Goal: Task Accomplishment & Management: Complete application form

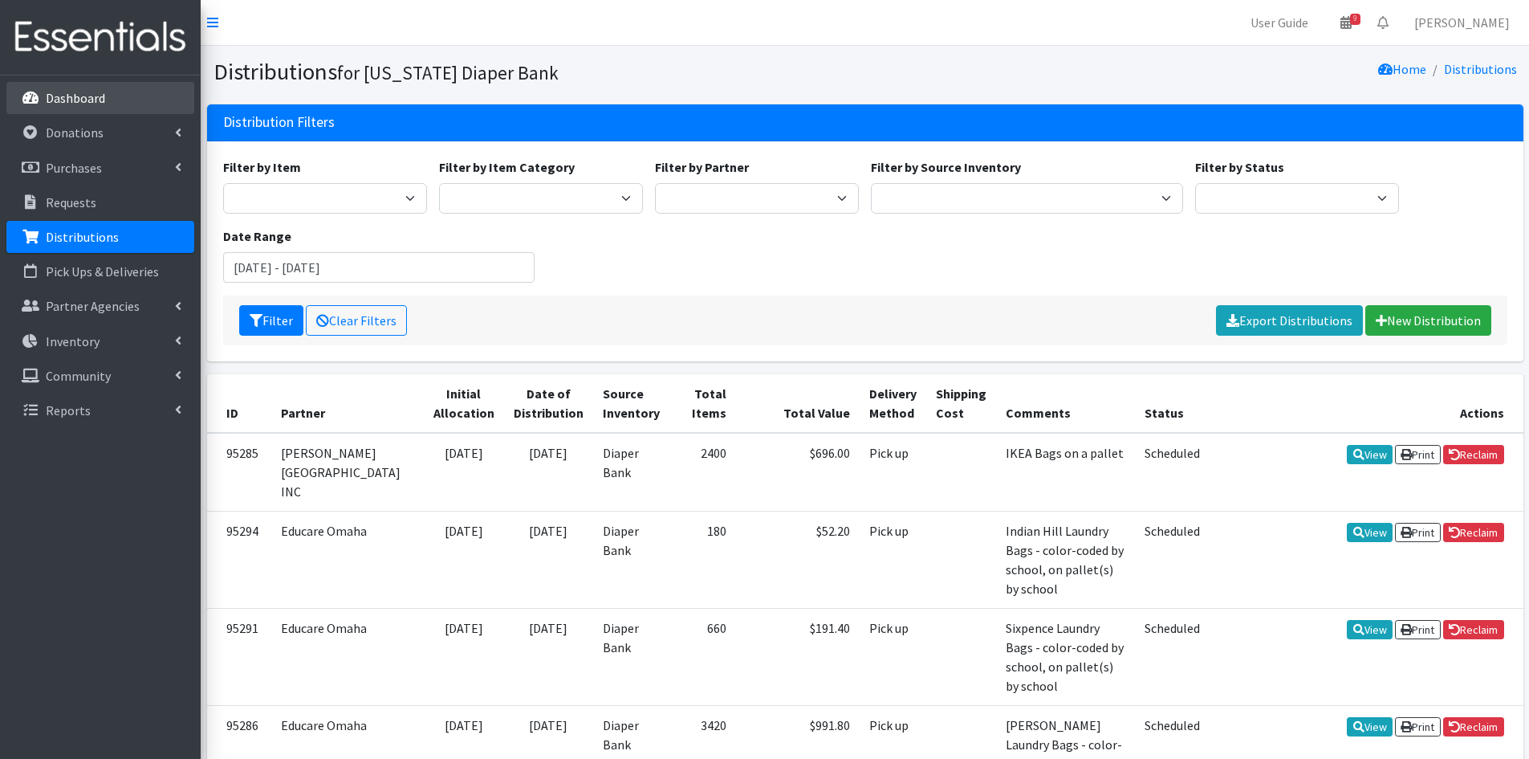
scroll to position [1445, 0]
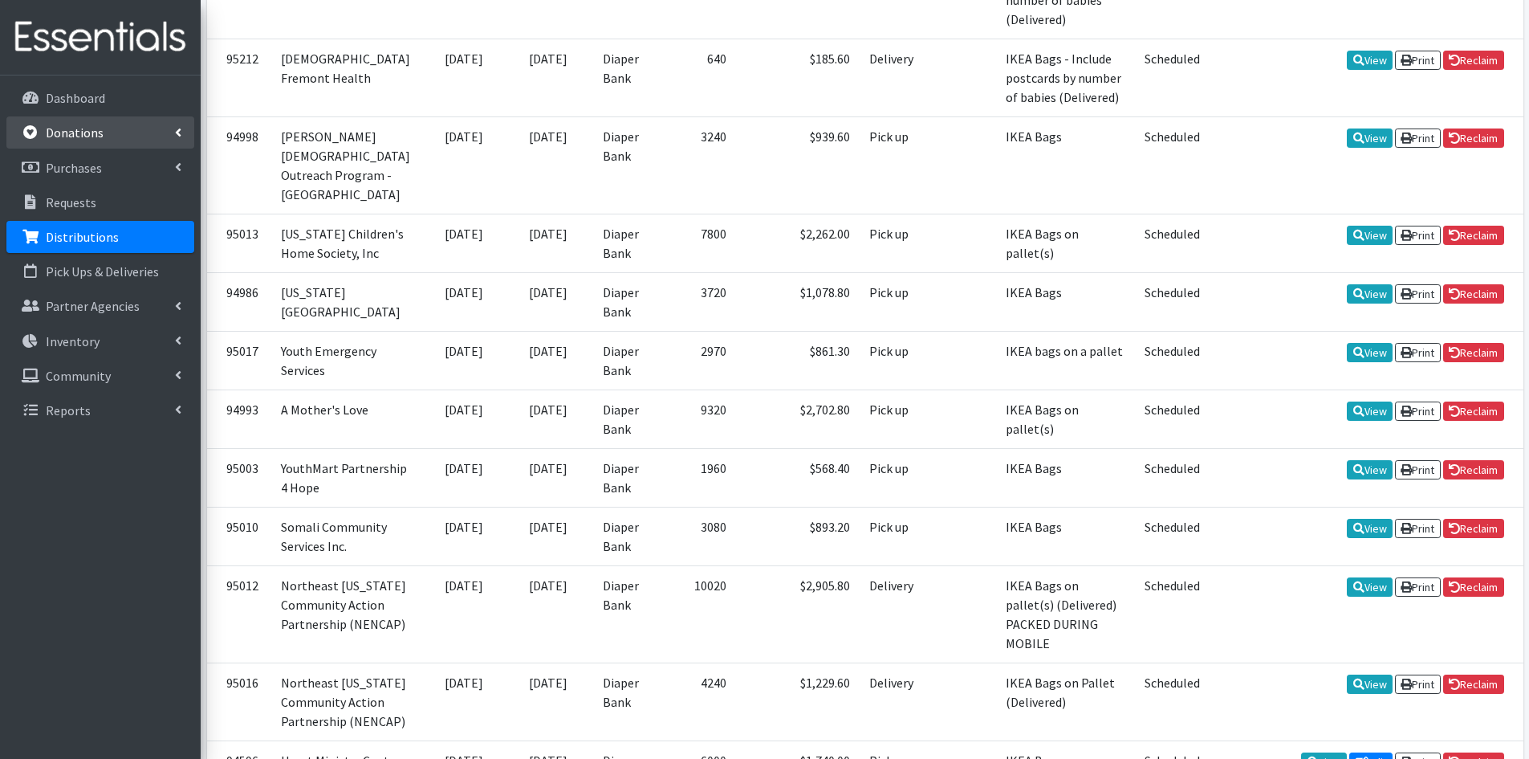
click at [133, 136] on link "Donations" at bounding box center [100, 132] width 188 height 32
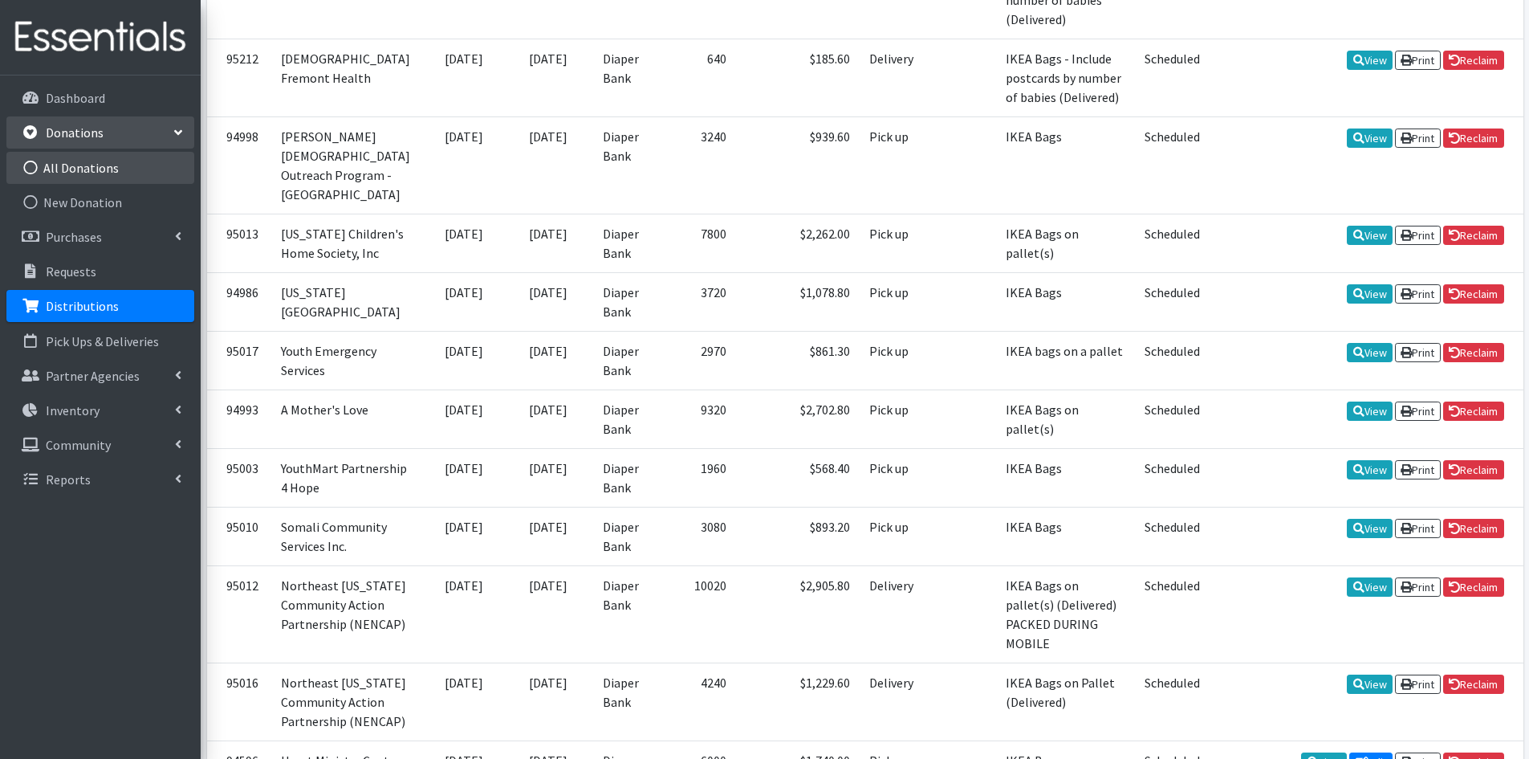
click at [139, 176] on link "All Donations" at bounding box center [100, 168] width 188 height 32
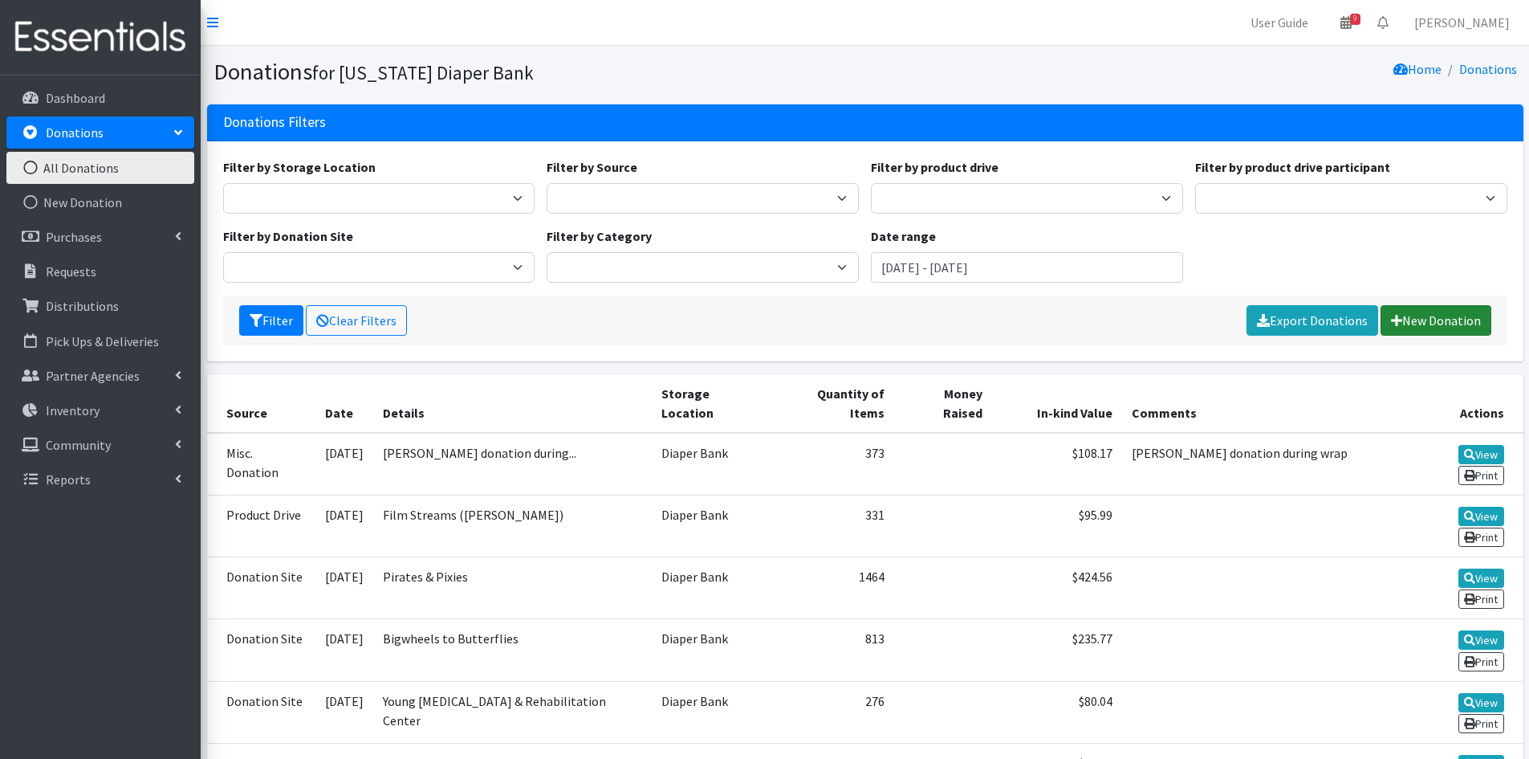
click at [1414, 326] on link "New Donation" at bounding box center [1436, 320] width 111 height 31
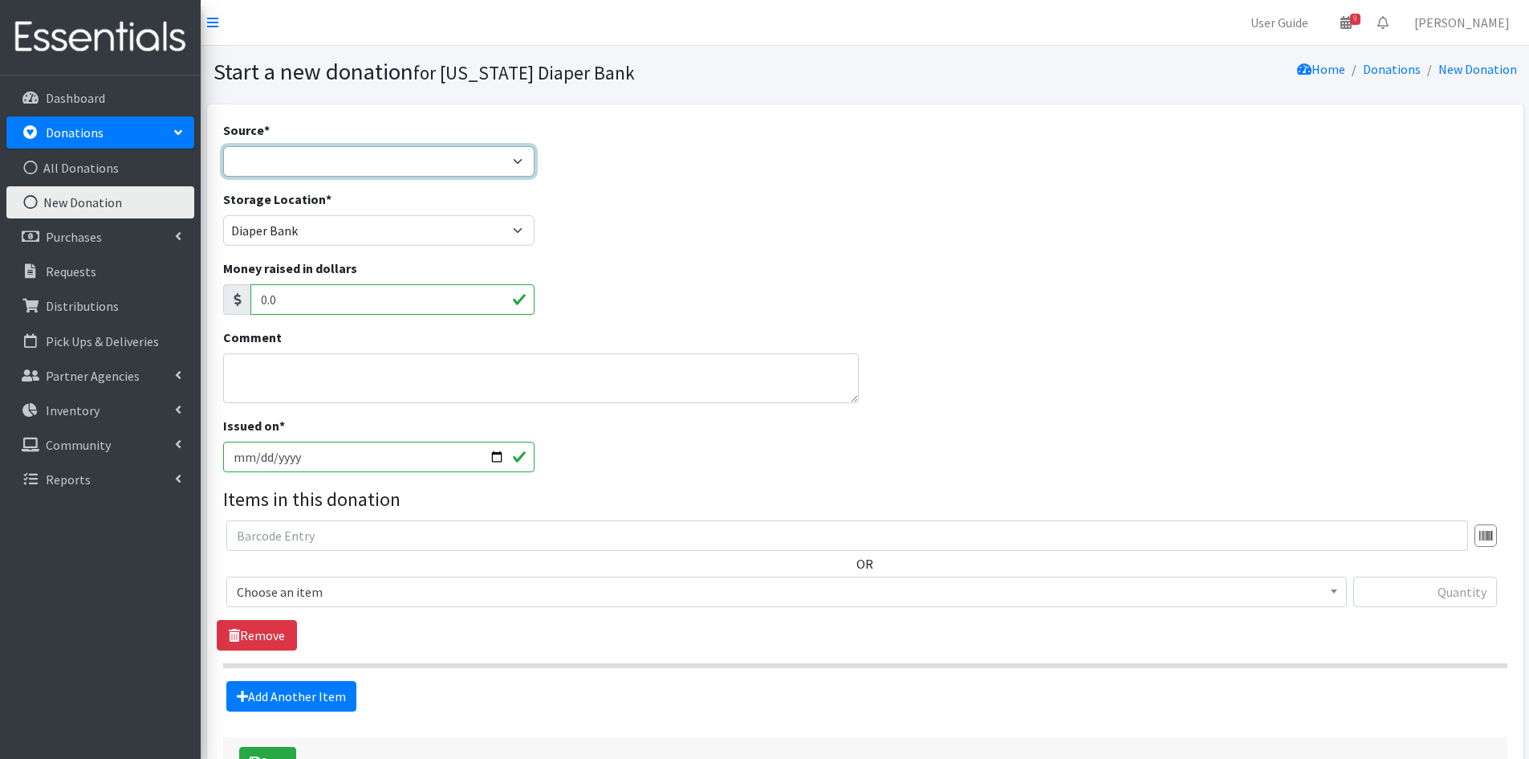
click at [302, 154] on select "Product Drive Manufacturer Donation Site Misc. Donation" at bounding box center [379, 161] width 312 height 31
select select "Misc. Donation"
click at [223, 146] on select "Product Drive Manufacturer Donation Site Misc. Donation" at bounding box center [379, 161] width 312 height 31
click at [291, 368] on textarea "Comment" at bounding box center [541, 378] width 637 height 50
type textarea "Donation during wrap"
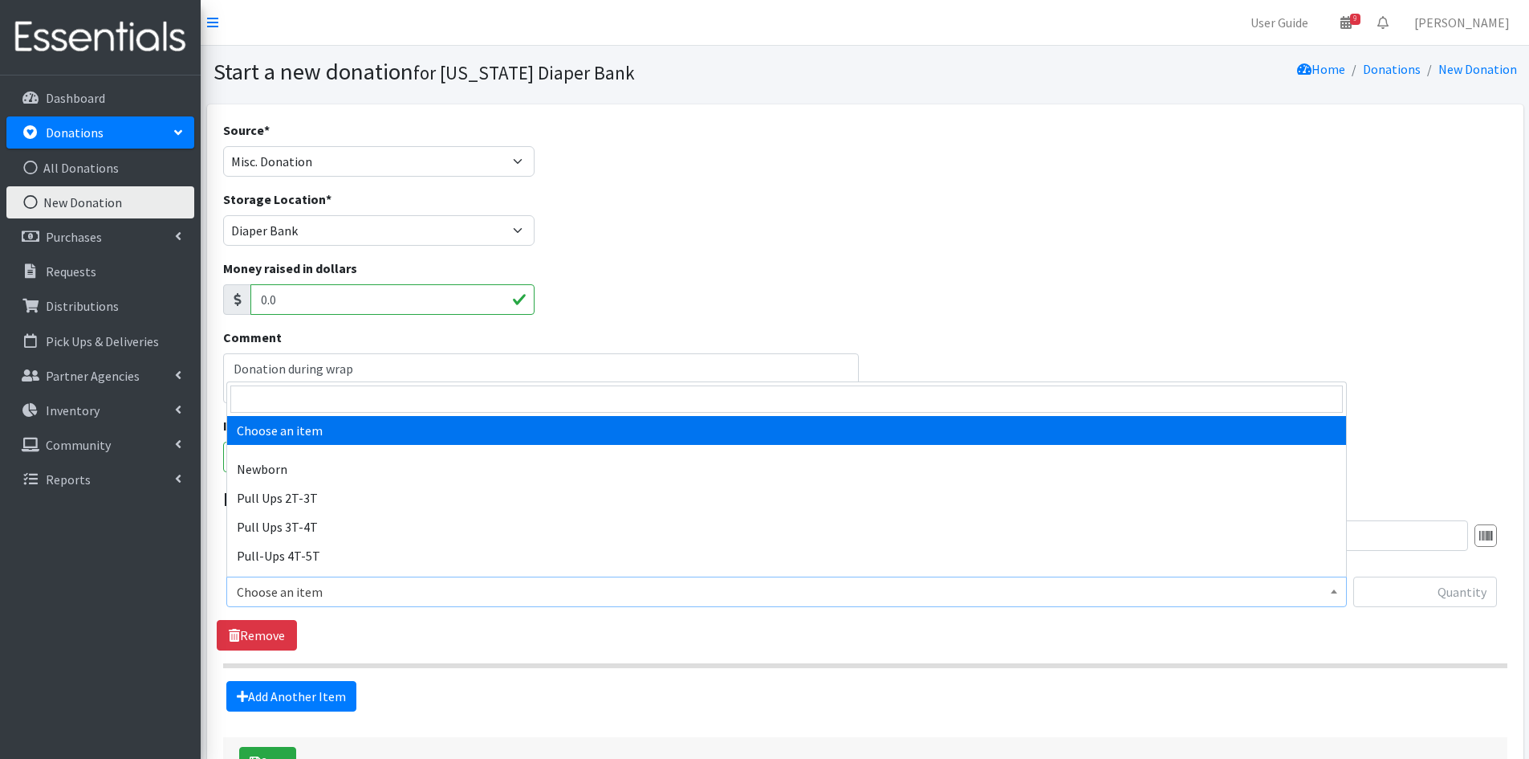
click at [381, 588] on span "Choose an item" at bounding box center [787, 591] width 1100 height 22
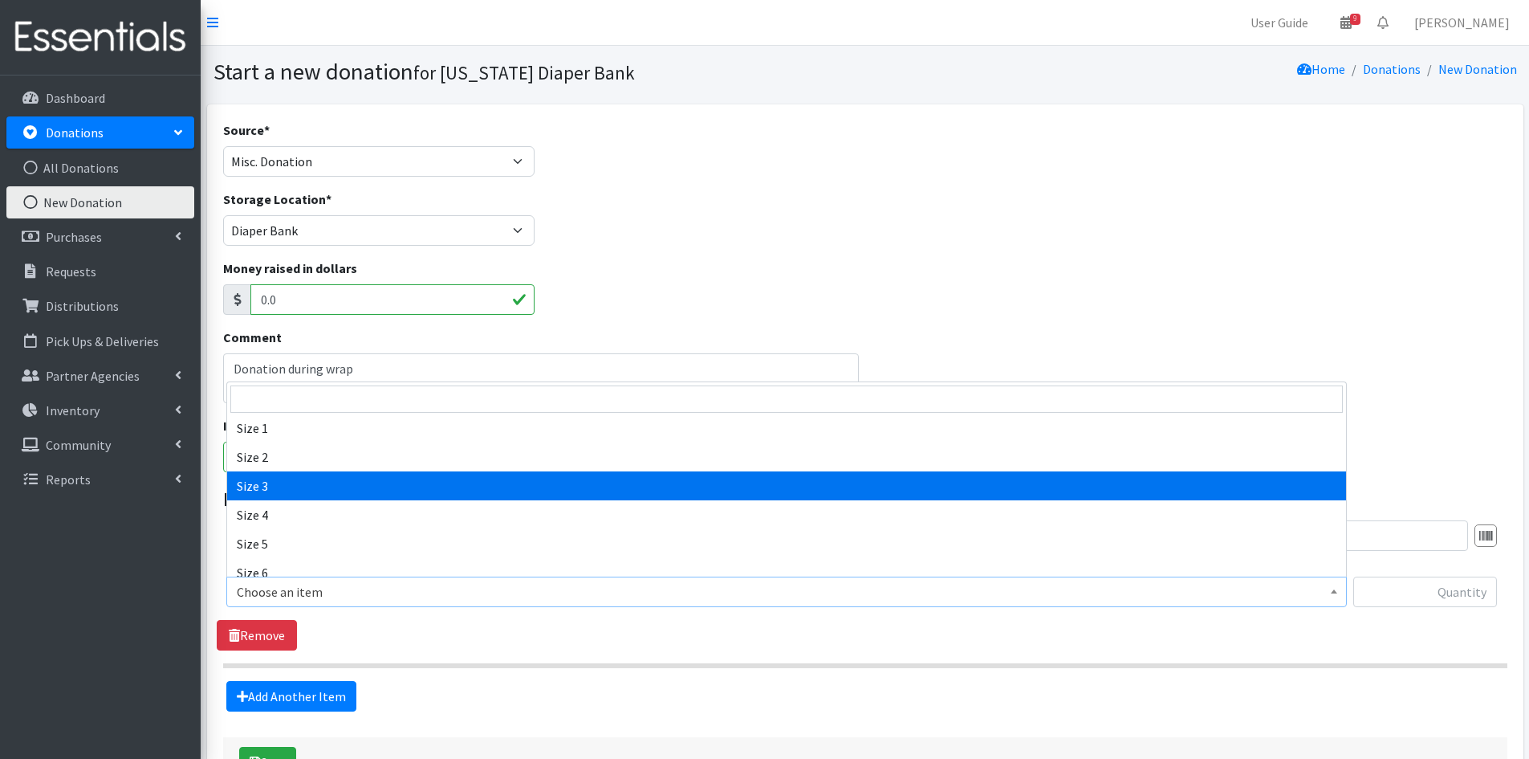
scroll to position [161, 0]
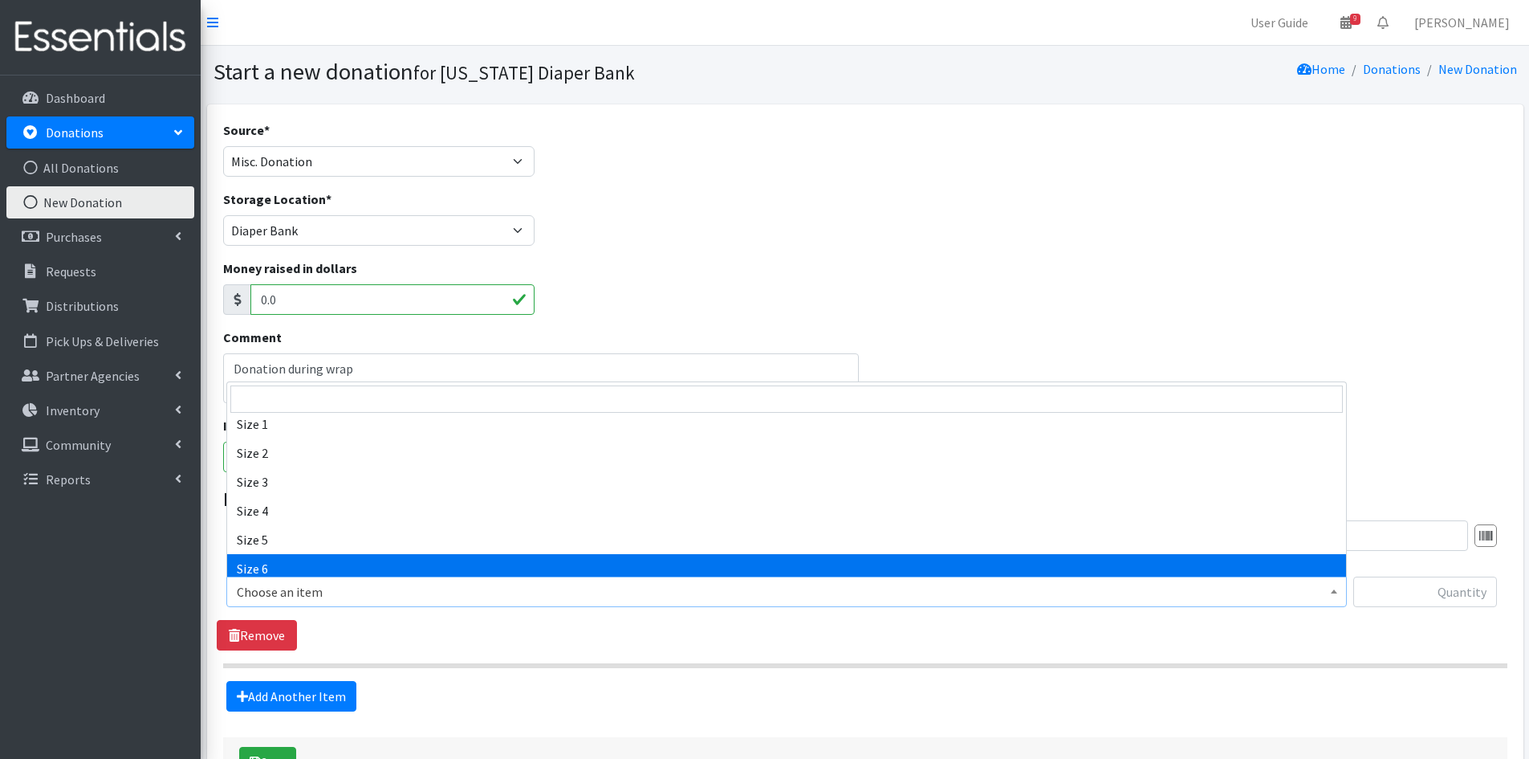
select select "3687"
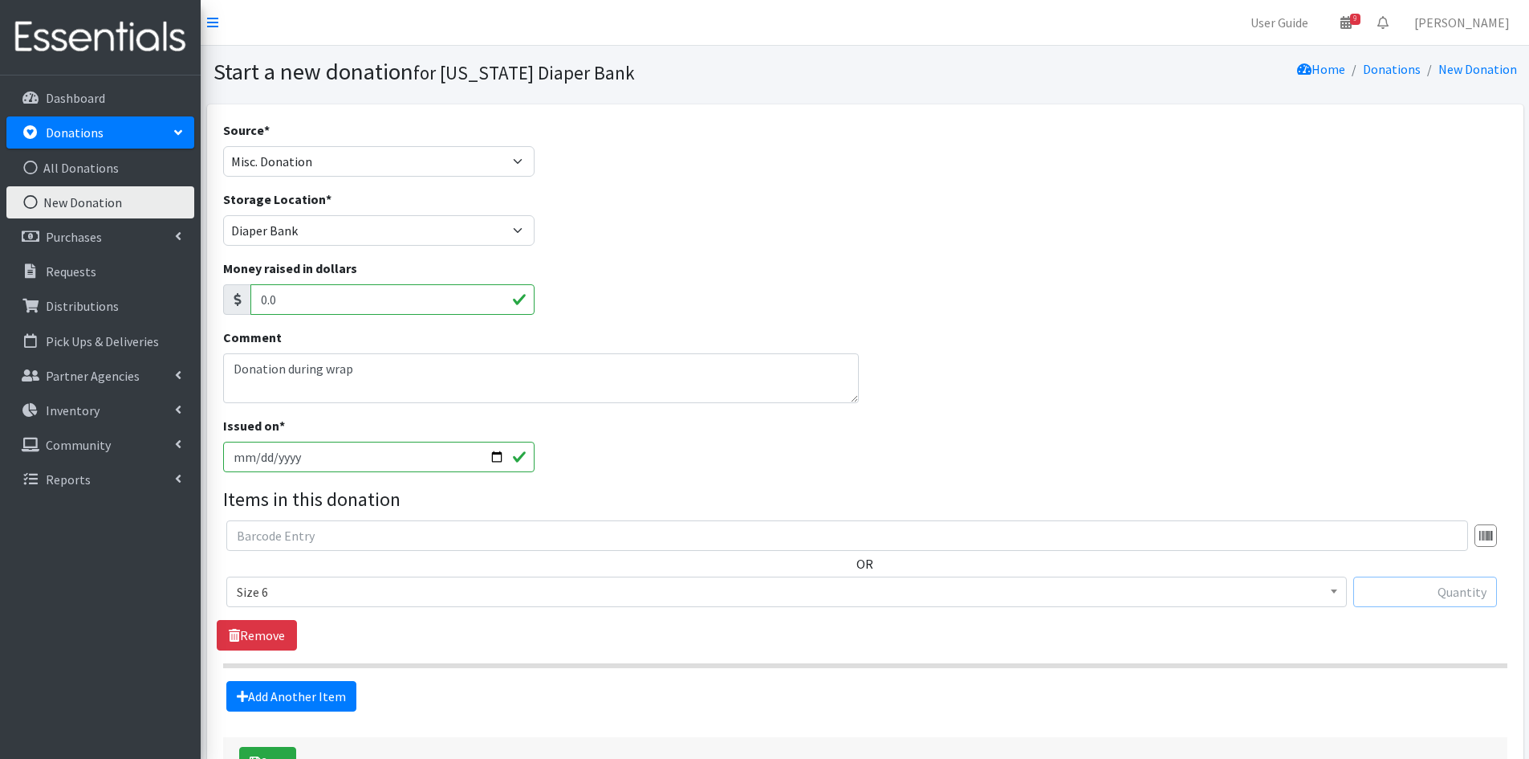
click at [1432, 595] on input "text" at bounding box center [1425, 591] width 144 height 31
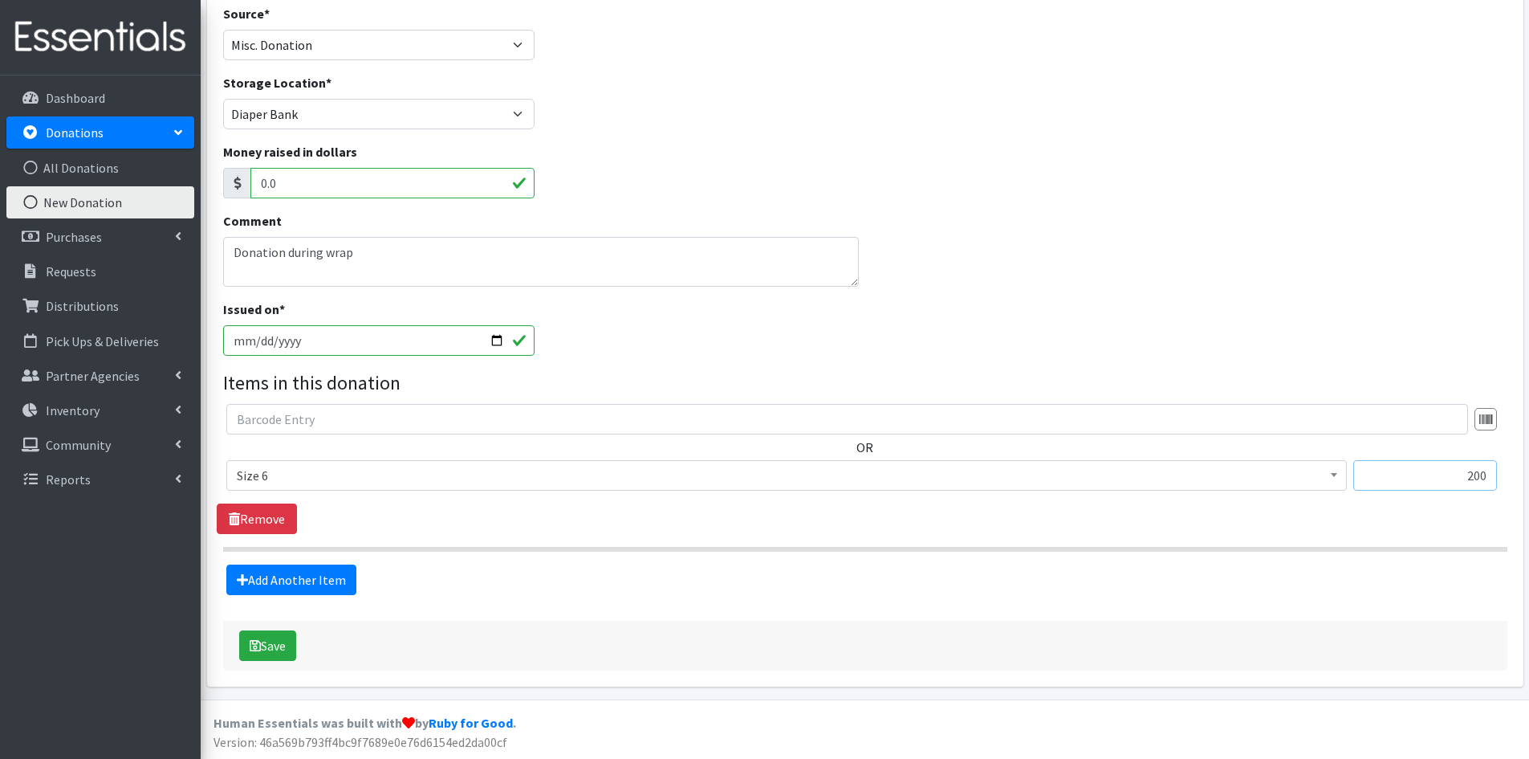
scroll to position [117, 0]
type input "200"
click at [287, 643] on button "Save" at bounding box center [267, 644] width 57 height 31
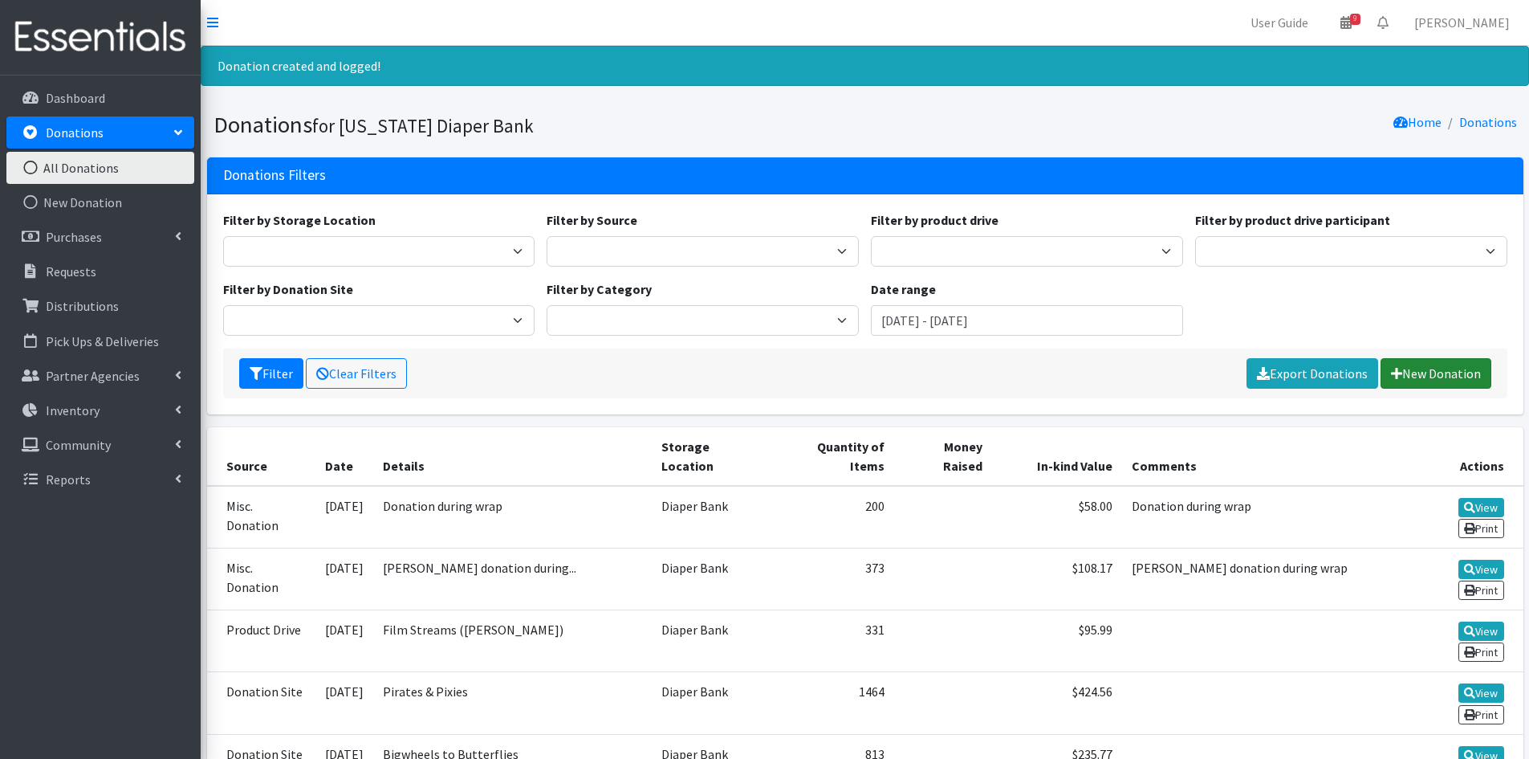
click at [1454, 377] on link "New Donation" at bounding box center [1436, 373] width 111 height 31
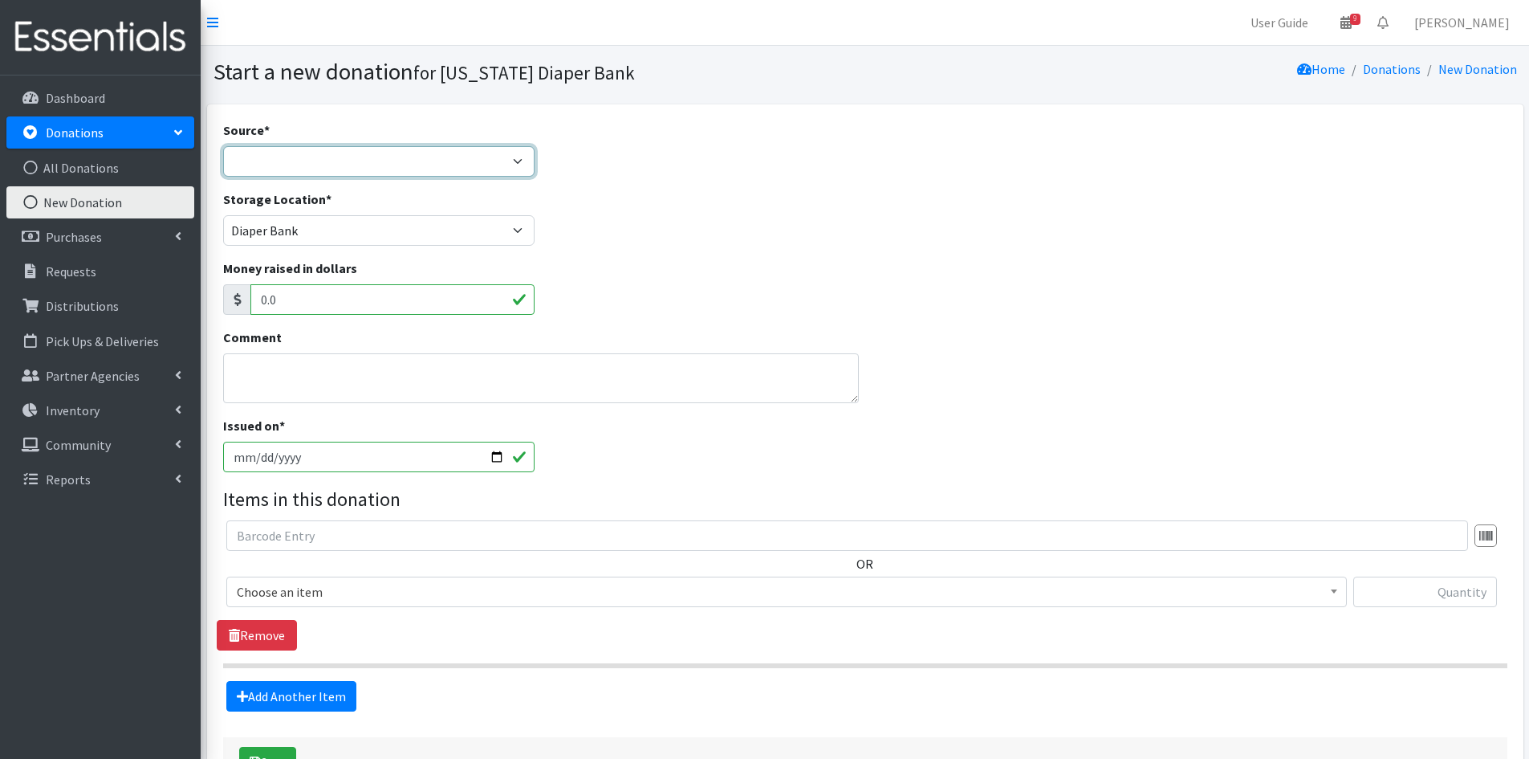
click at [306, 158] on select "Product Drive Manufacturer Donation Site Misc. Donation" at bounding box center [379, 161] width 312 height 31
select select "Misc. Donation"
click at [223, 146] on select "Product Drive Manufacturer Donation Site Misc. Donation" at bounding box center [379, 161] width 312 height 31
click at [283, 366] on textarea "Comment" at bounding box center [541, 378] width 637 height 50
click at [393, 369] on textarea "FCSA Norfolk Donation during wrap" at bounding box center [541, 378] width 637 height 50
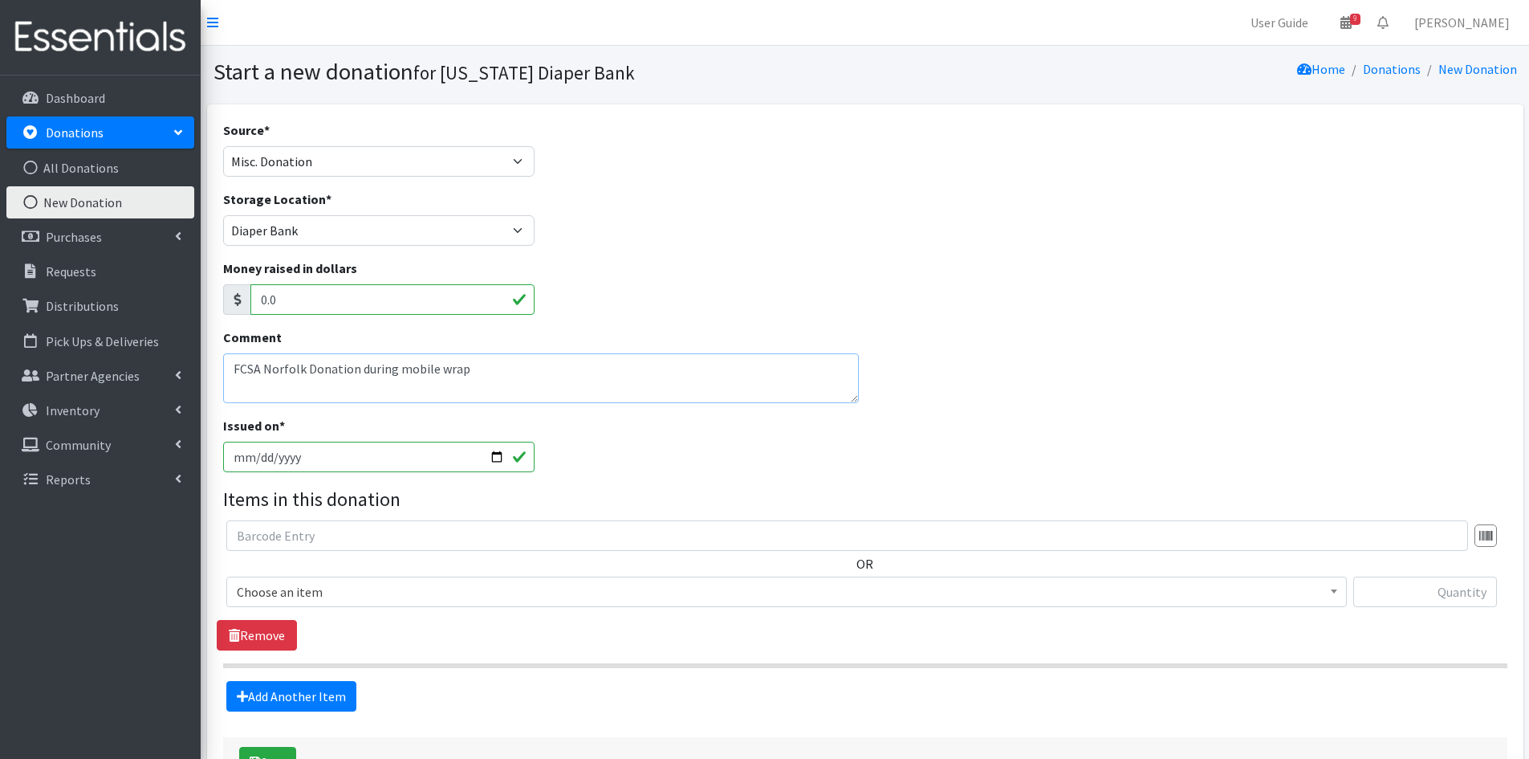
type textarea "FCSA Norfolk Donation during mobile wrap"
click at [393, 591] on span "Choose an item" at bounding box center [787, 591] width 1100 height 22
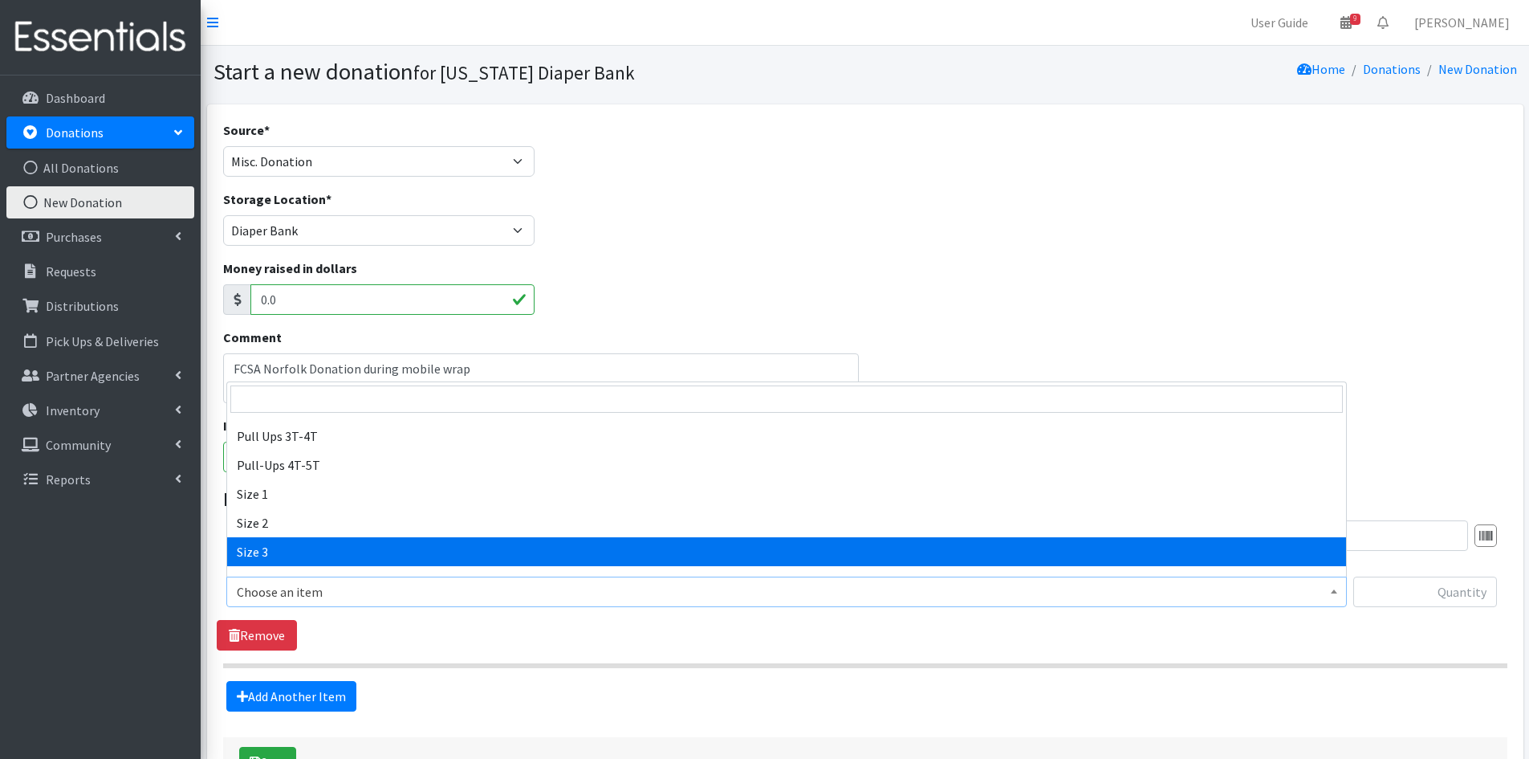
scroll to position [225, 0]
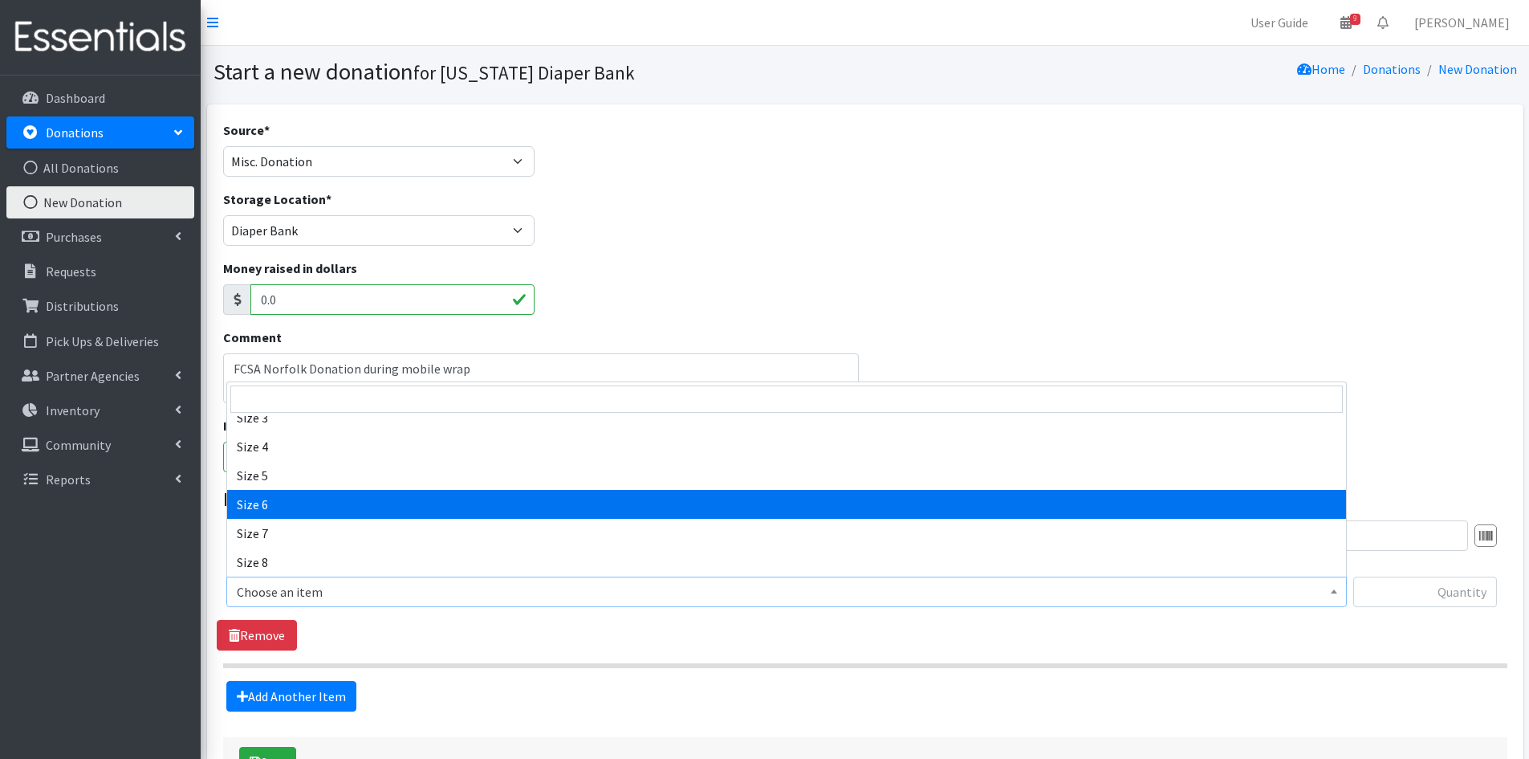
select select "3687"
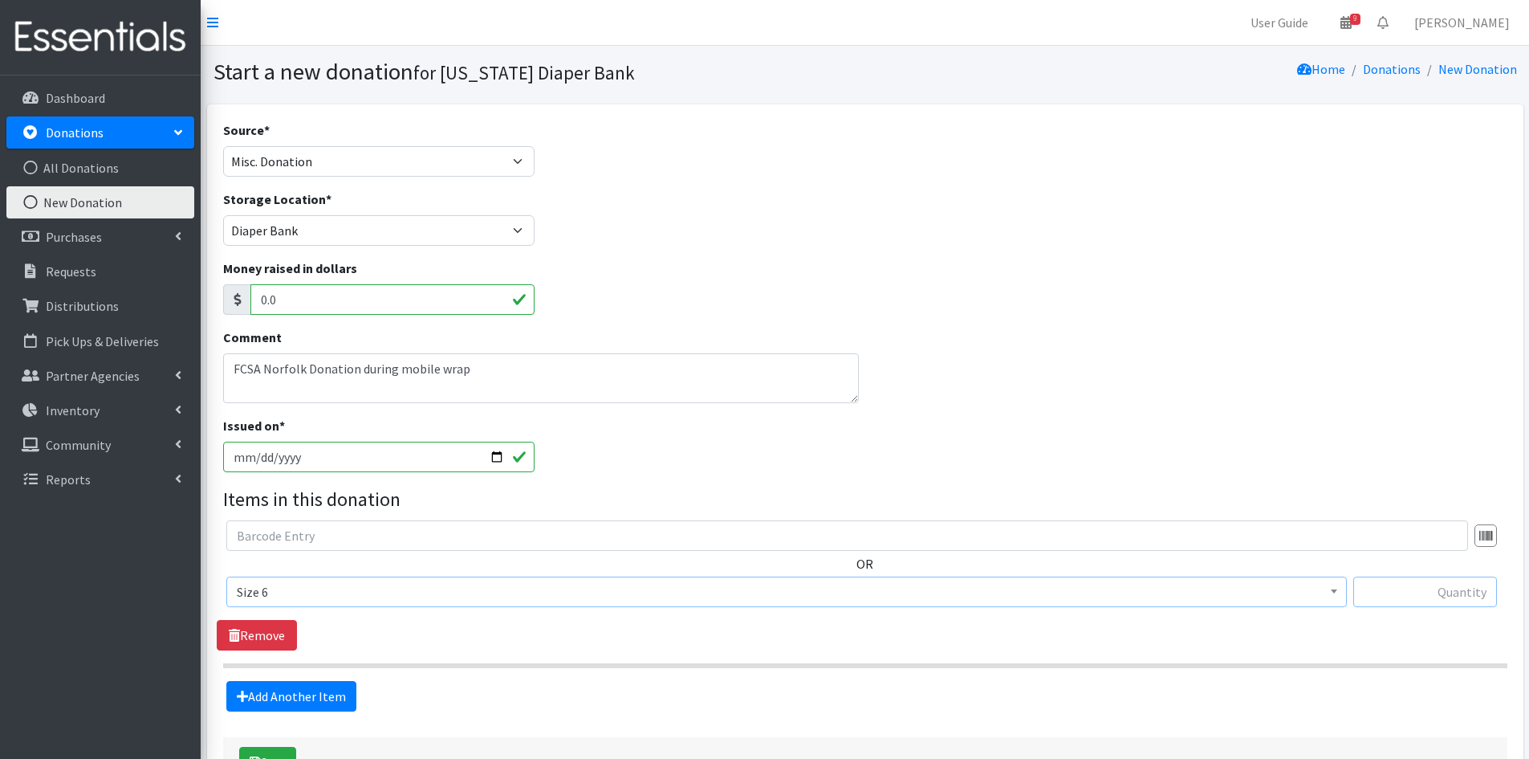
click at [1409, 587] on input "text" at bounding box center [1425, 591] width 144 height 31
type input "665"
click at [298, 690] on link "Add Another Item" at bounding box center [291, 696] width 130 height 31
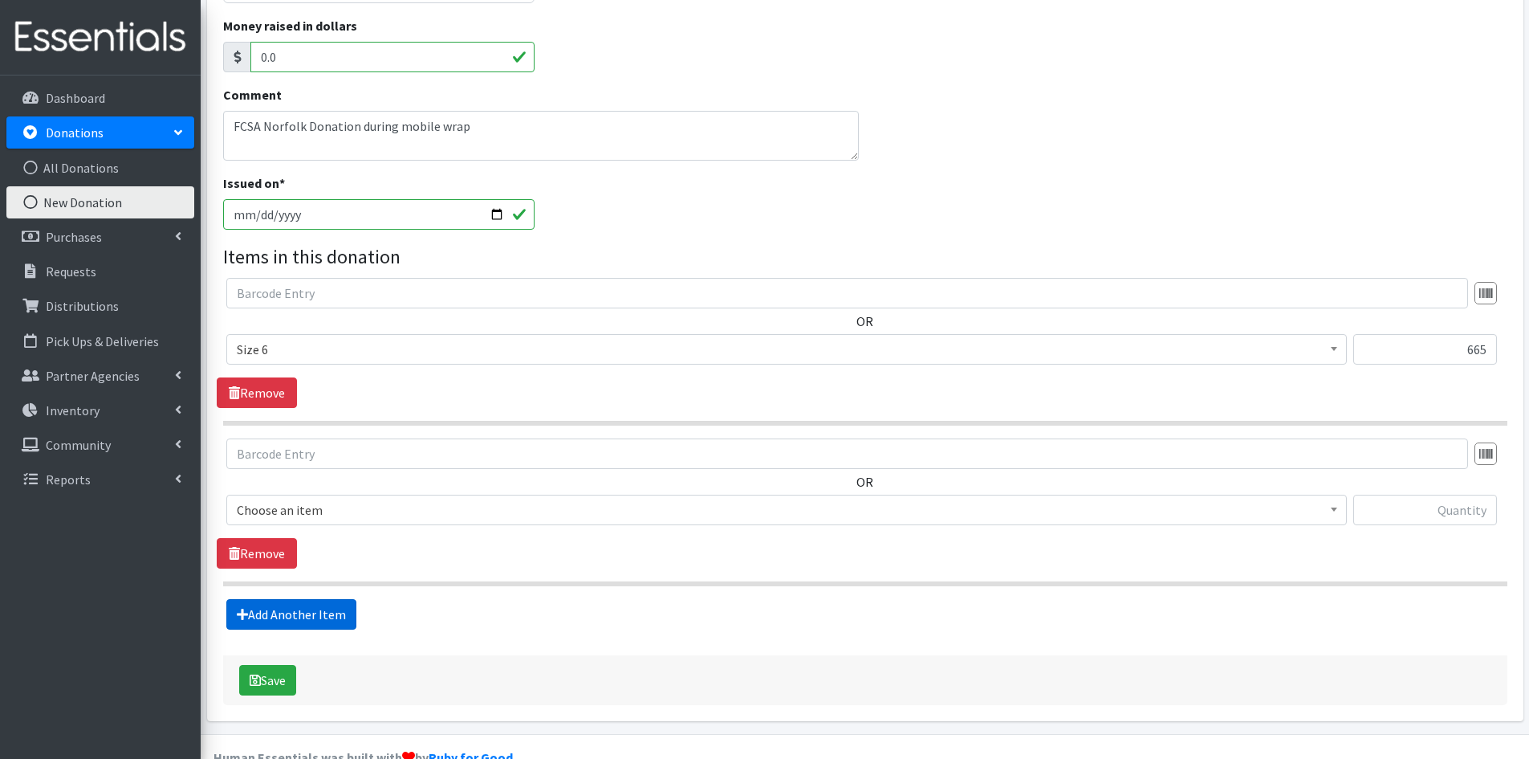
scroll to position [278, 0]
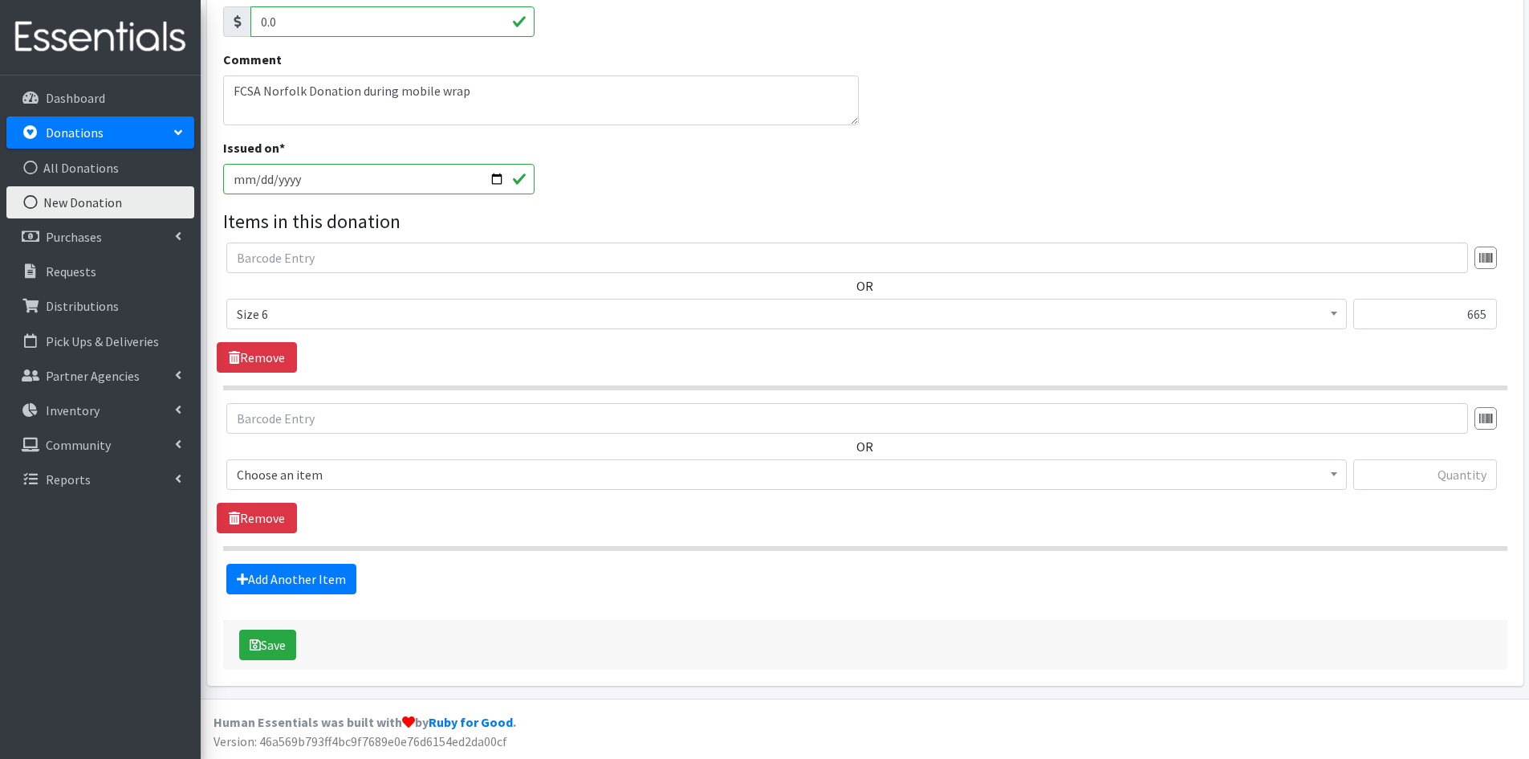
click at [303, 464] on span "Choose an item" at bounding box center [787, 474] width 1100 height 22
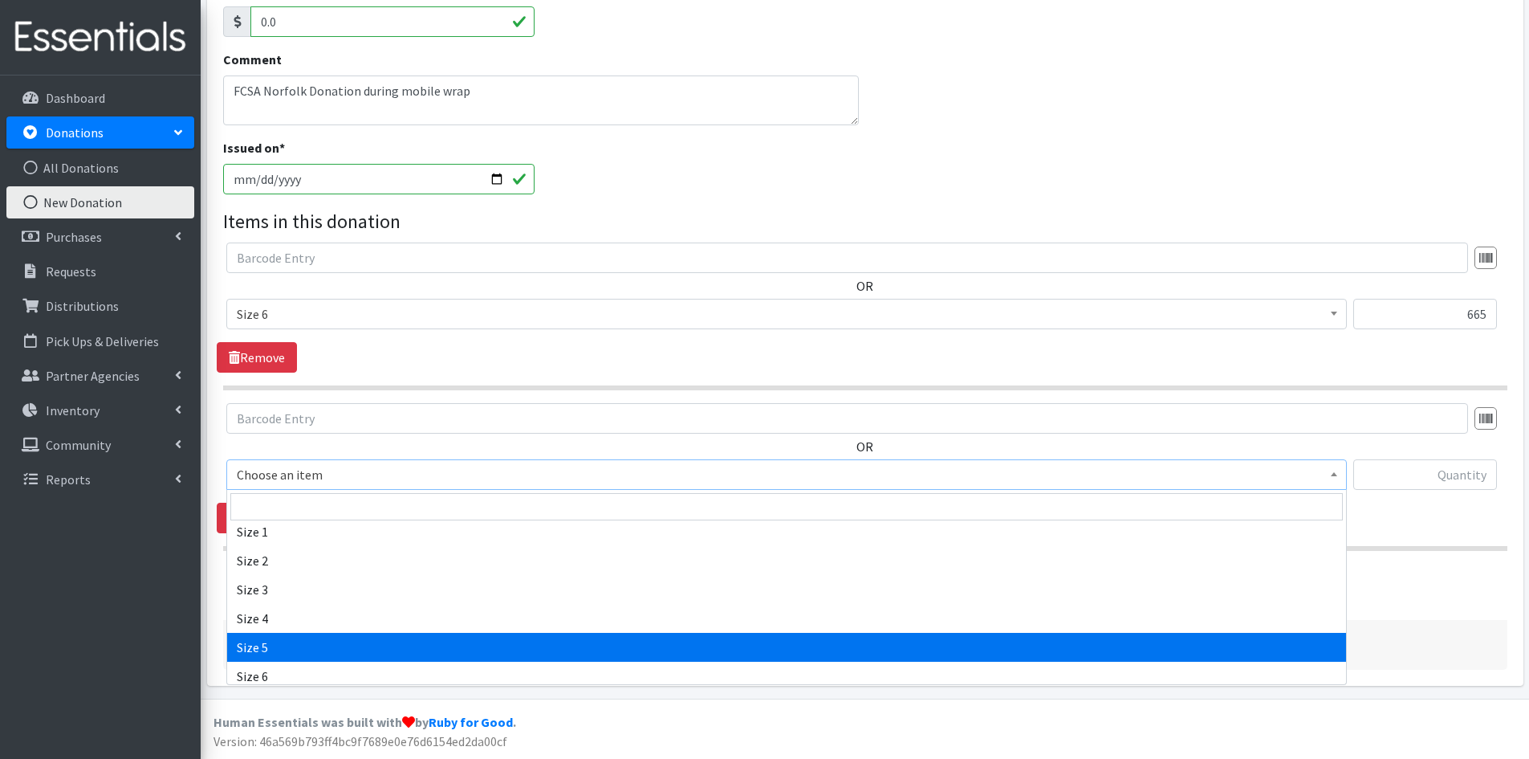
drag, startPoint x: 355, startPoint y: 637, endPoint x: 398, endPoint y: 627, distance: 44.6
select select "3686"
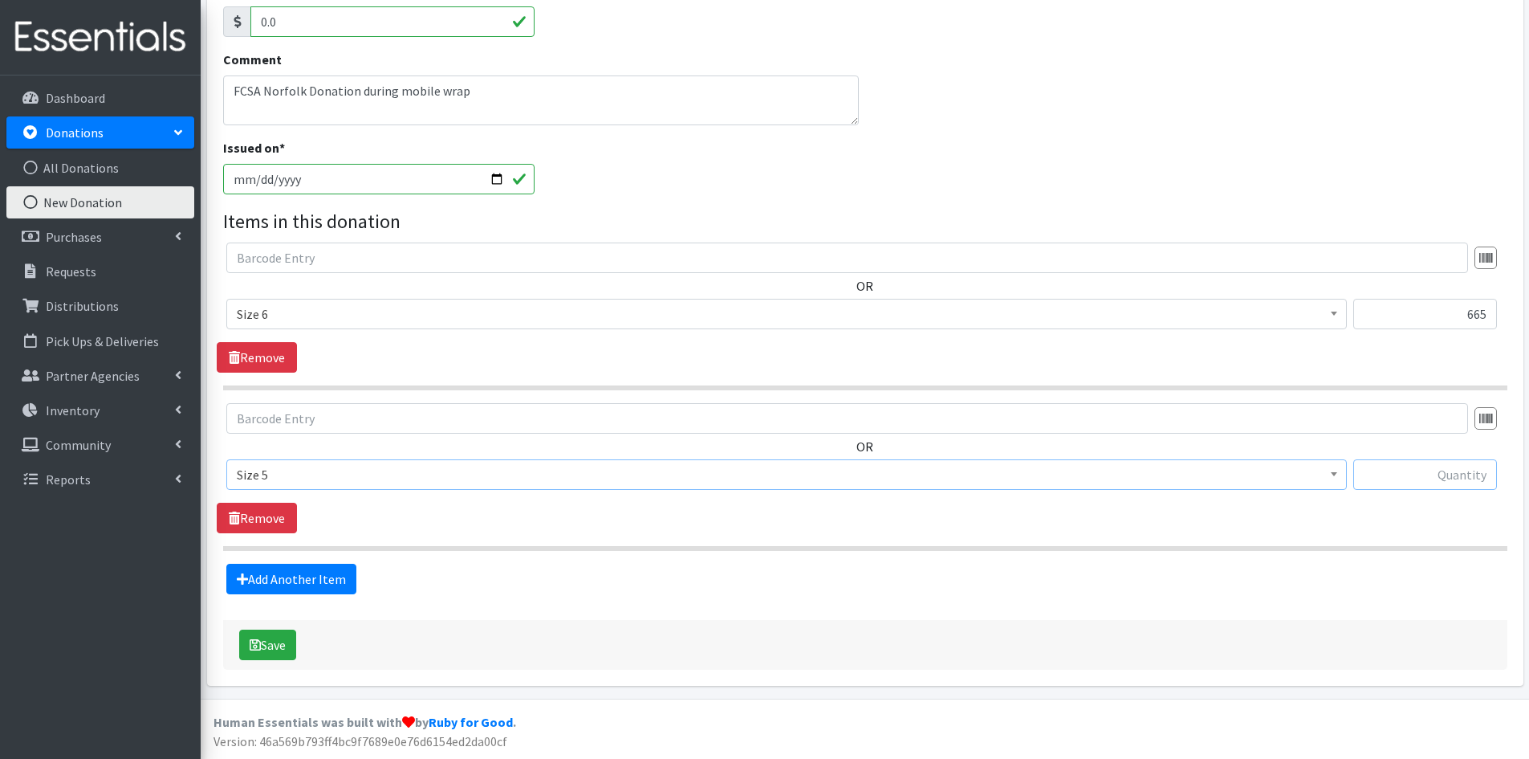
click at [1412, 473] on input "text" at bounding box center [1425, 474] width 144 height 31
type input "249"
click at [285, 652] on button "Save" at bounding box center [267, 644] width 57 height 31
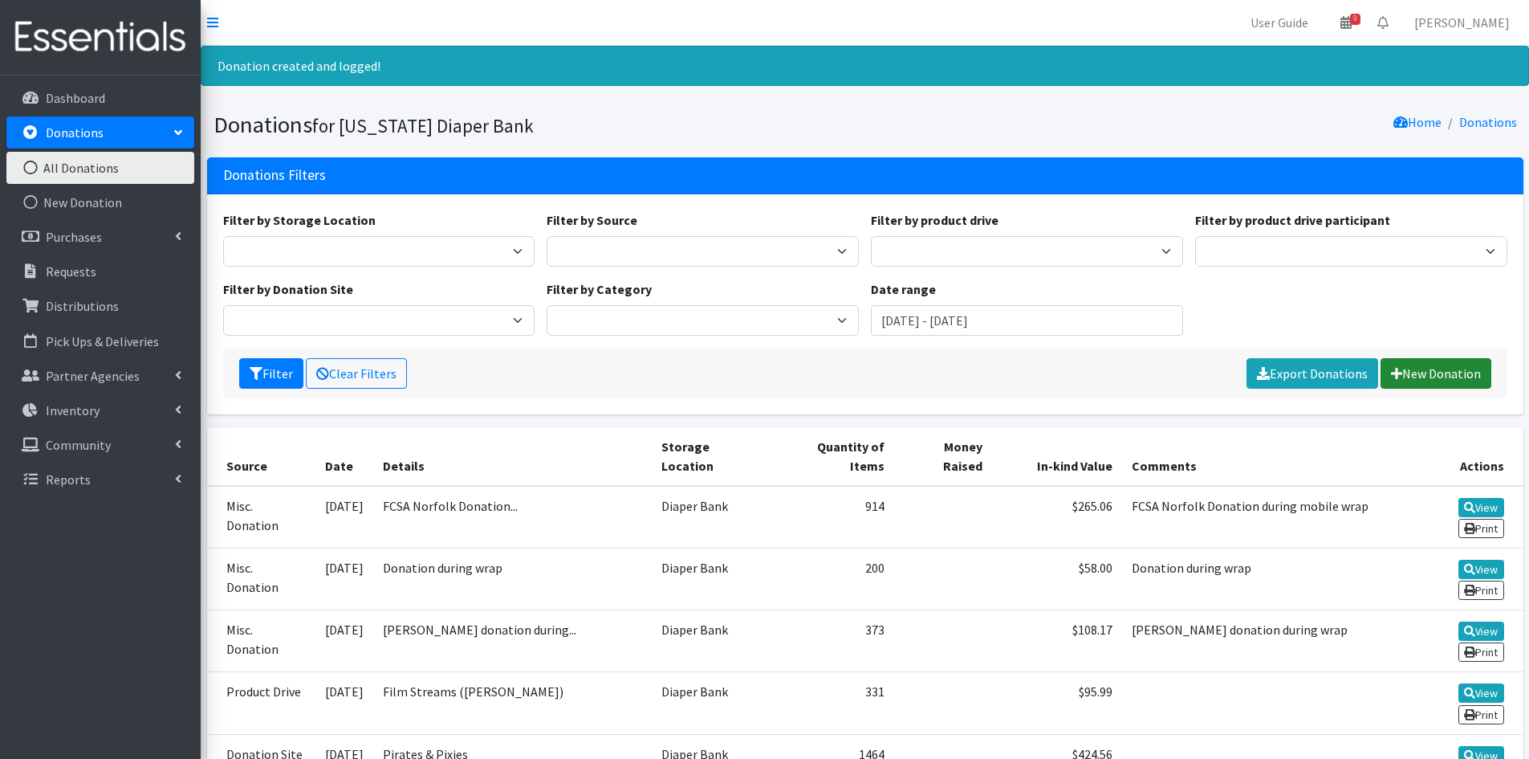
click at [1474, 380] on link "New Donation" at bounding box center [1436, 373] width 111 height 31
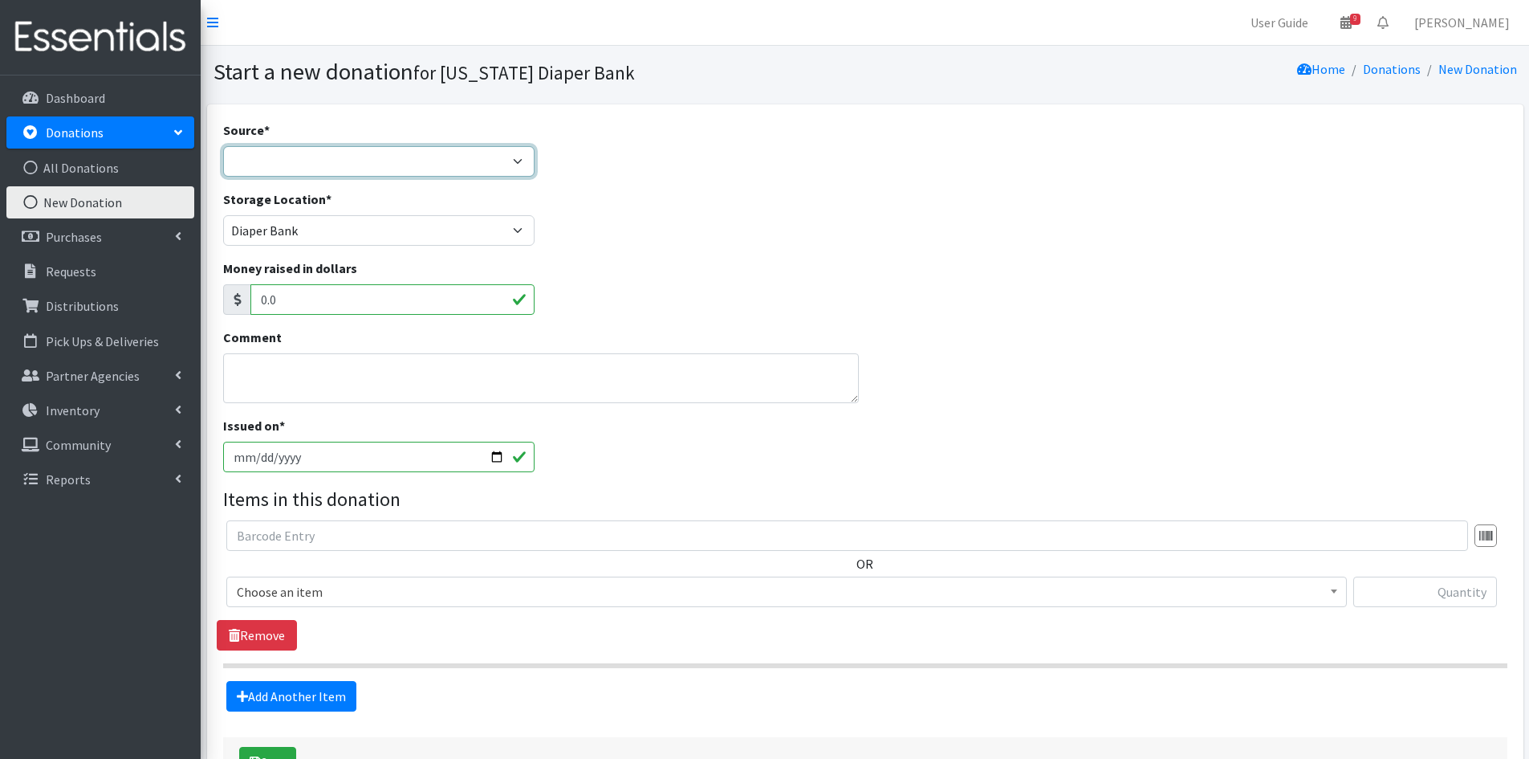
click at [398, 169] on select "Product Drive Manufacturer Donation Site Misc. Donation" at bounding box center [379, 161] width 312 height 31
select select "Misc. Donation"
click at [223, 146] on select "Product Drive Manufacturer Donation Site Misc. Donation" at bounding box center [379, 161] width 312 height 31
click at [301, 370] on textarea "Comment" at bounding box center [541, 378] width 637 height 50
type textarea "FCSA Omaha donation during wrap"
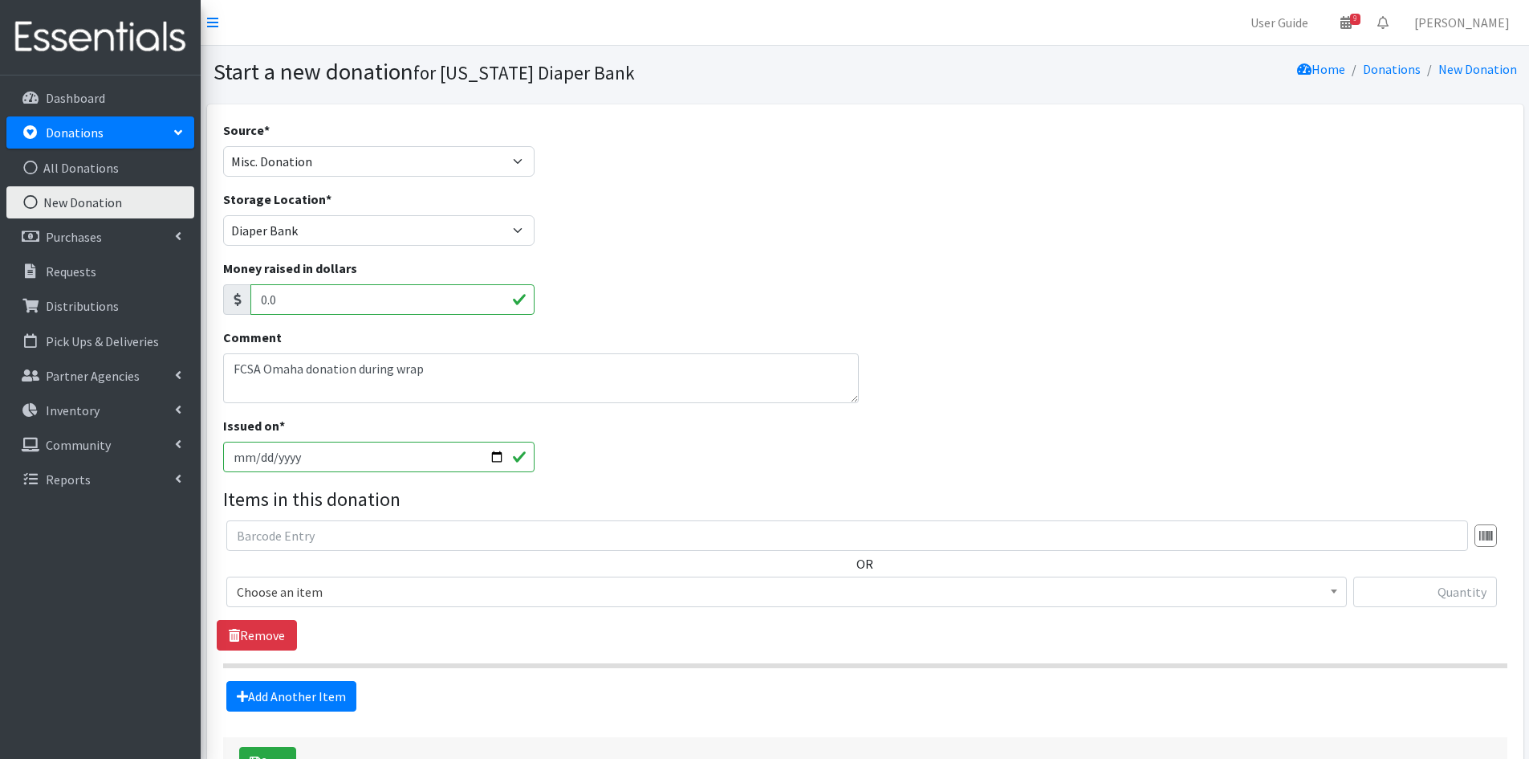
click at [402, 594] on span "Choose an item" at bounding box center [787, 591] width 1100 height 22
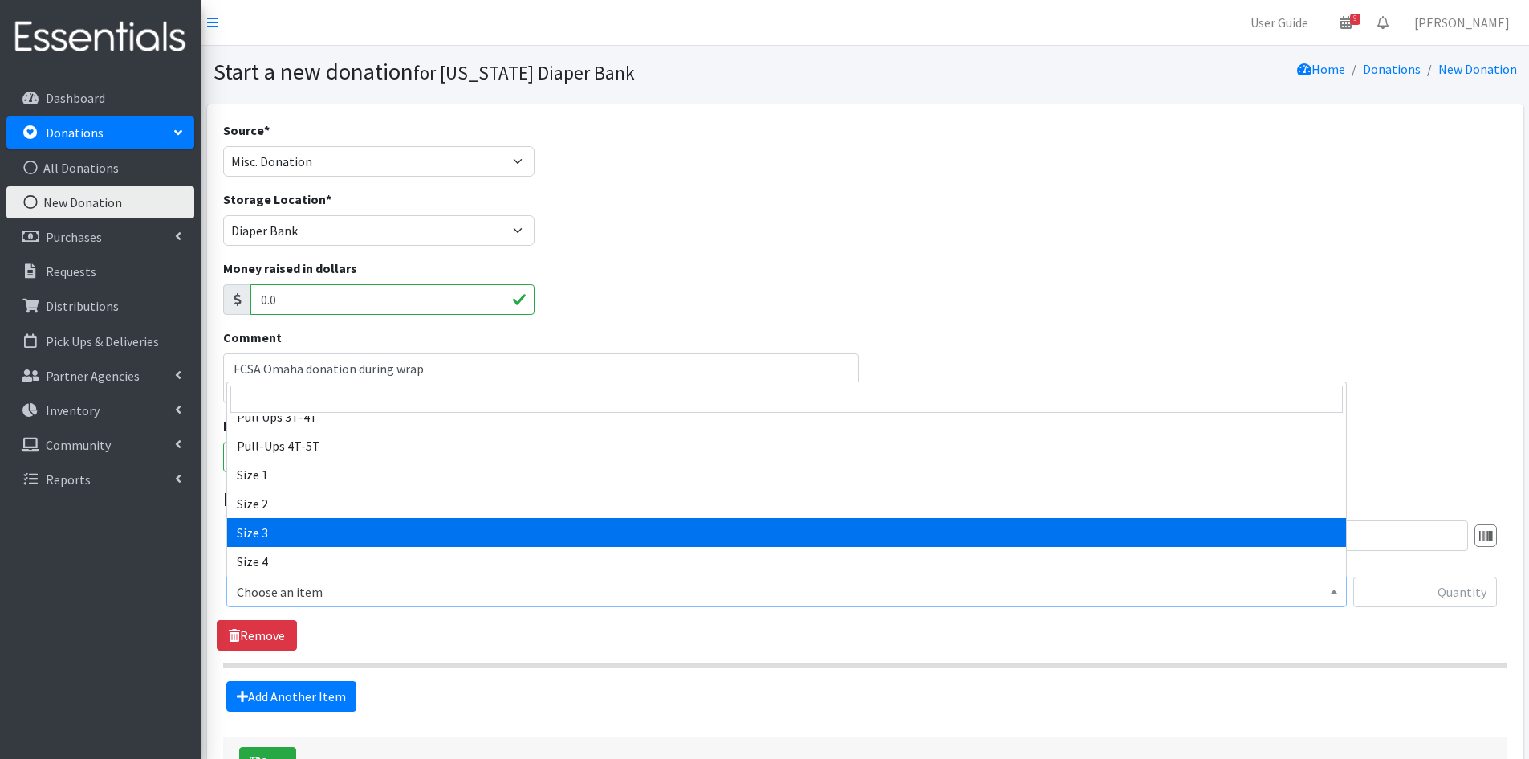
scroll to position [161, 0]
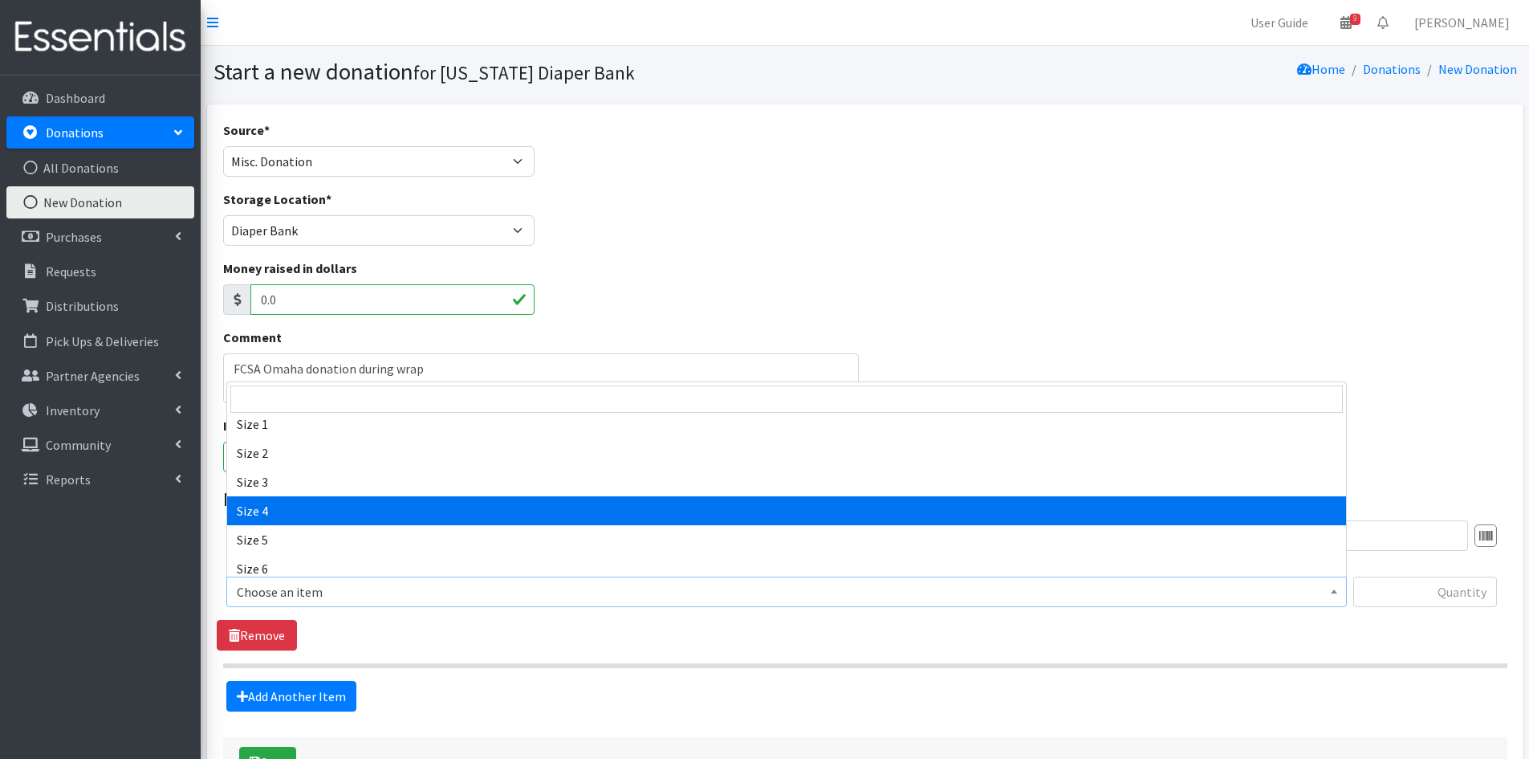
select select "3685"
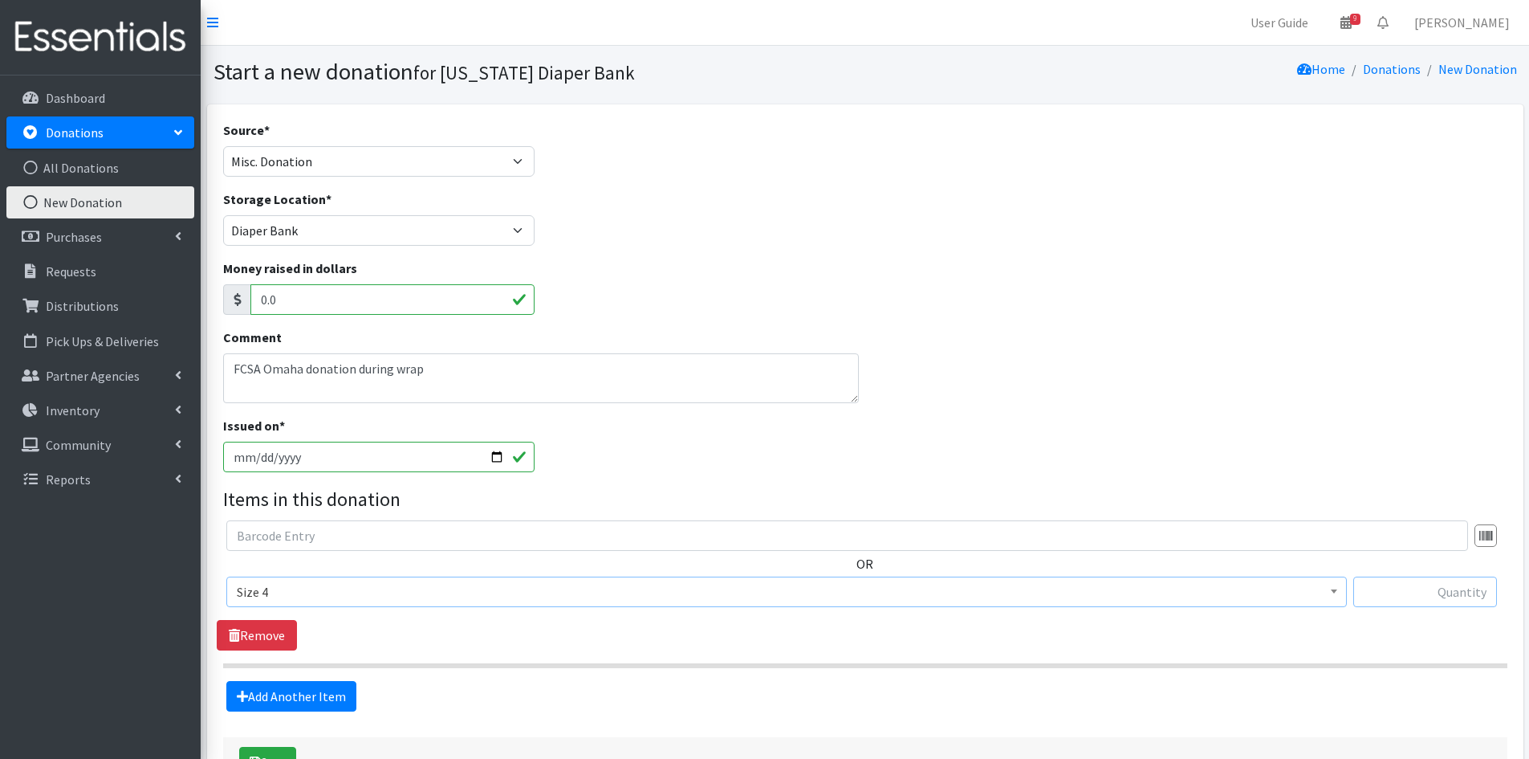
click at [1426, 585] on input "text" at bounding box center [1425, 591] width 144 height 31
type input "198"
click at [267, 689] on link "Add Another Item" at bounding box center [291, 696] width 130 height 31
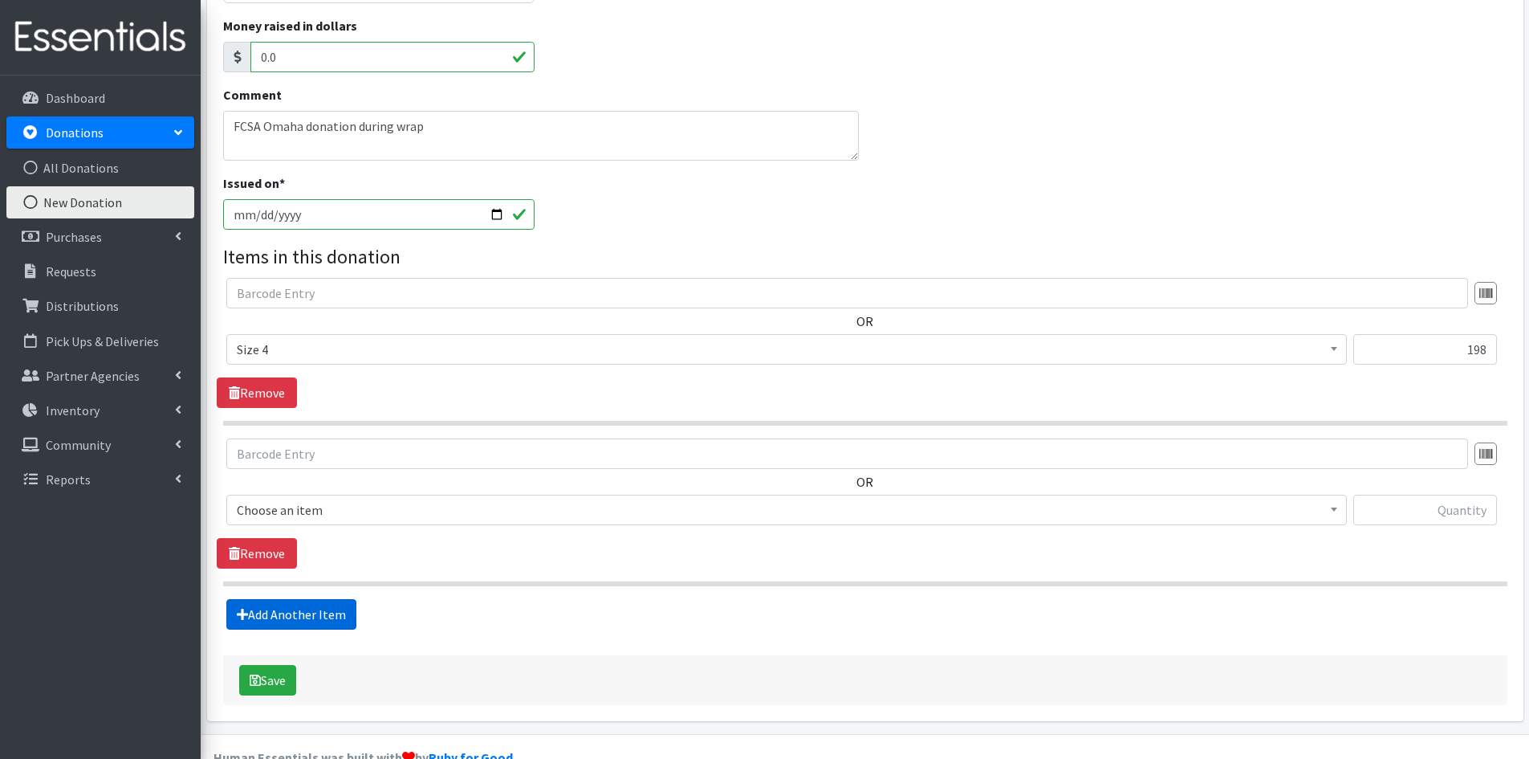
scroll to position [278, 0]
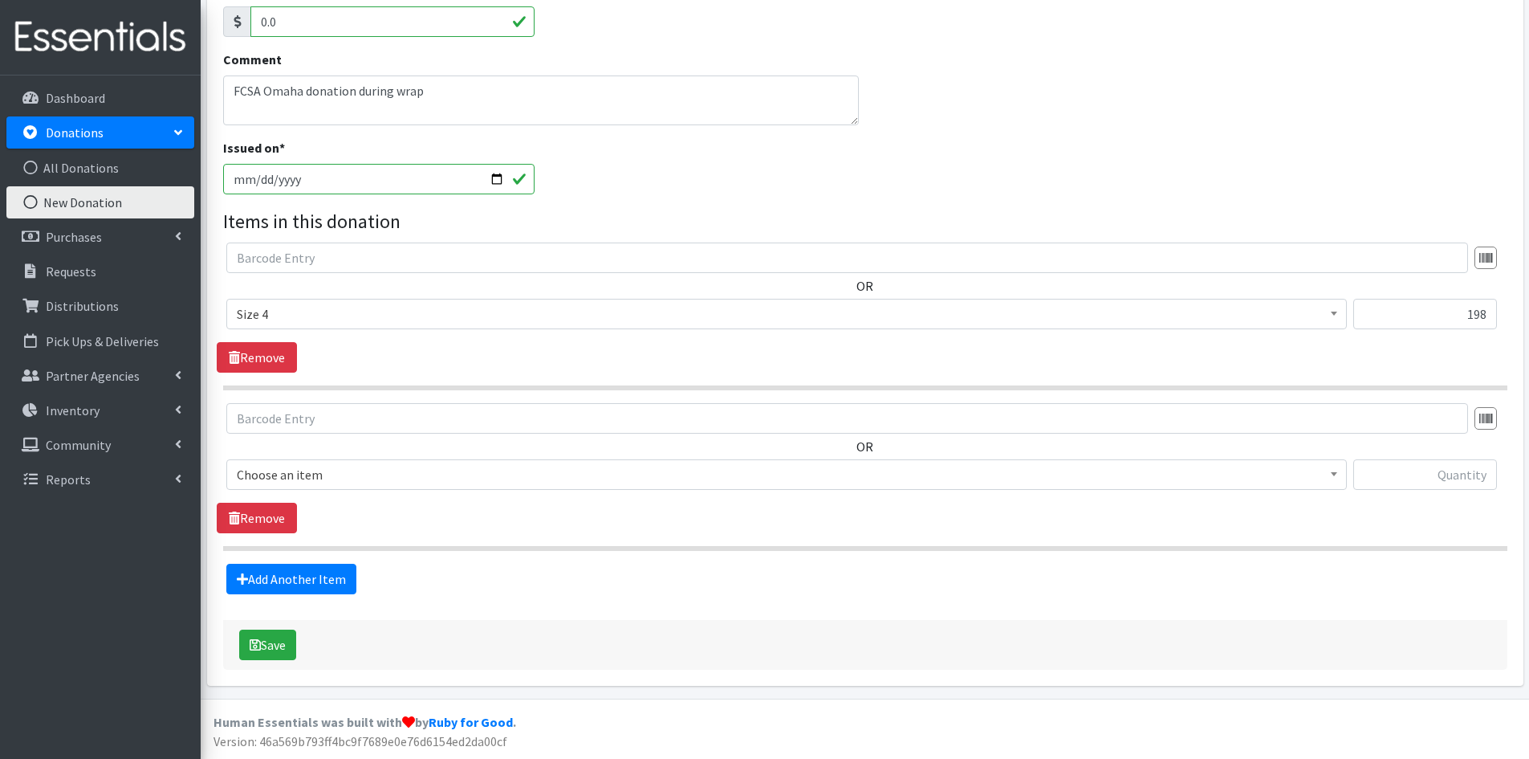
click at [292, 480] on span "Choose an item" at bounding box center [787, 474] width 1100 height 22
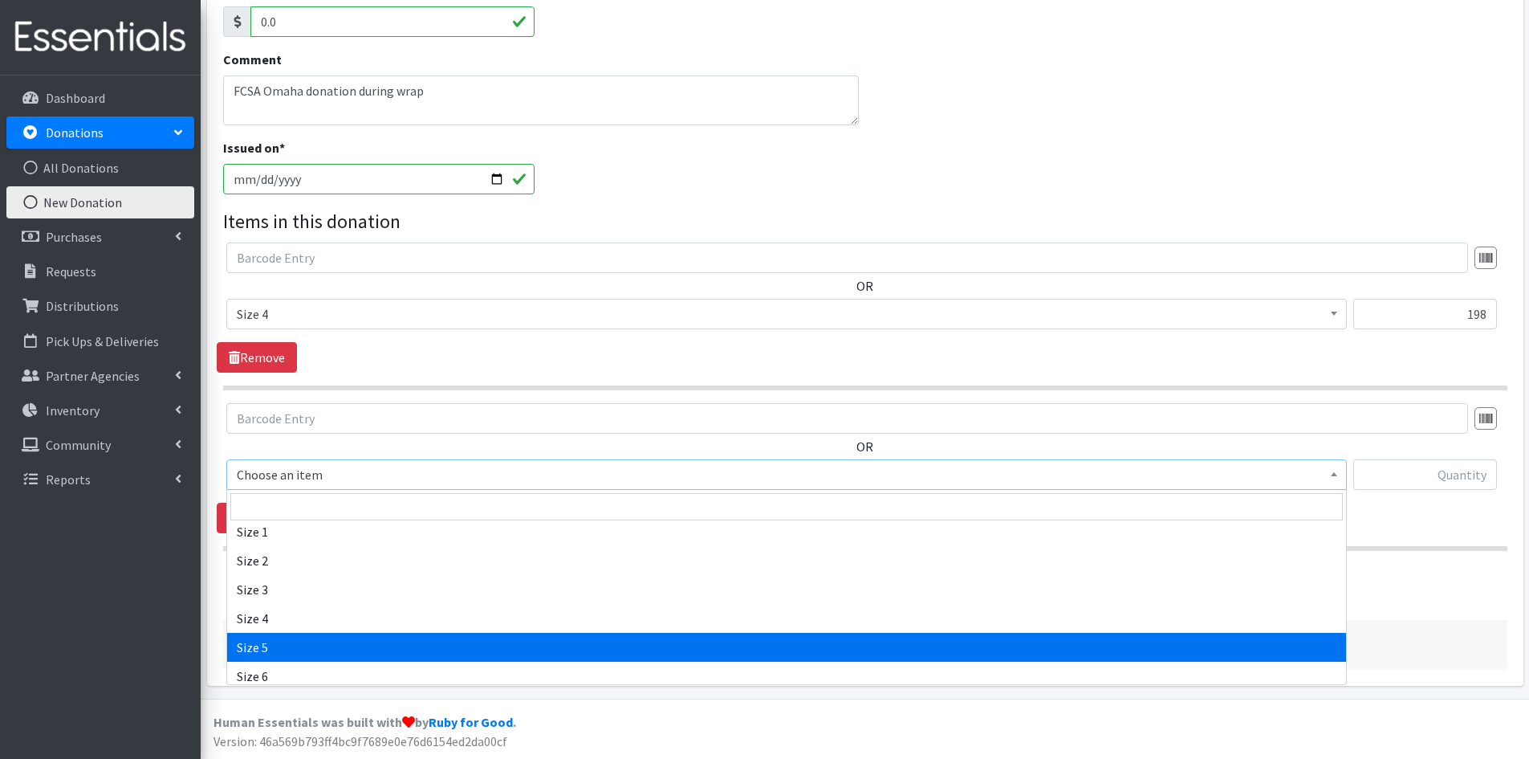
select select "3686"
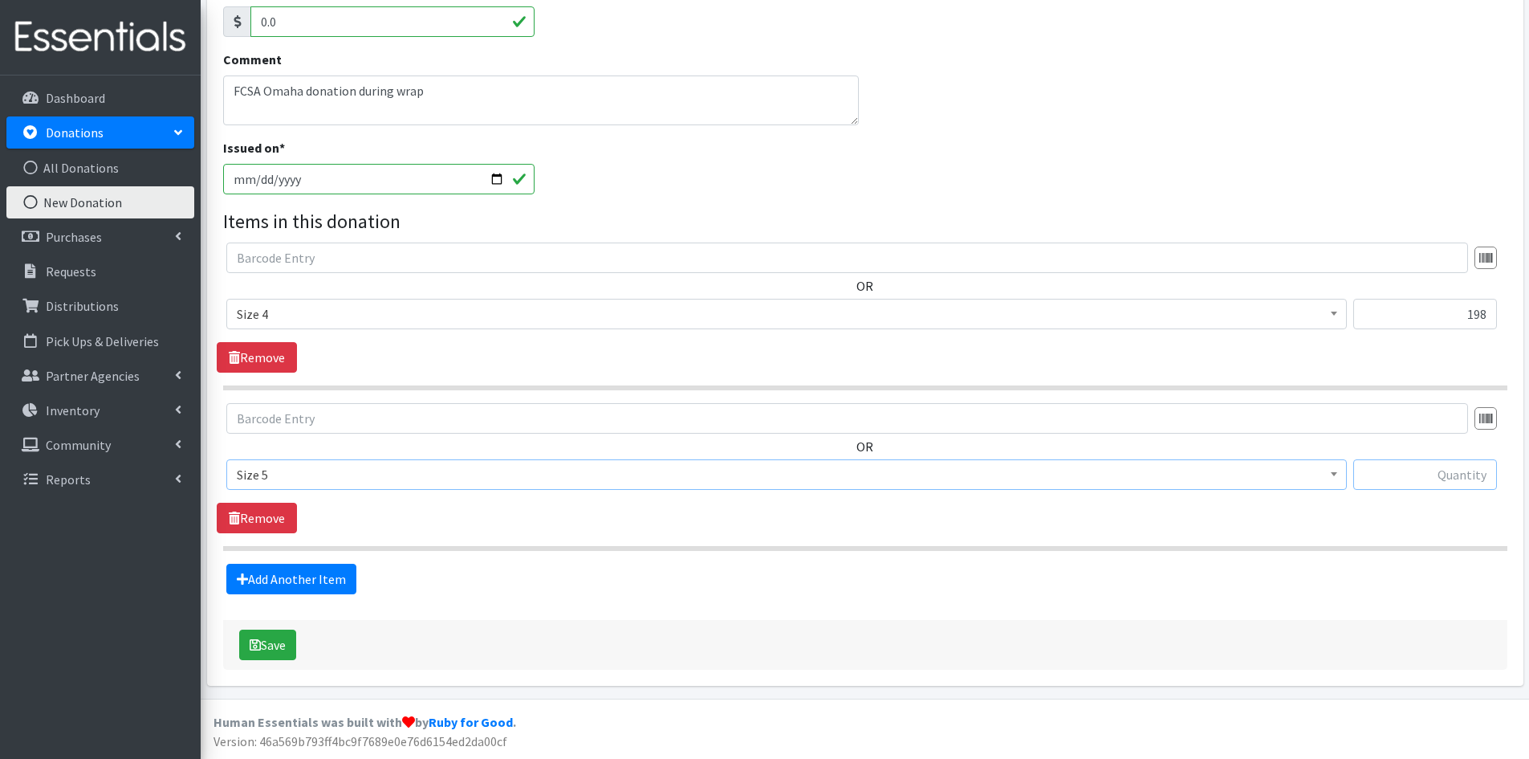
click at [1422, 470] on input "text" at bounding box center [1425, 474] width 144 height 31
type input "320"
click at [291, 580] on link "Add Another Item" at bounding box center [291, 579] width 130 height 31
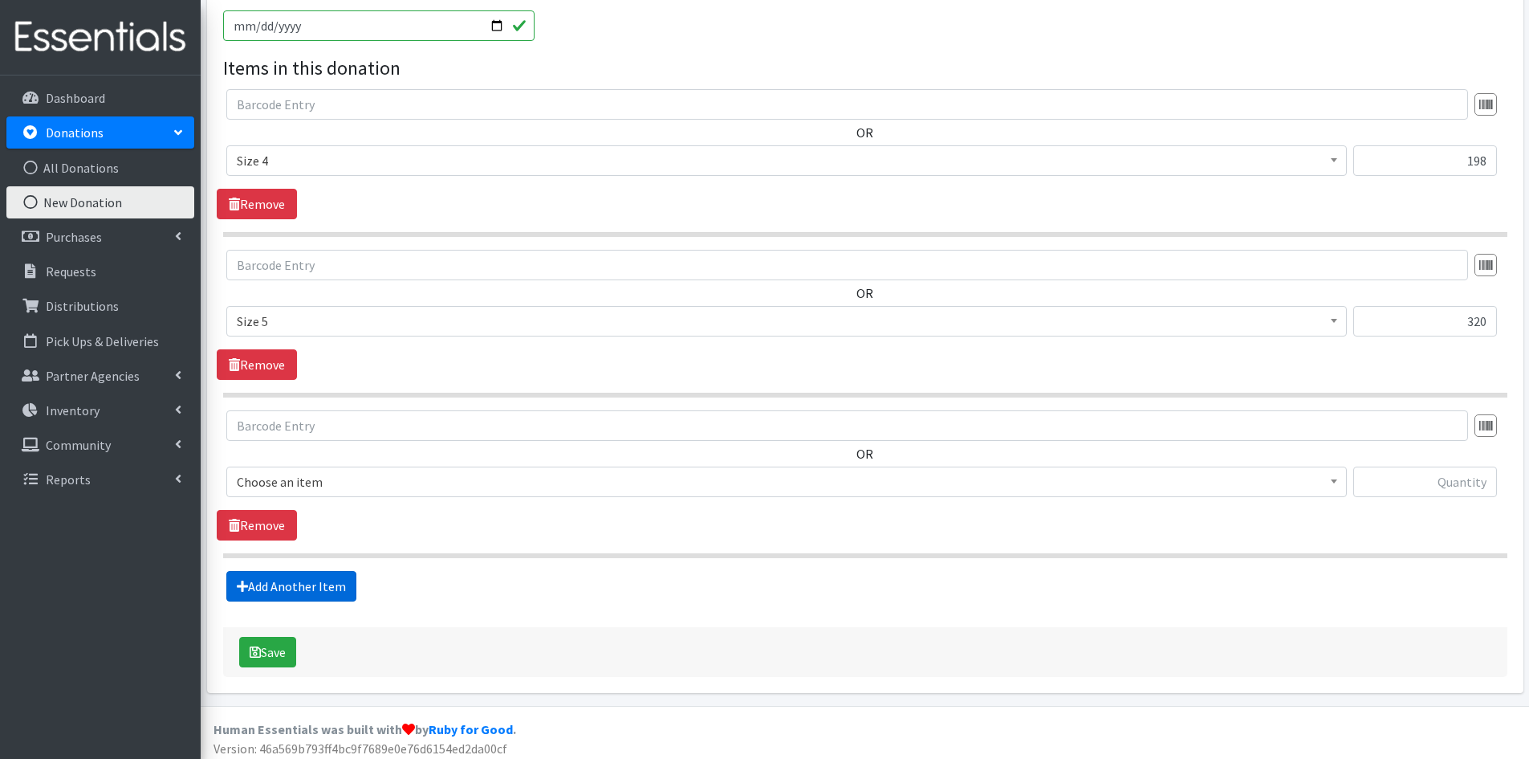
scroll to position [438, 0]
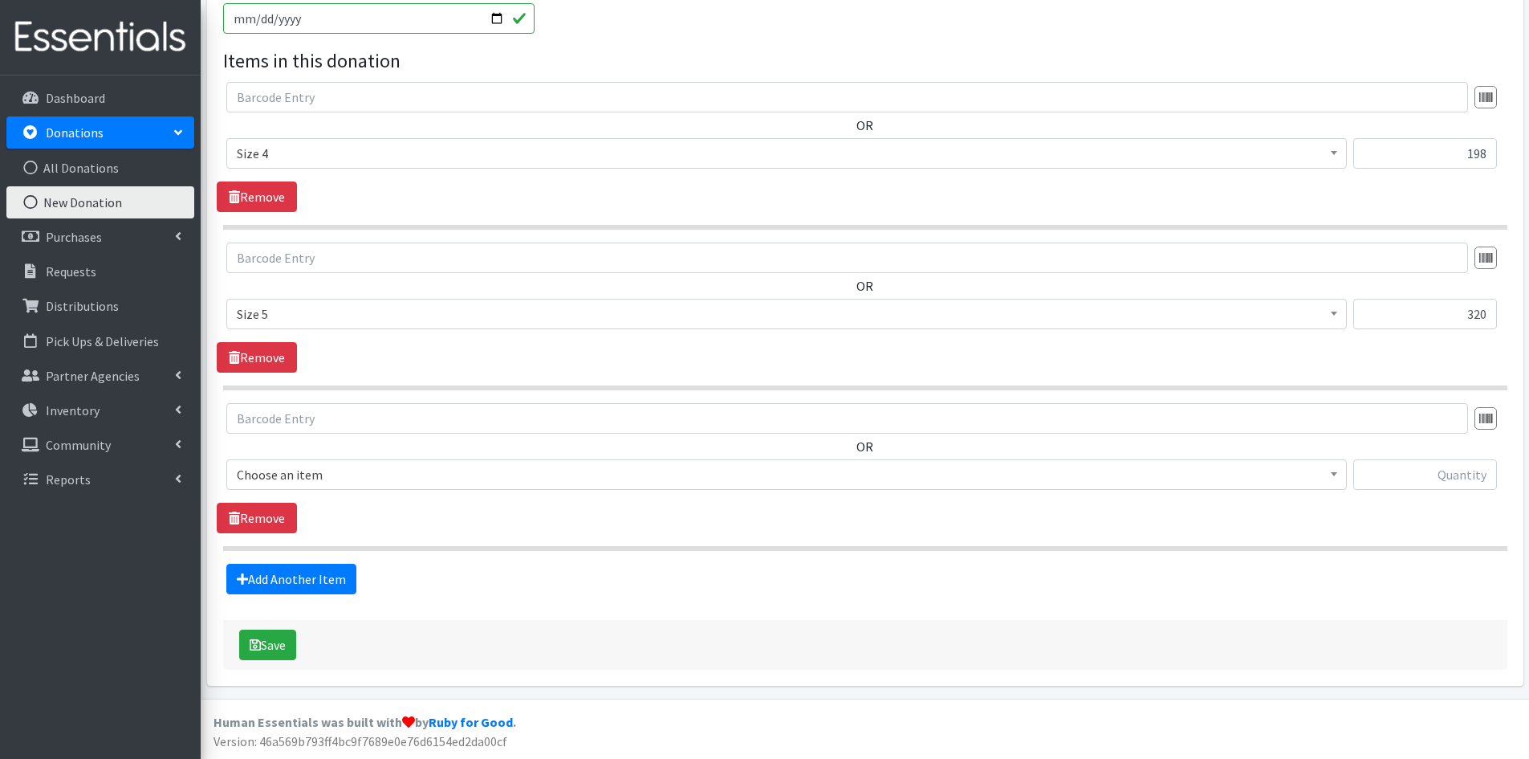
click at [302, 475] on span "Choose an item" at bounding box center [787, 474] width 1100 height 22
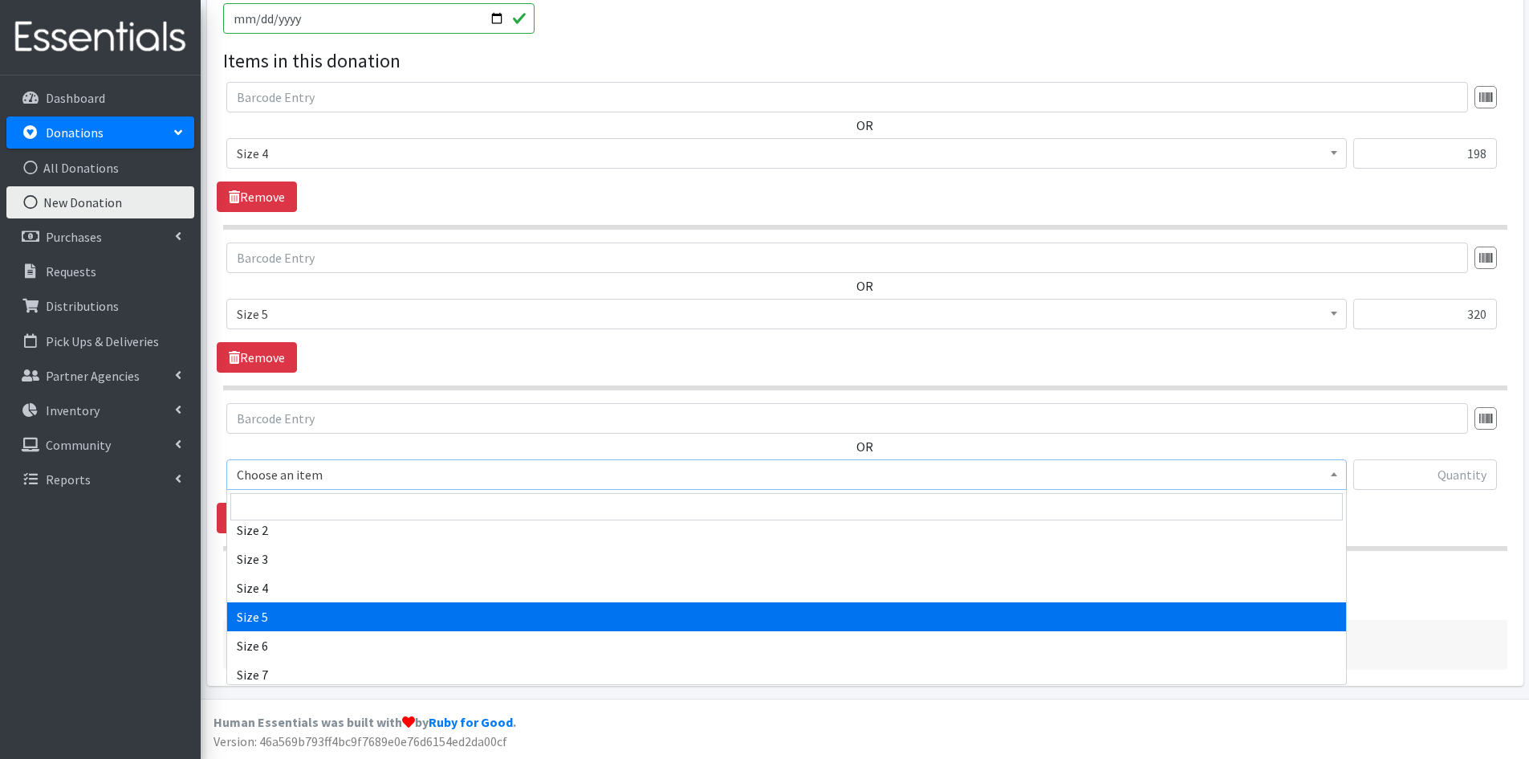
scroll to position [225, 0]
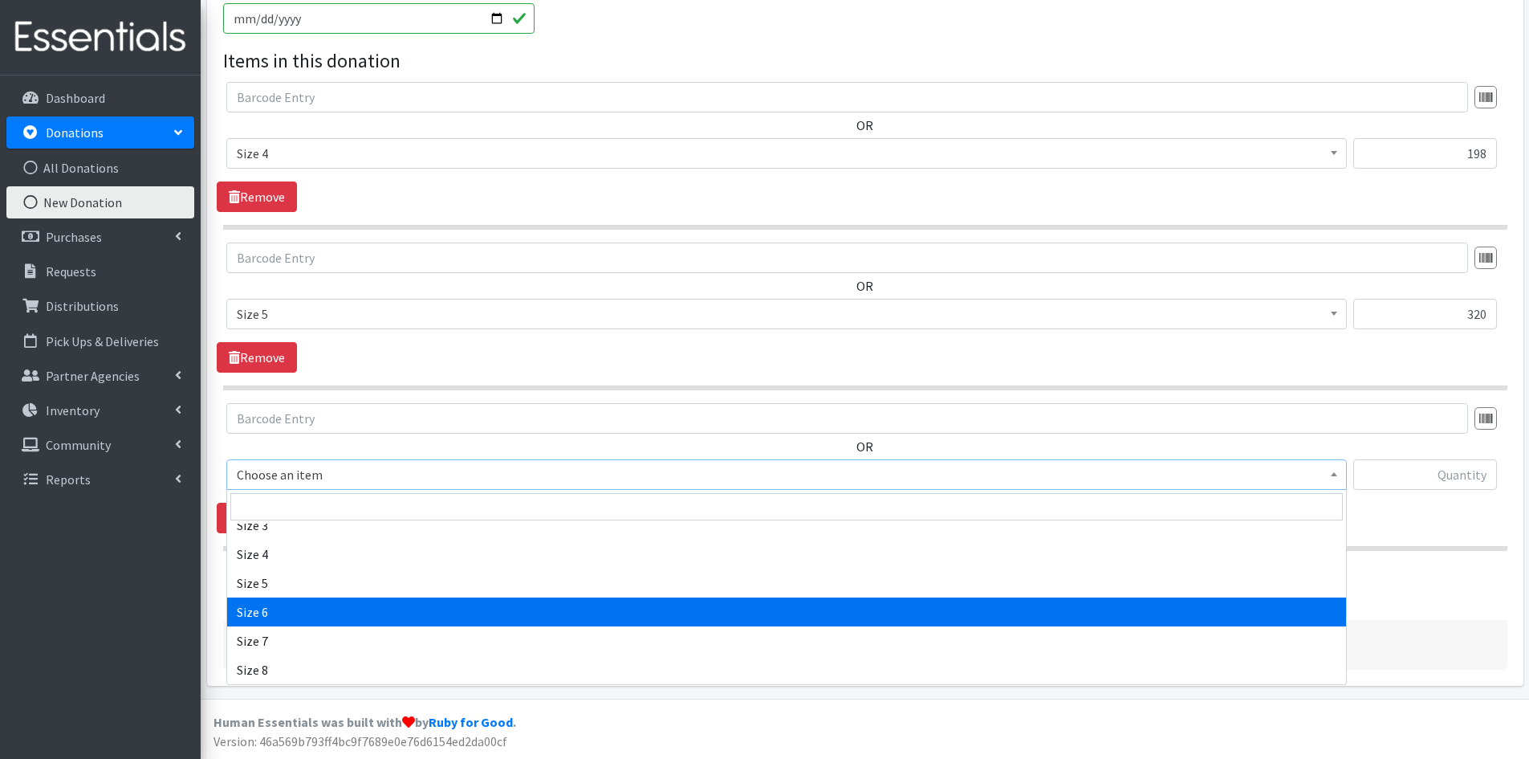
select select "3687"
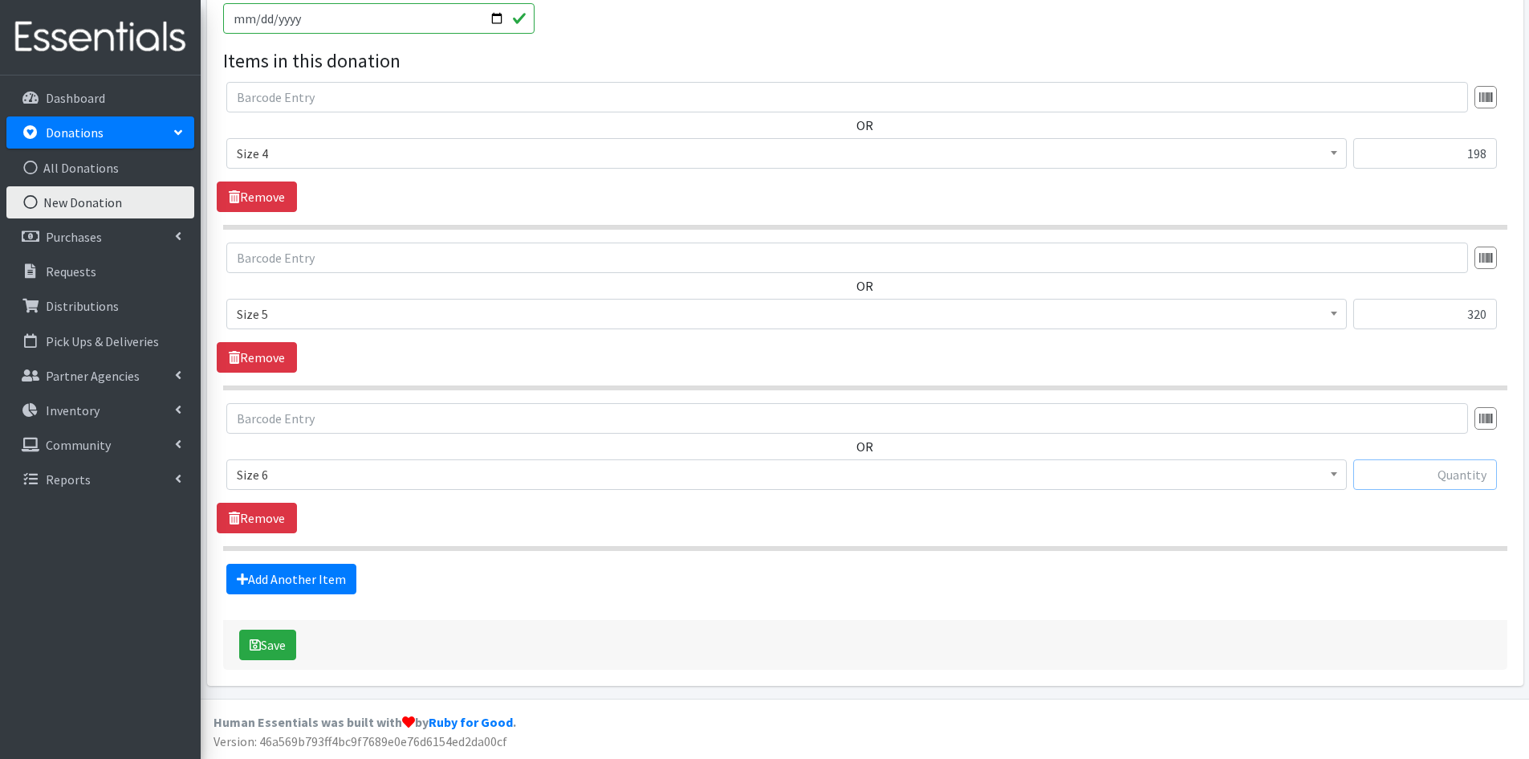
click at [1403, 466] on input "text" at bounding box center [1425, 474] width 144 height 31
type input "138"
click at [266, 663] on div "Save" at bounding box center [865, 645] width 1284 height 50
click at [267, 645] on button "Save" at bounding box center [267, 644] width 57 height 31
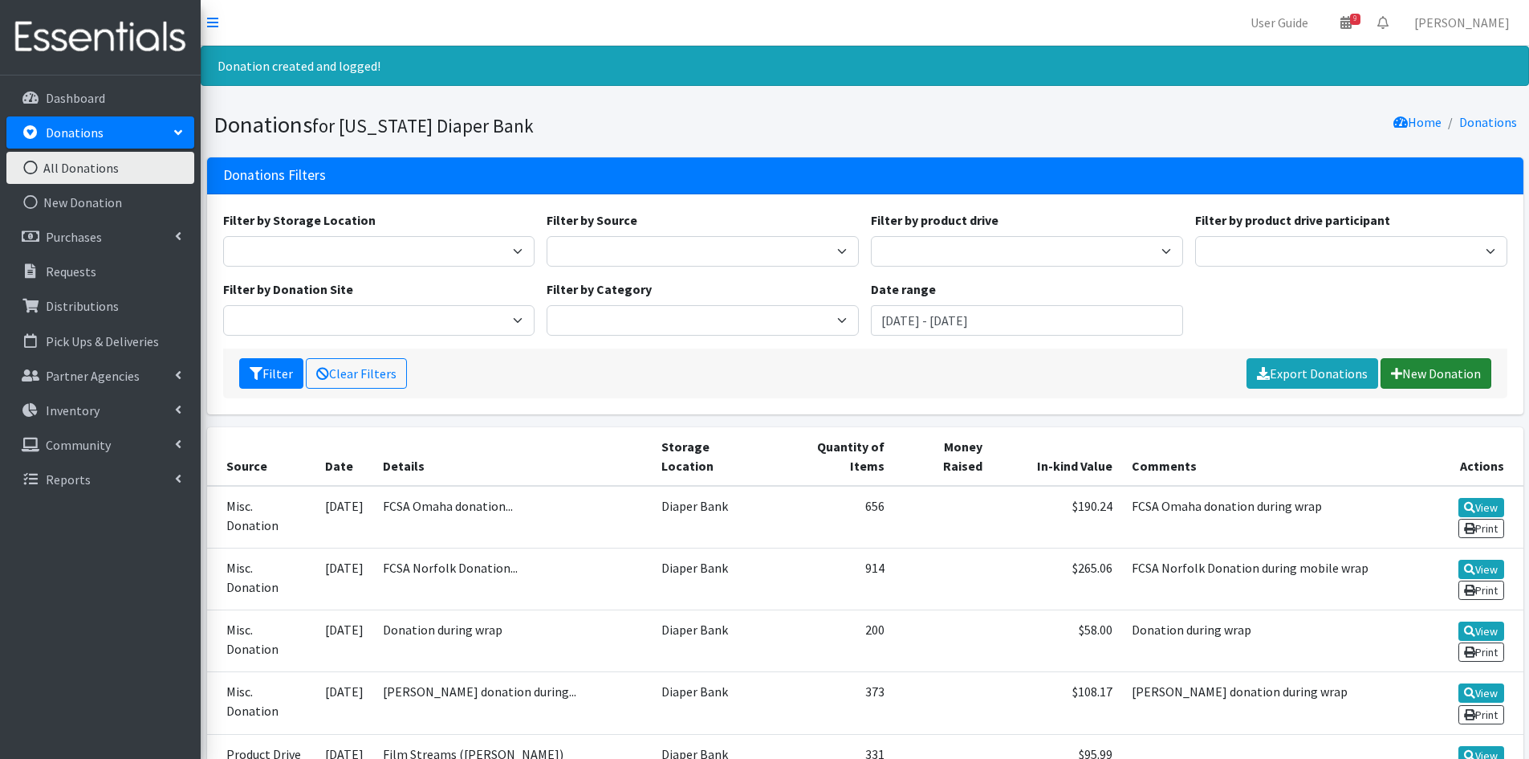
click at [1418, 367] on link "New Donation" at bounding box center [1436, 373] width 111 height 31
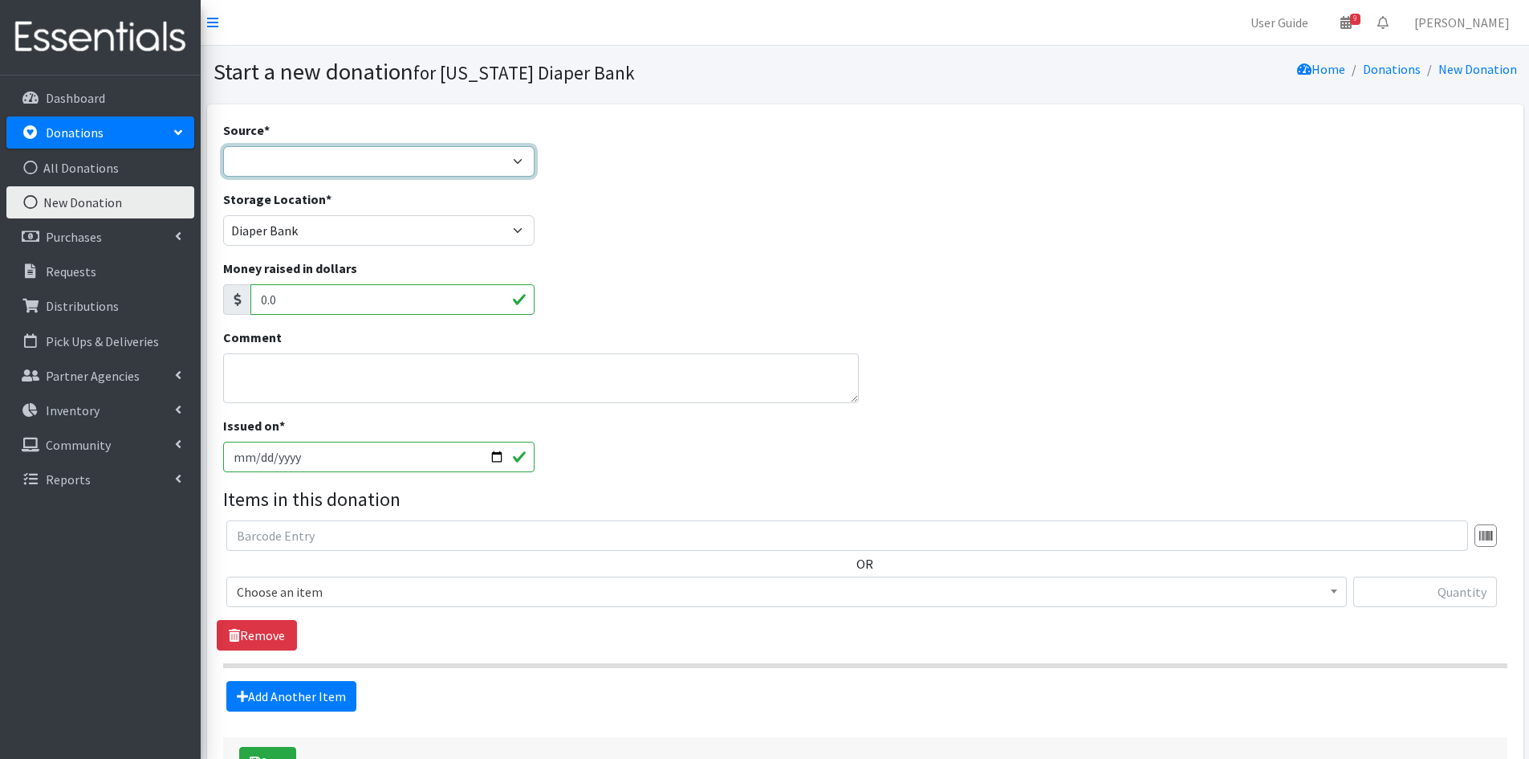
click at [280, 171] on select "Product Drive Manufacturer Donation Site Misc. Donation" at bounding box center [379, 161] width 312 height 31
select select "Misc. Donation"
click at [223, 146] on select "Product Drive Manufacturer Donation Site Misc. Donation" at bounding box center [379, 161] width 312 height 31
click at [332, 584] on span "Choose an item" at bounding box center [787, 591] width 1100 height 22
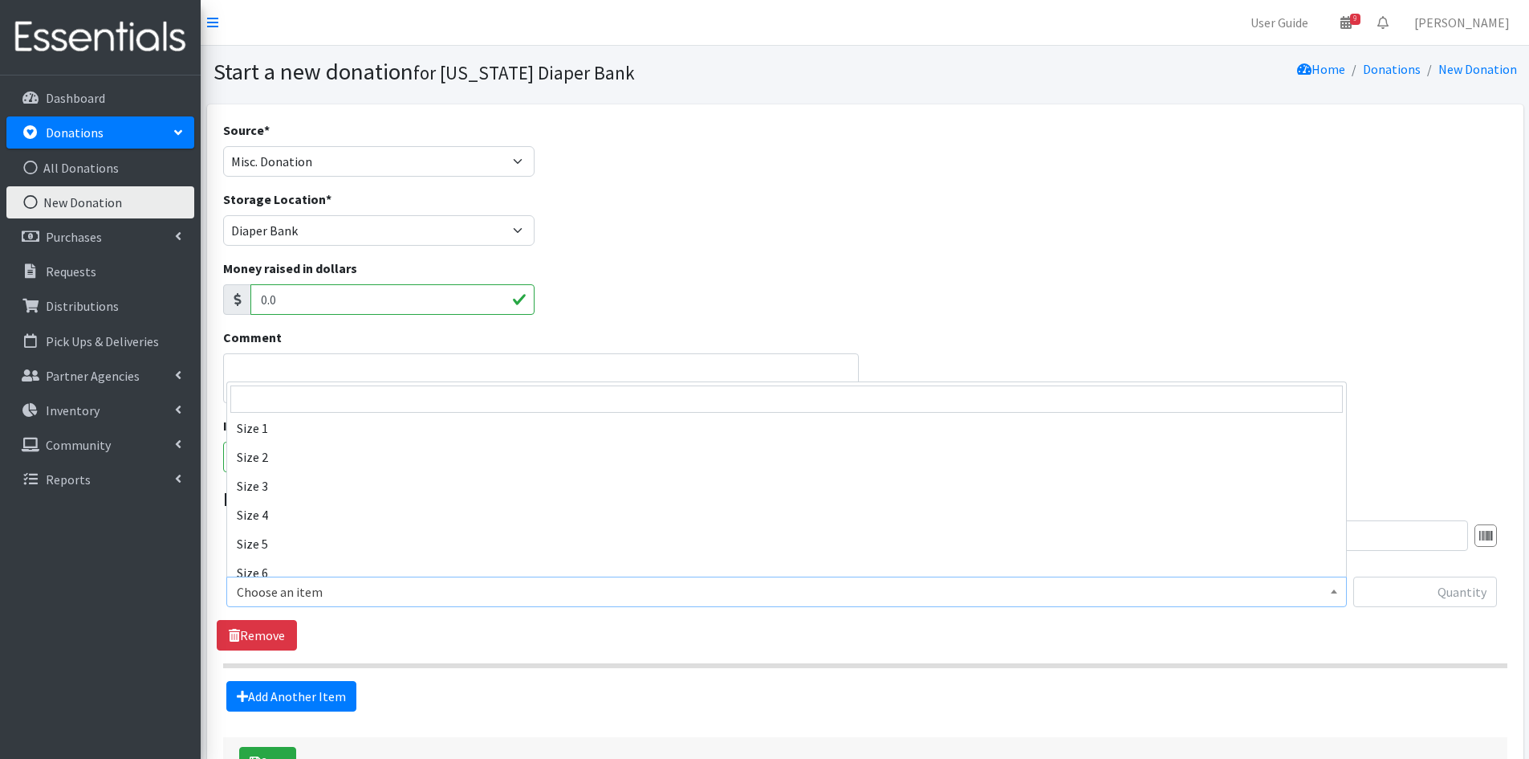
scroll to position [161, 0]
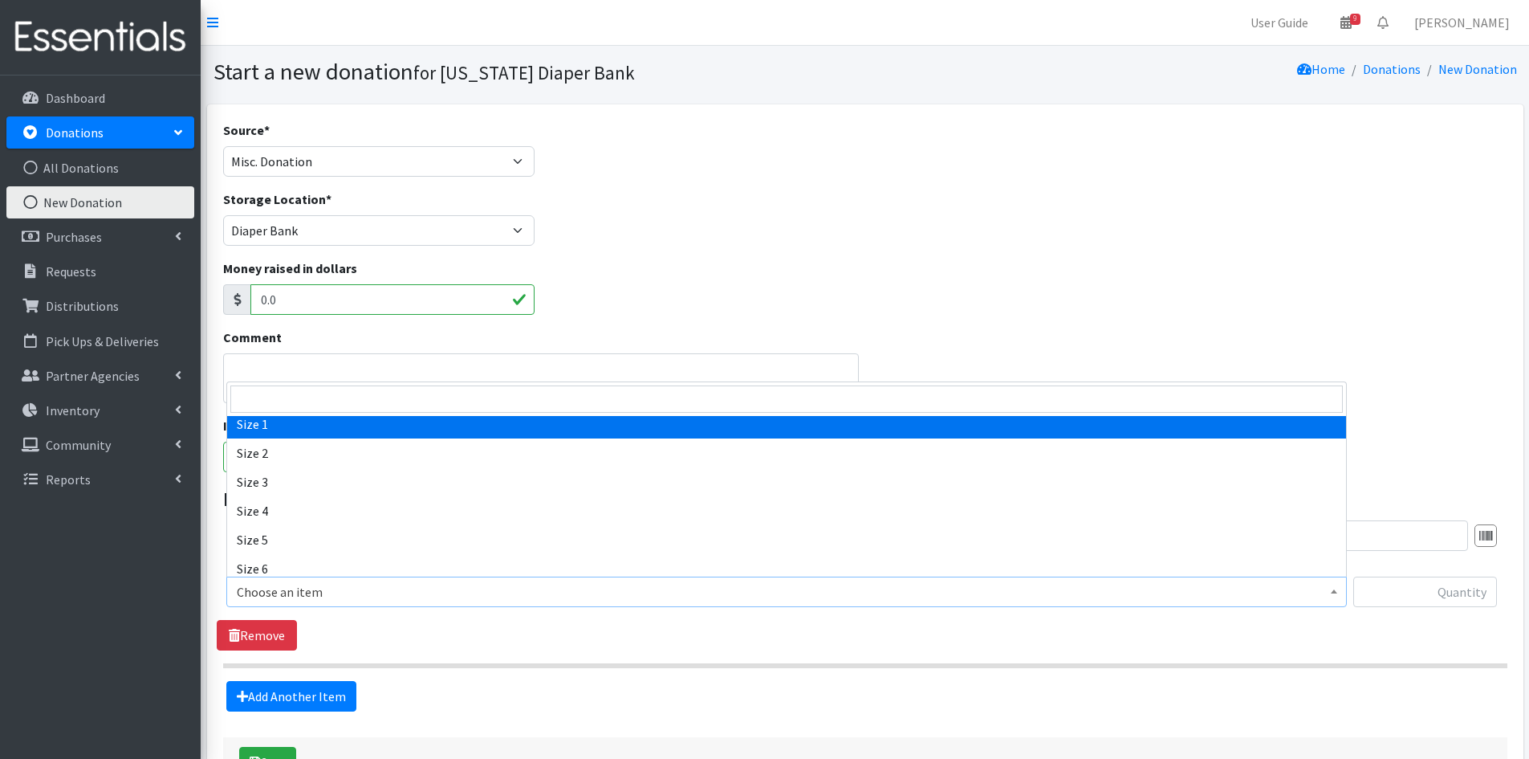
select select "3682"
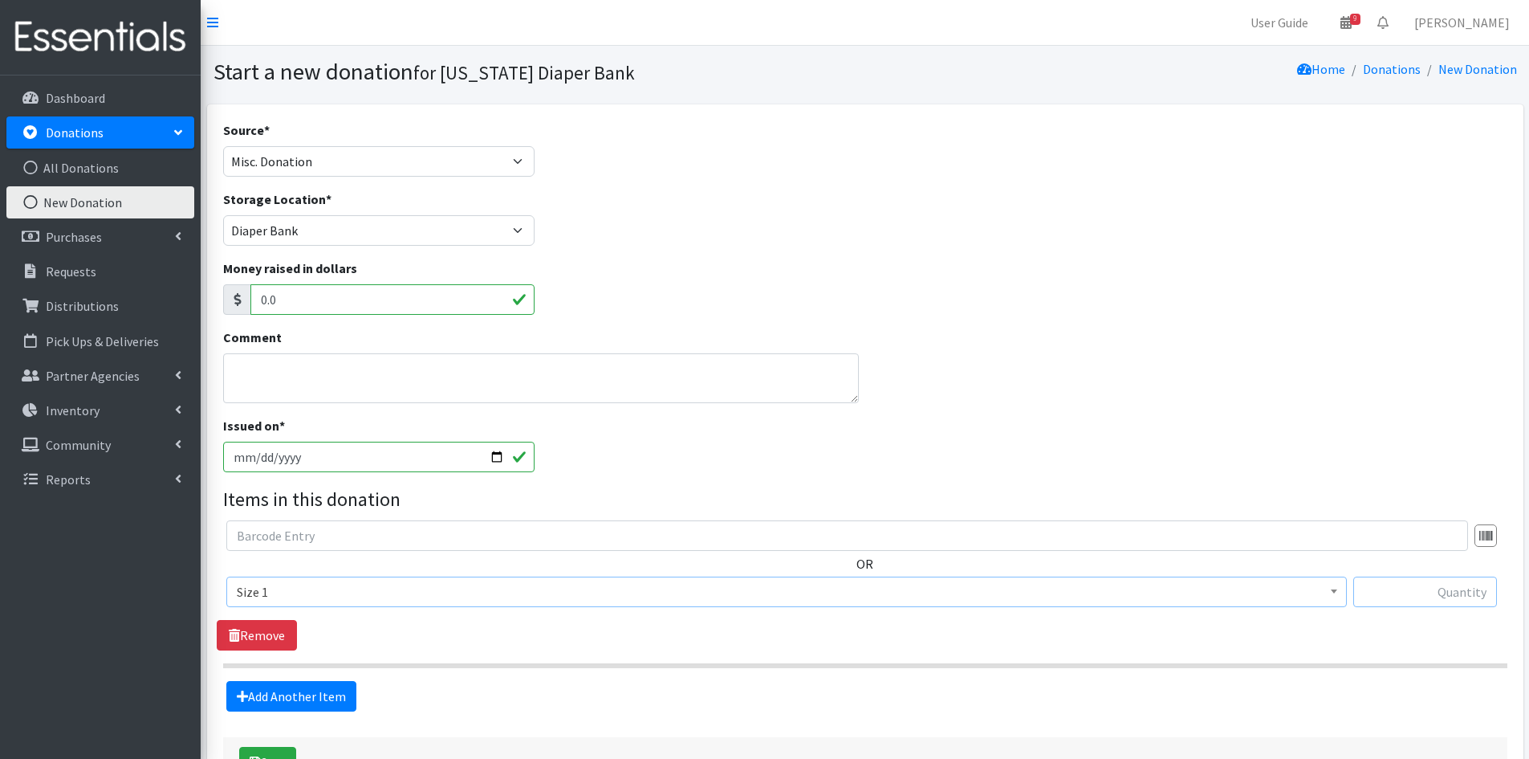
click at [1388, 588] on input "text" at bounding box center [1425, 591] width 144 height 31
type input "400"
click at [301, 693] on link "Add Another Item" at bounding box center [291, 696] width 130 height 31
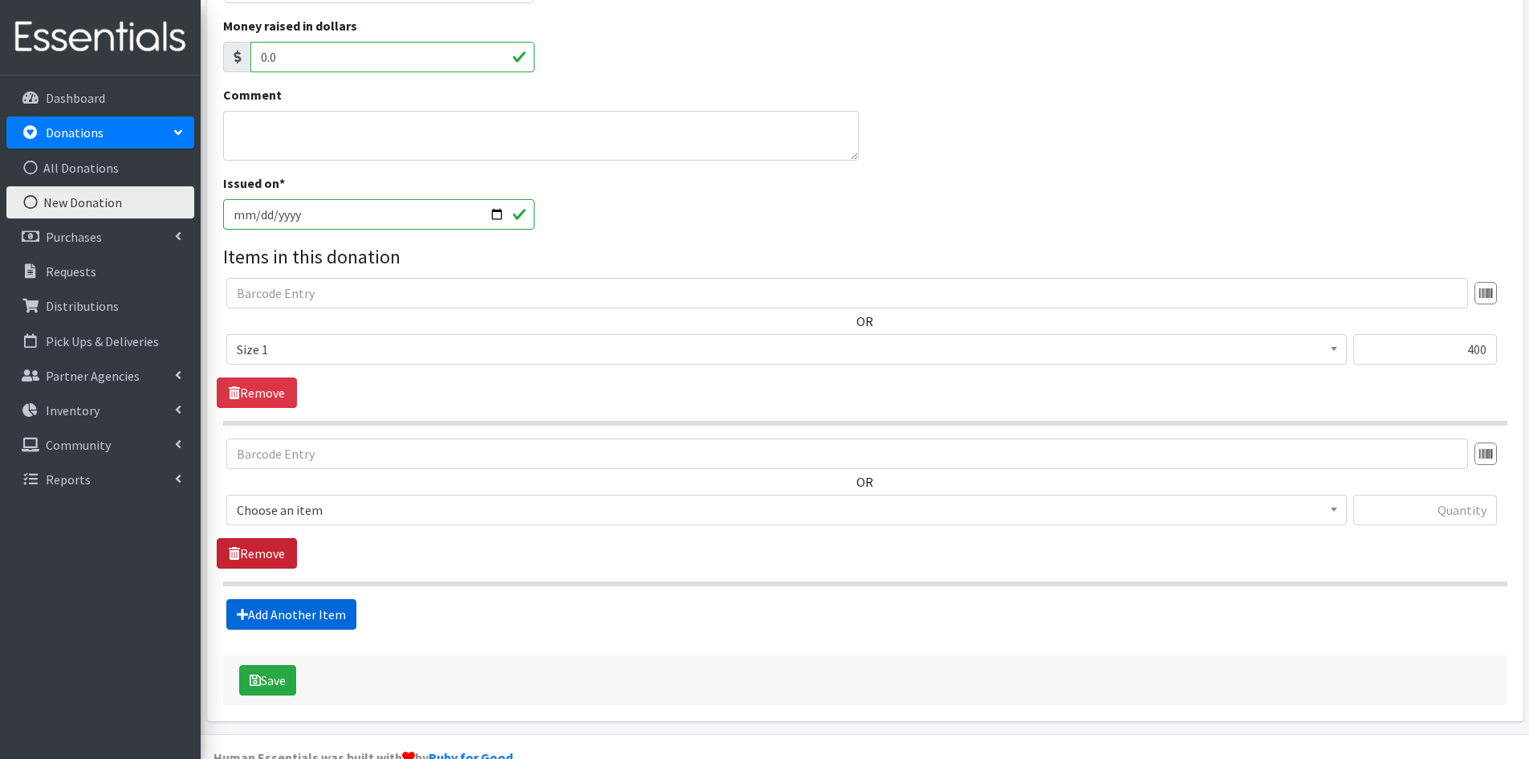
scroll to position [278, 0]
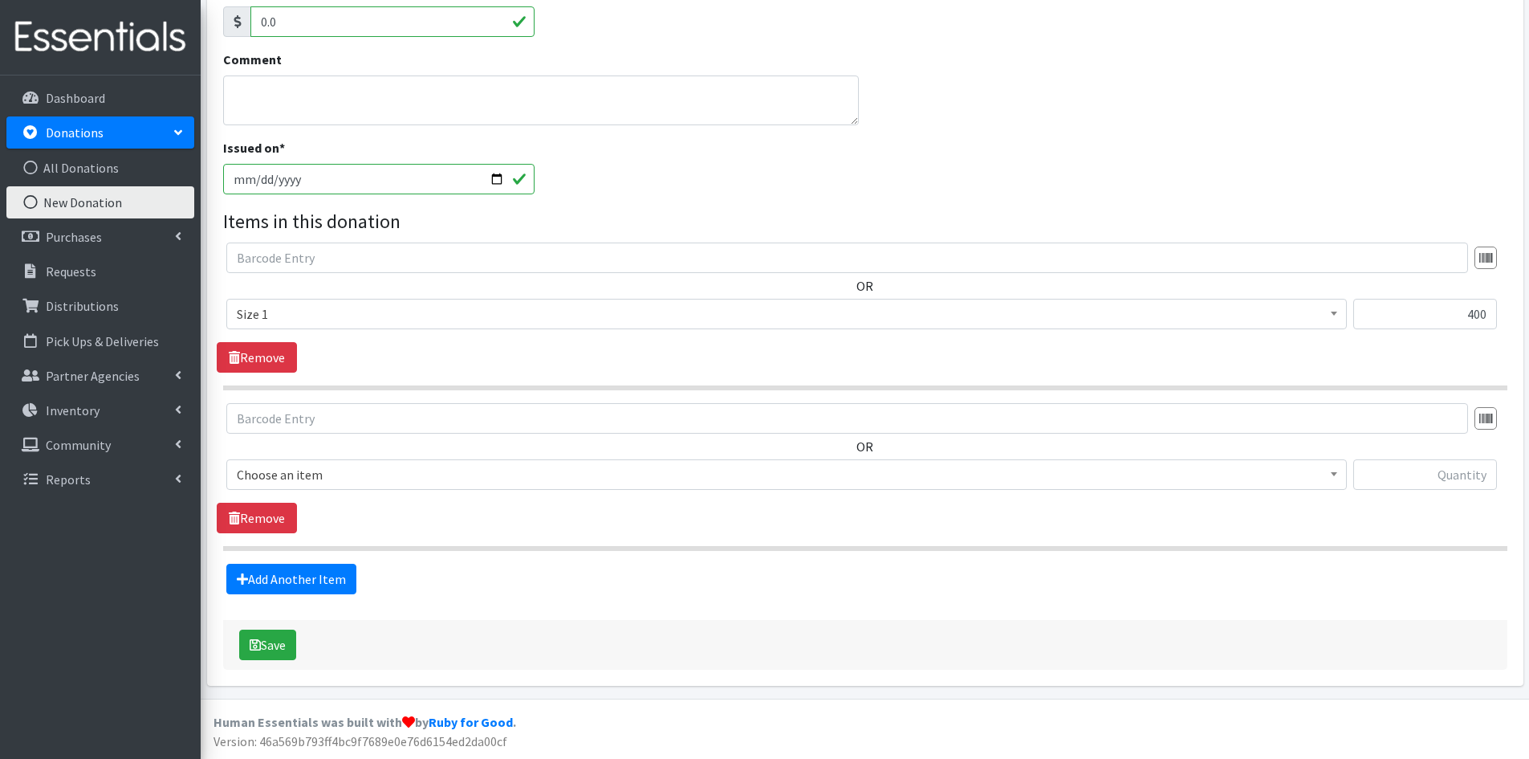
click at [287, 473] on span "Choose an item" at bounding box center [787, 474] width 1100 height 22
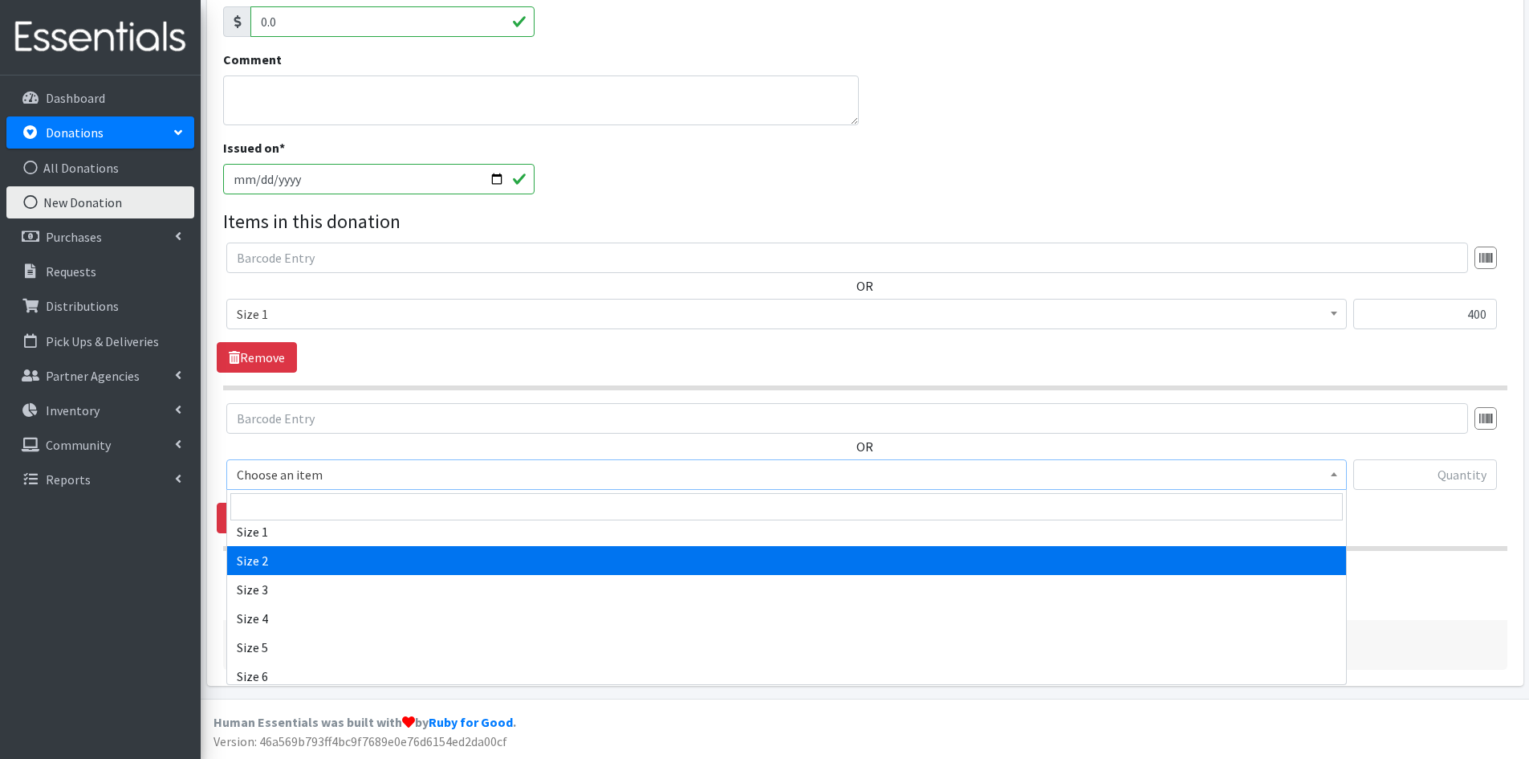
select select "3683"
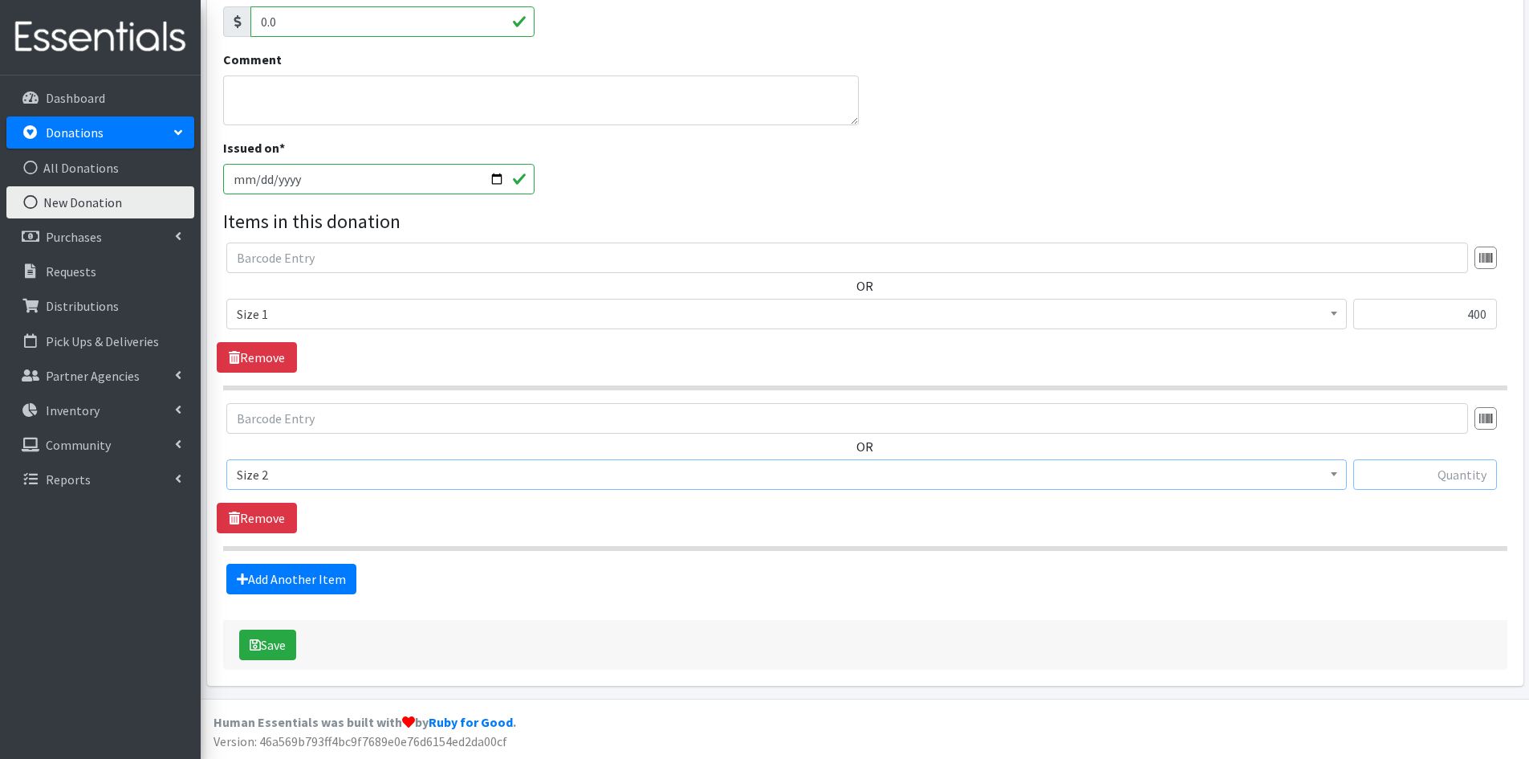
click at [1420, 471] on input "text" at bounding box center [1425, 474] width 144 height 31
type input "72"
click at [250, 590] on link "Add Another Item" at bounding box center [291, 579] width 130 height 31
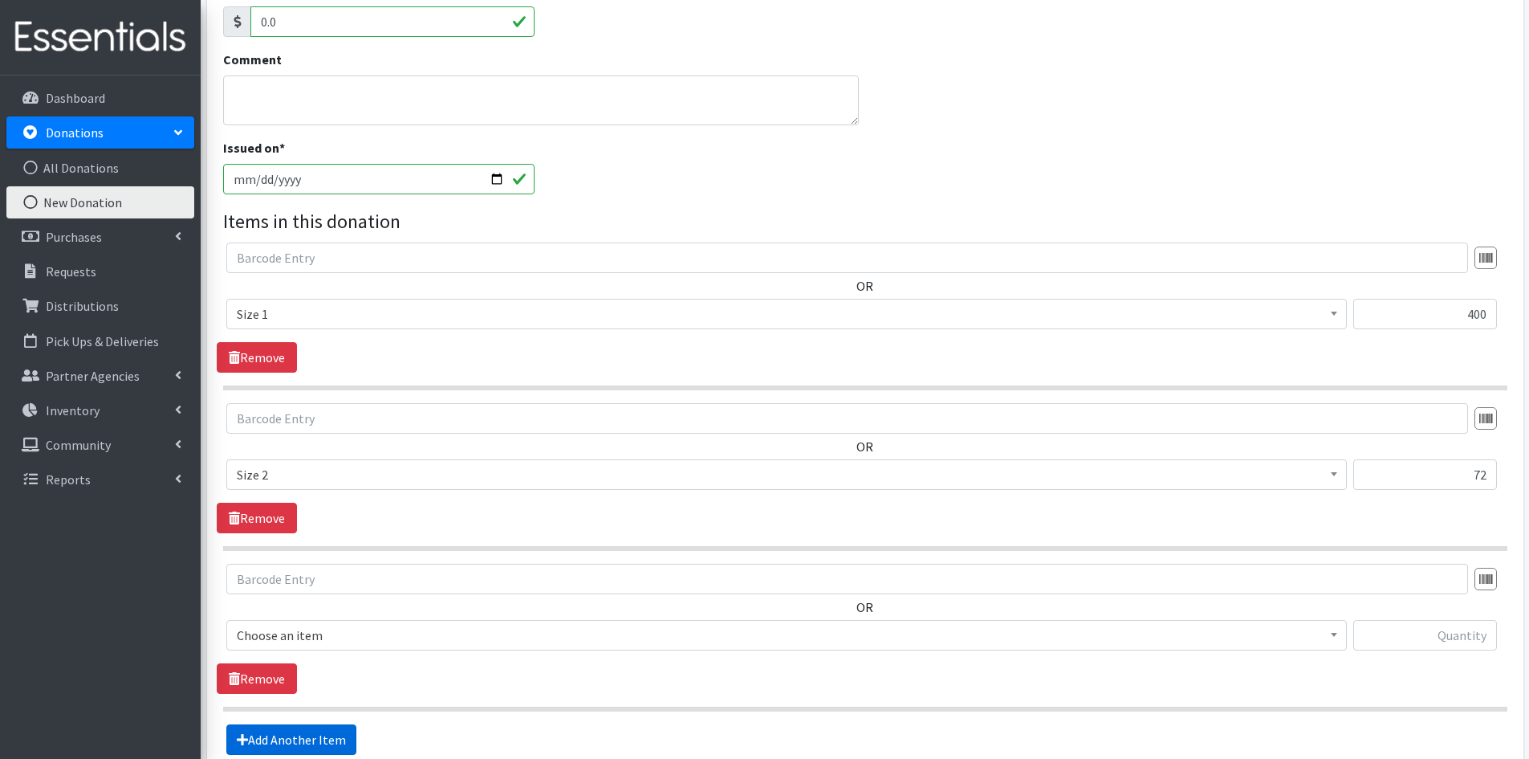
scroll to position [438, 0]
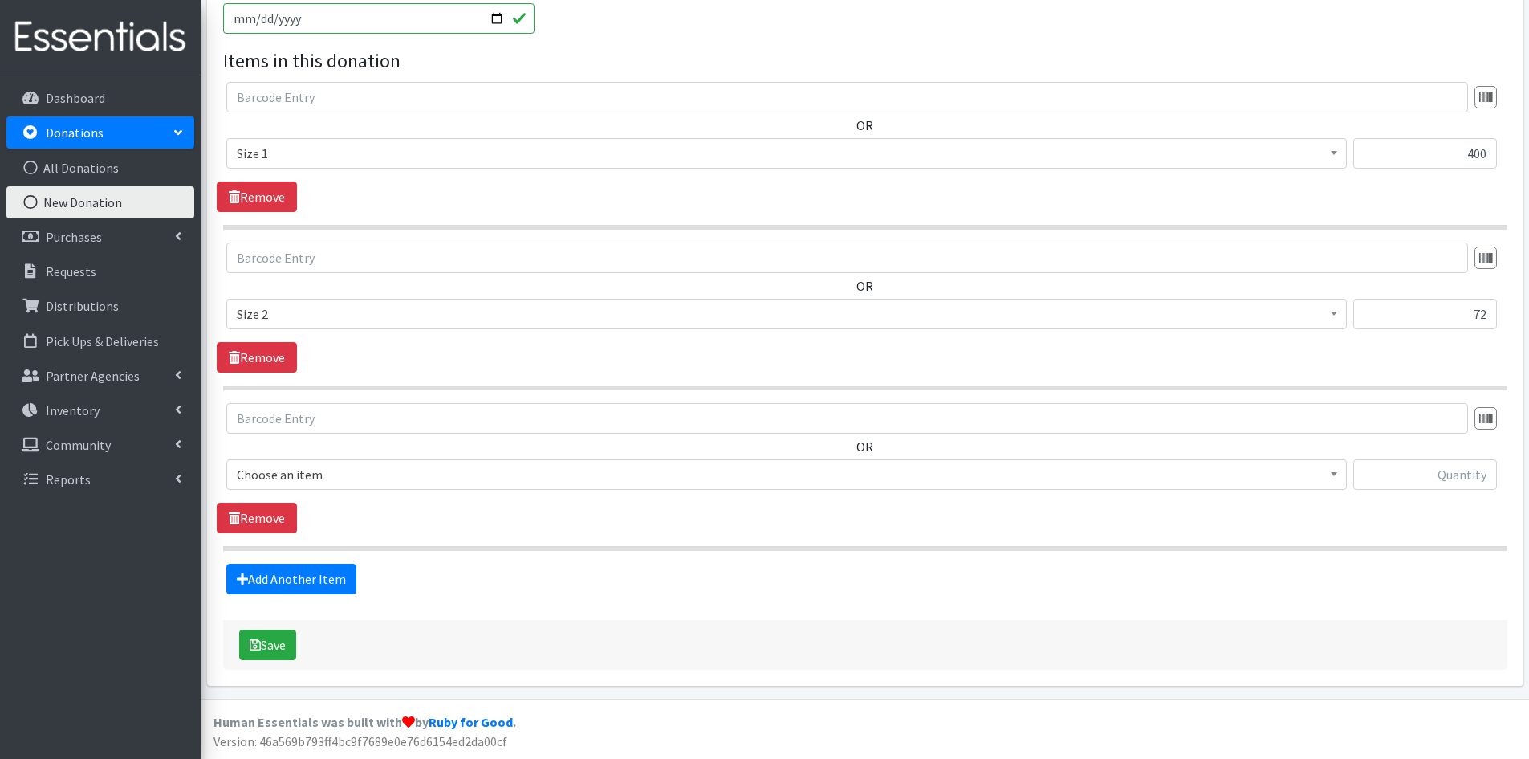
click at [299, 488] on span "Choose an item" at bounding box center [786, 474] width 1121 height 31
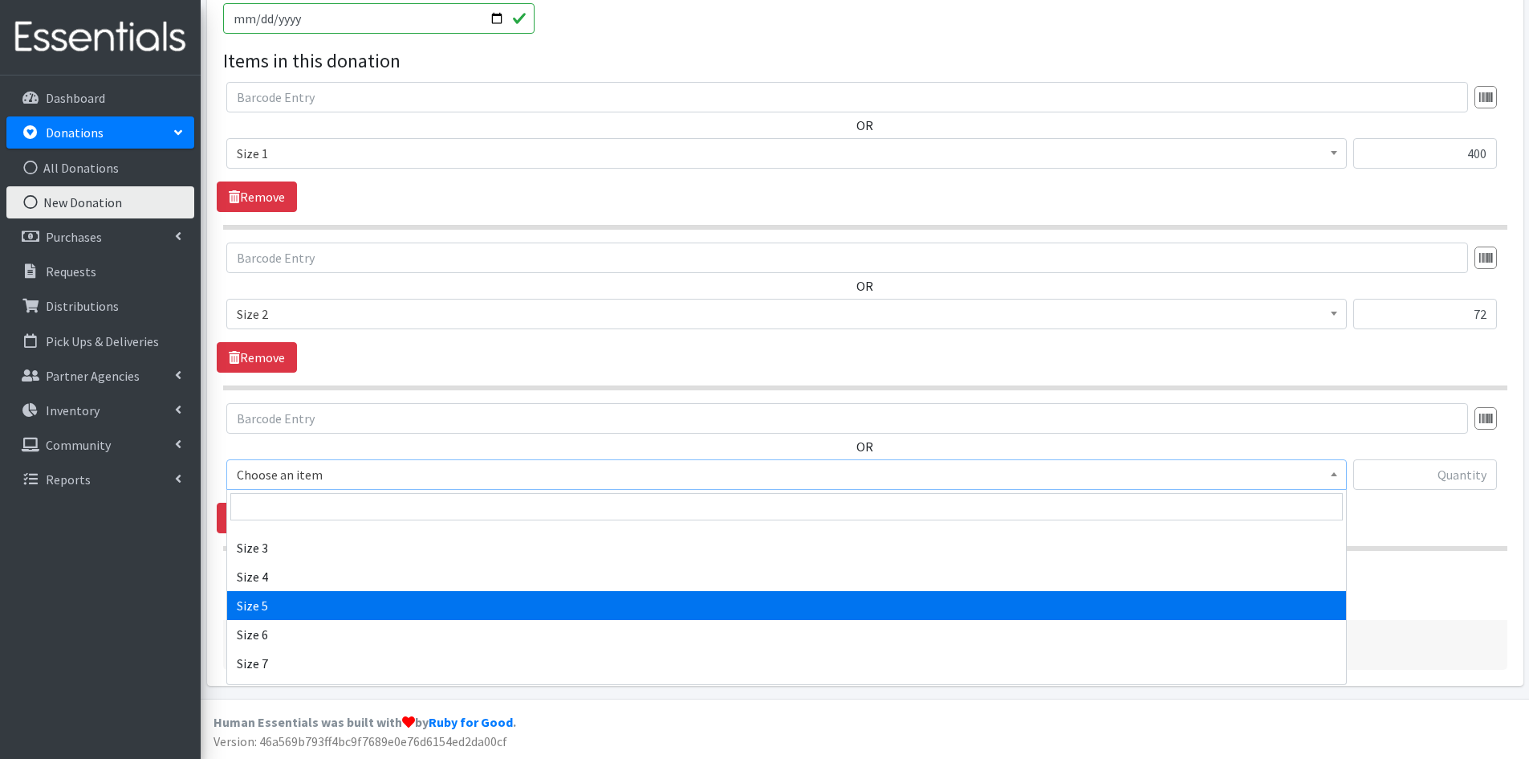
scroll to position [225, 0]
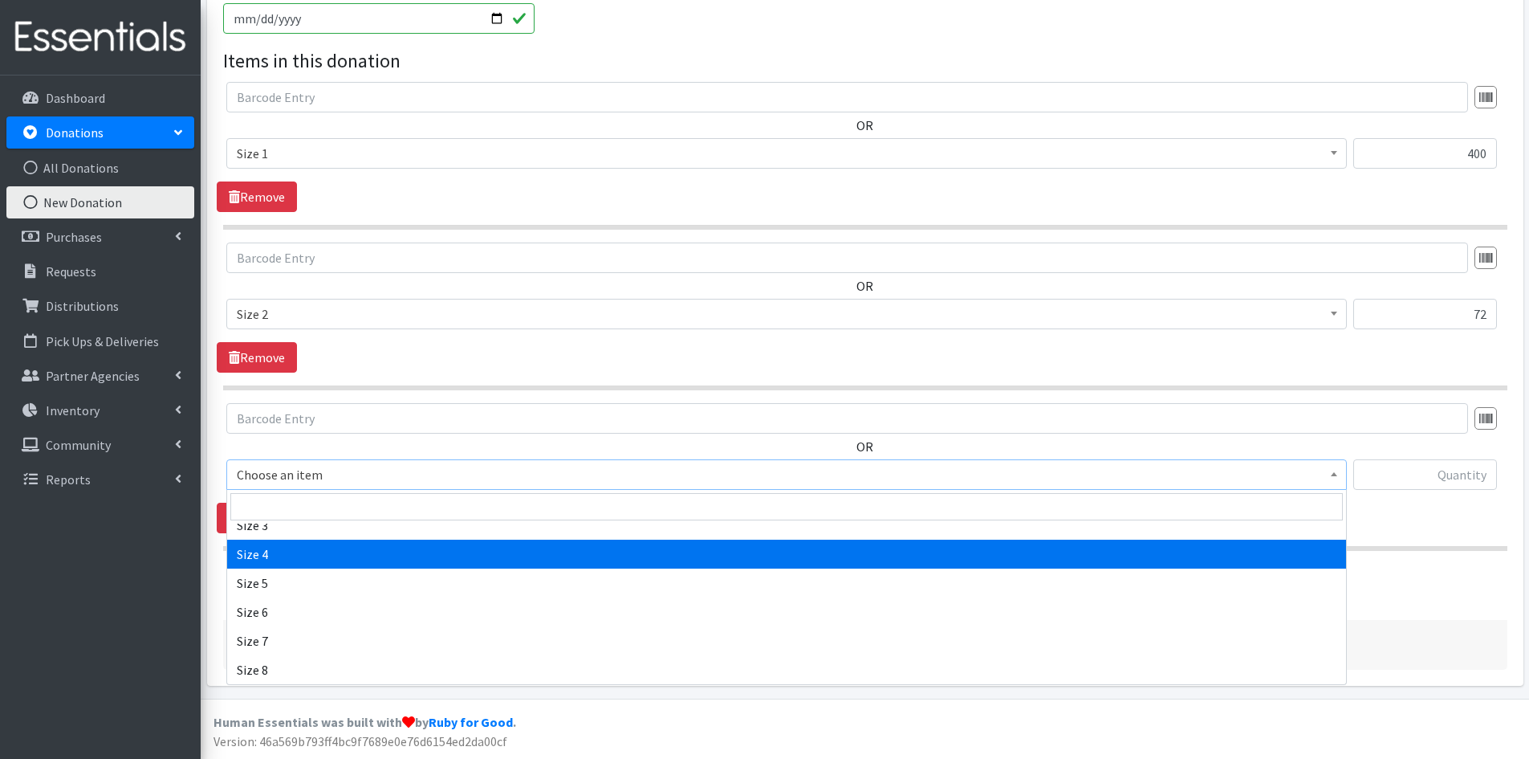
select select "3685"
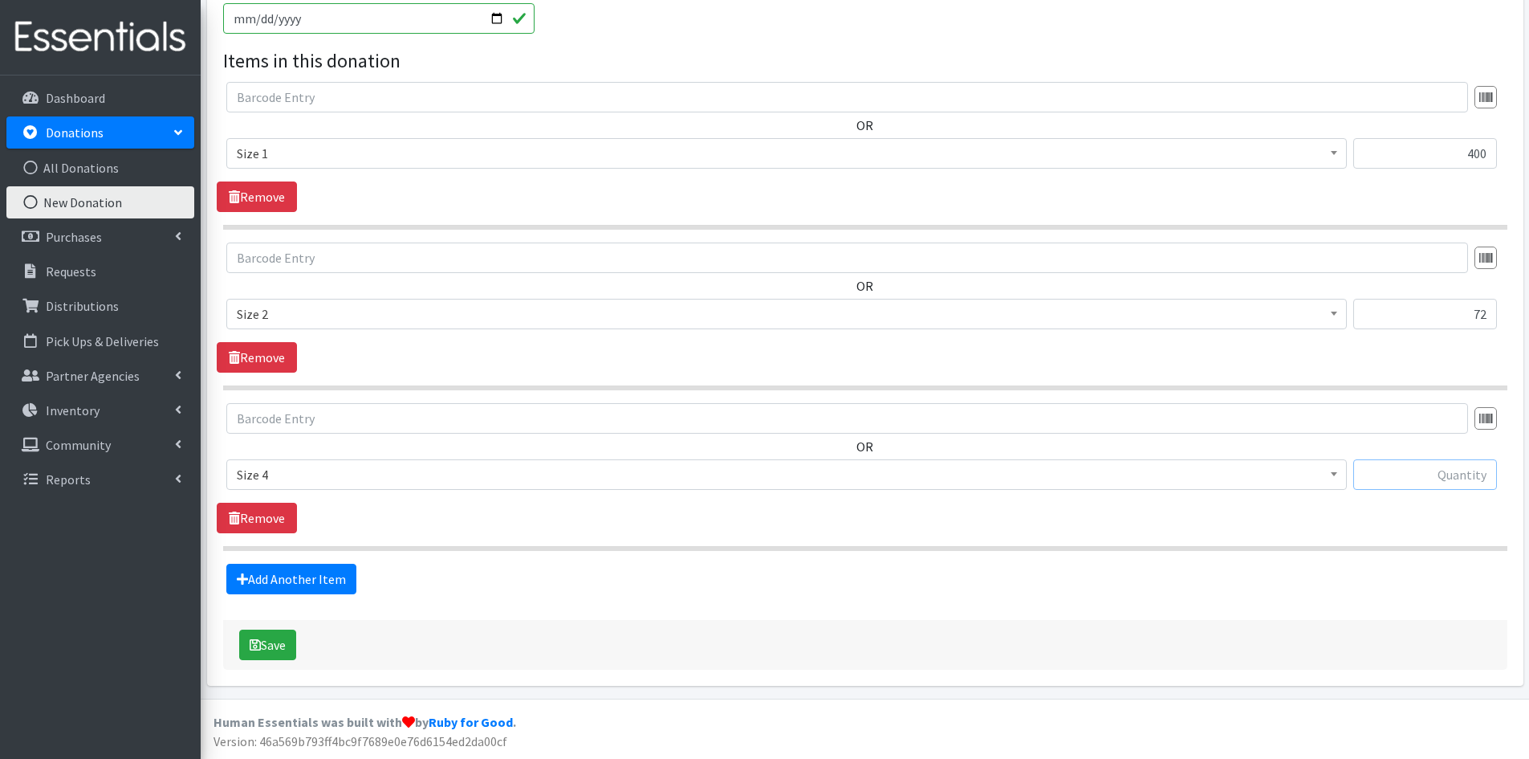
click at [1445, 470] on input "text" at bounding box center [1425, 474] width 144 height 31
type input "106"
click at [271, 588] on link "Add Another Item" at bounding box center [291, 579] width 130 height 31
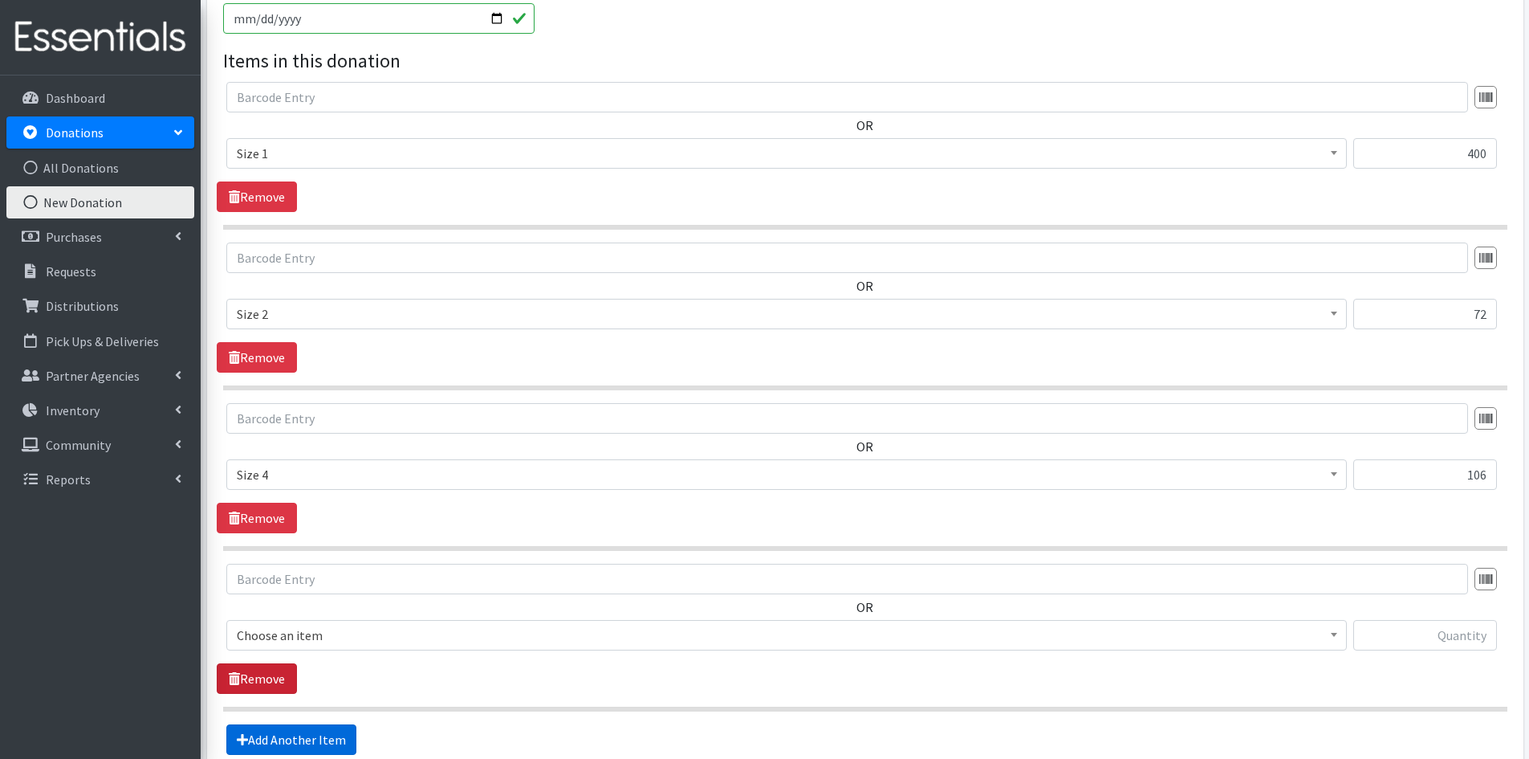
scroll to position [599, 0]
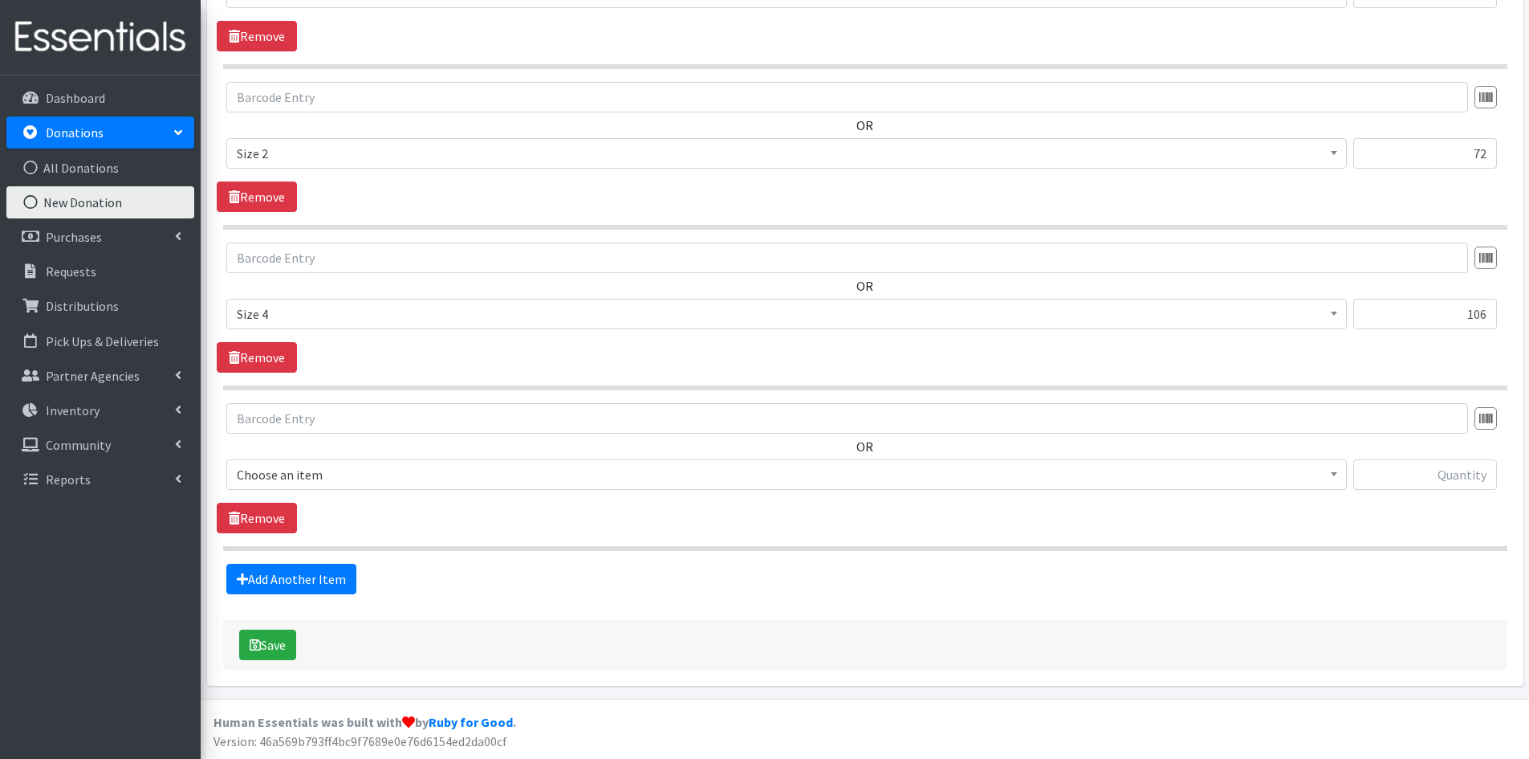
click at [301, 469] on span "Choose an item" at bounding box center [787, 474] width 1100 height 22
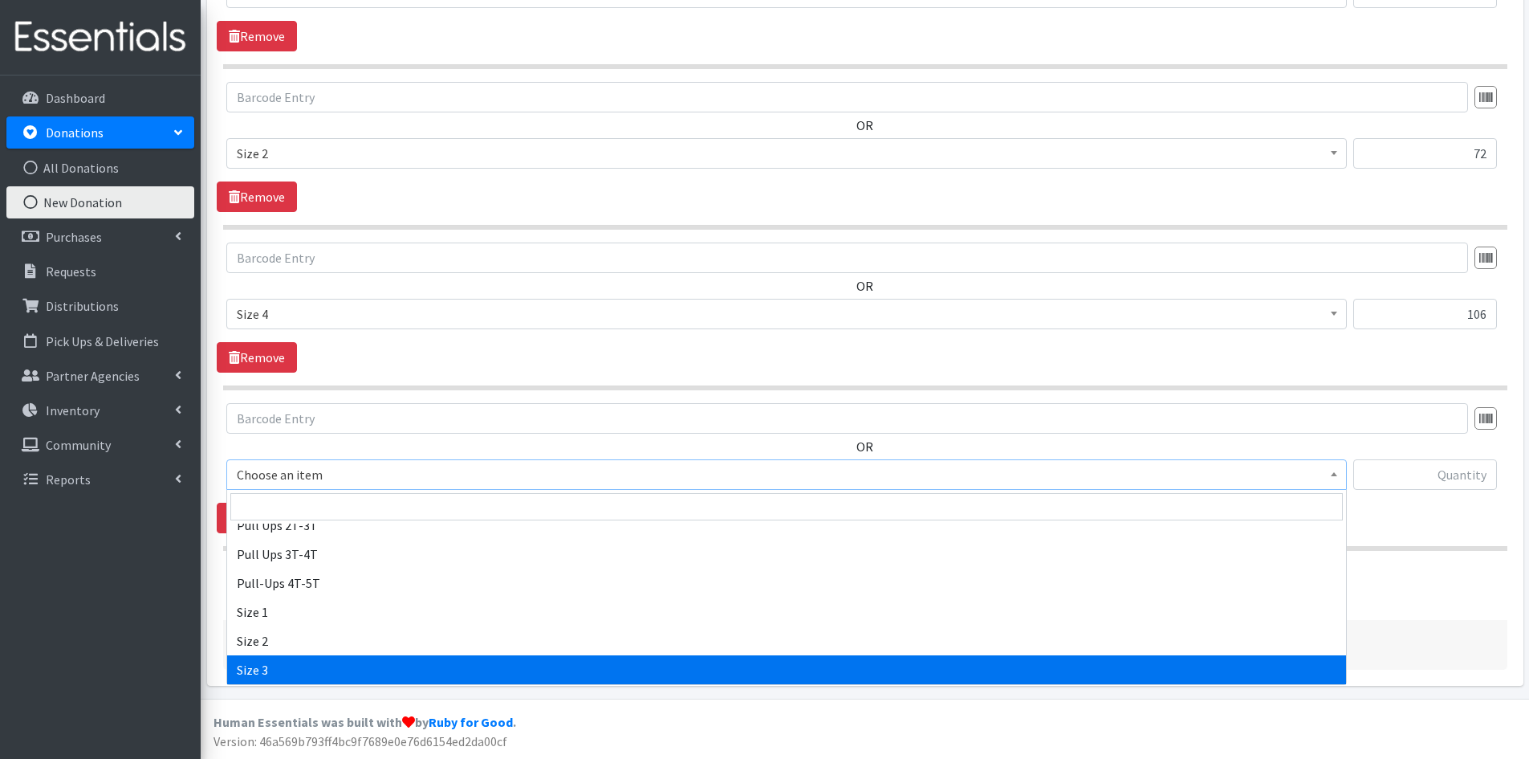
scroll to position [161, 0]
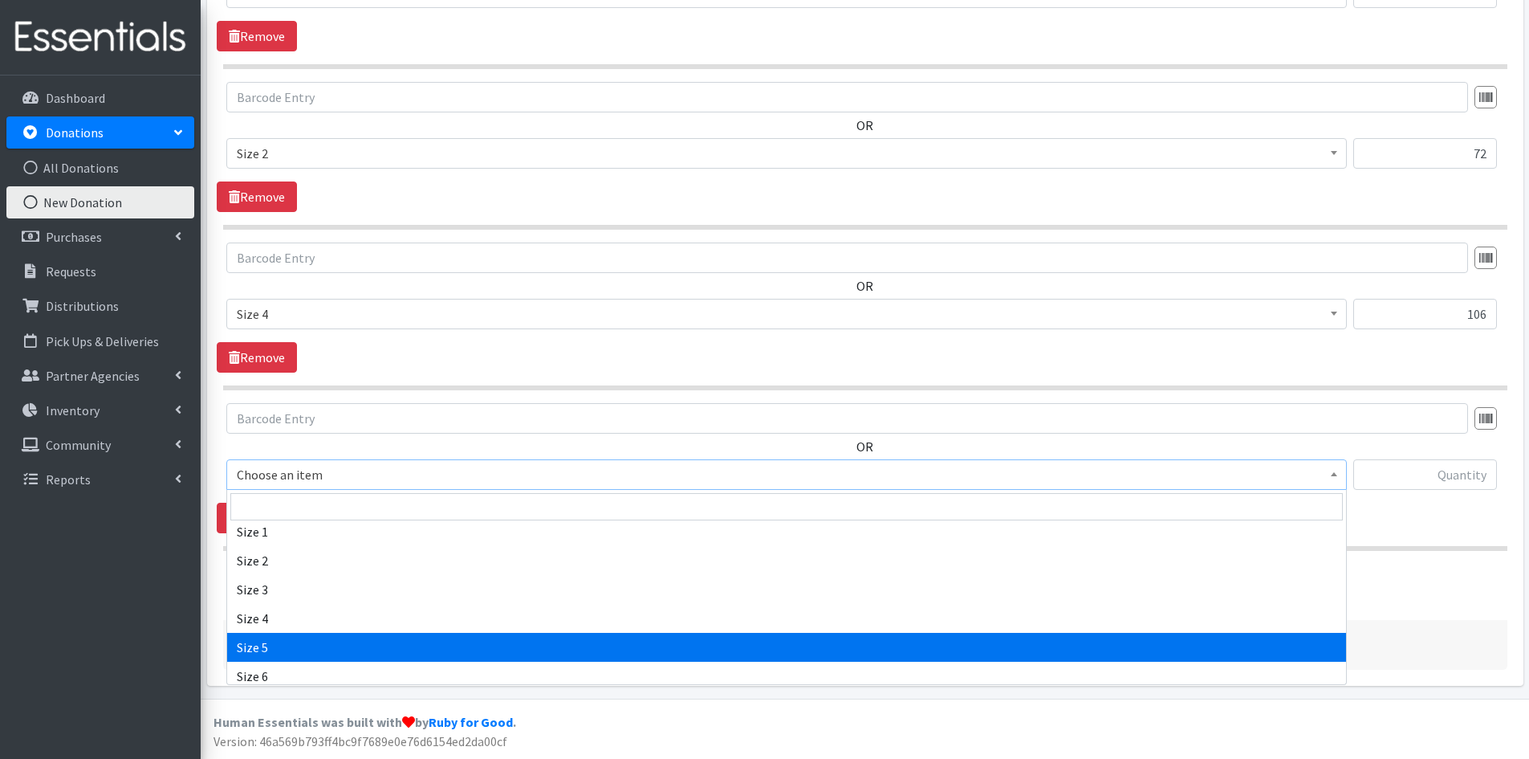
select select "3686"
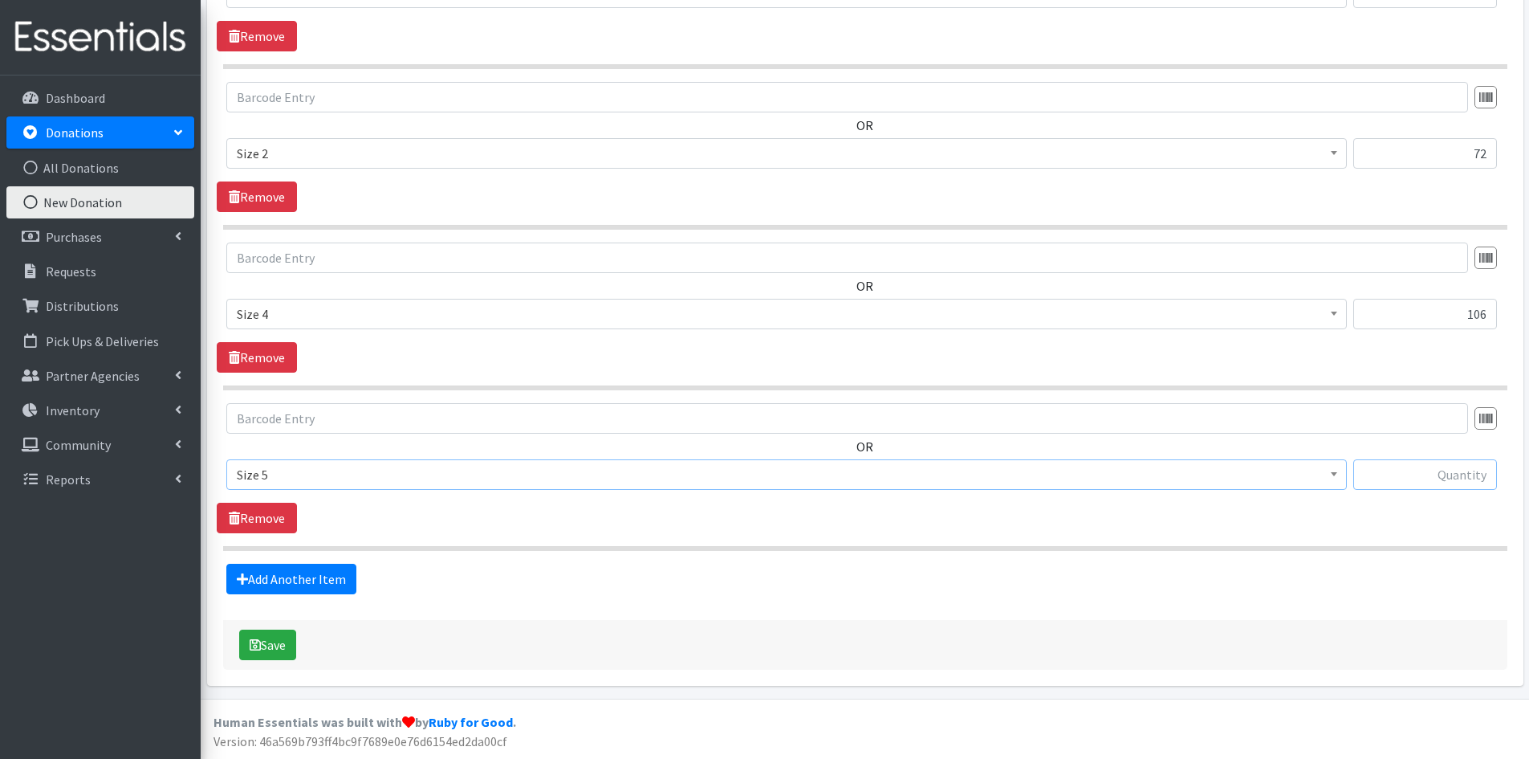
click at [1435, 478] on input "text" at bounding box center [1425, 474] width 144 height 31
type input "224"
click at [262, 568] on link "Add Another Item" at bounding box center [291, 579] width 130 height 31
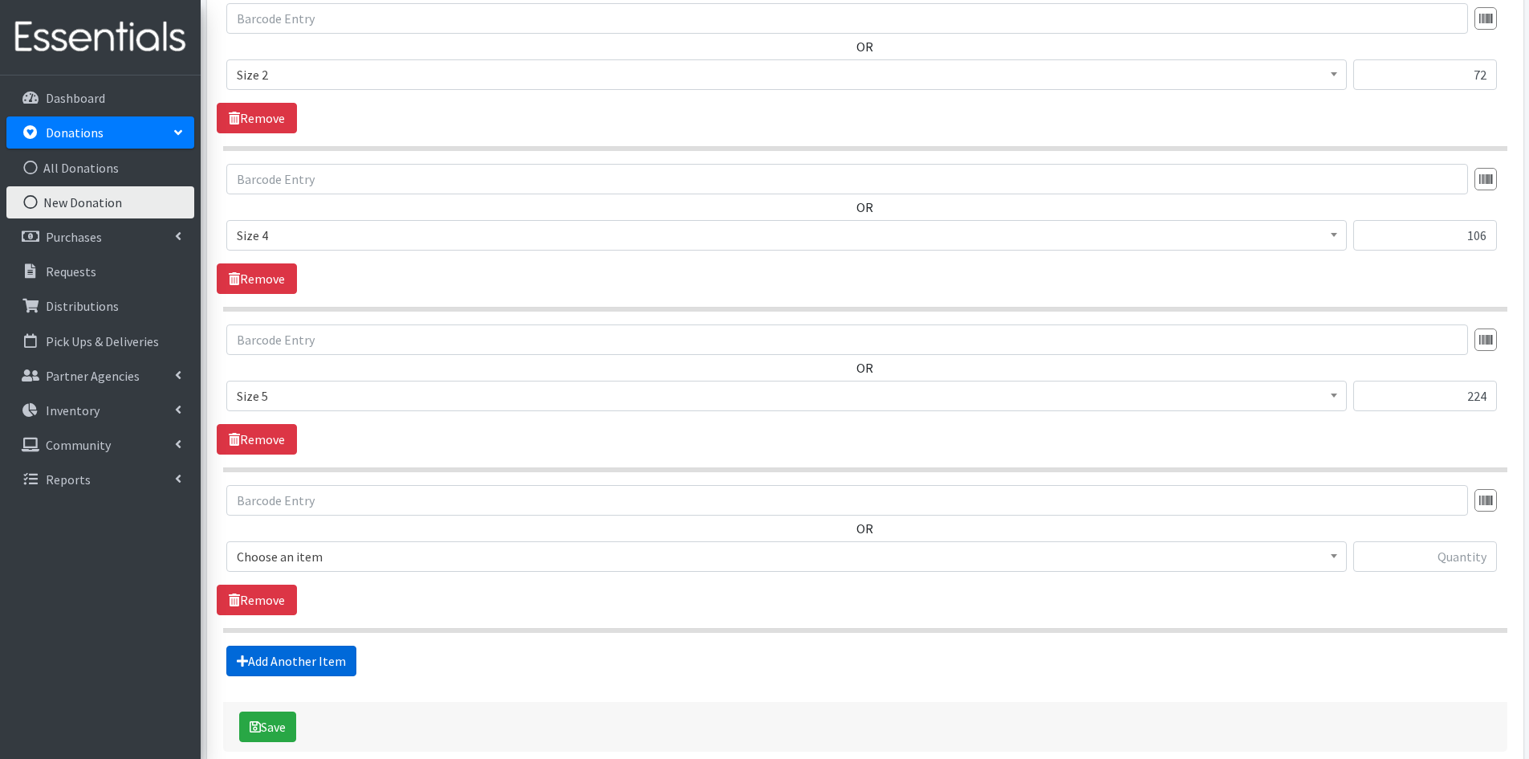
scroll to position [759, 0]
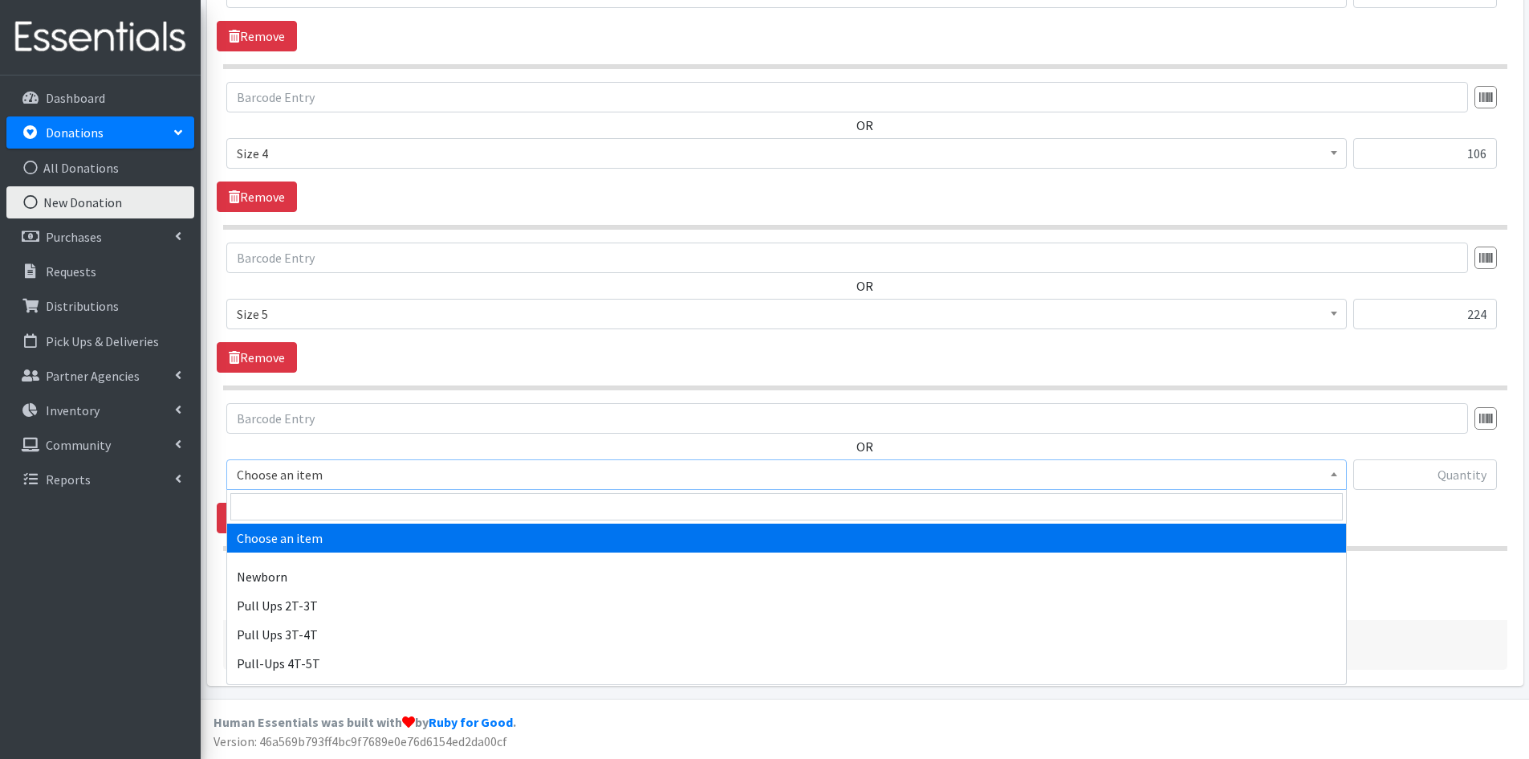
click at [291, 474] on span "Choose an item" at bounding box center [787, 474] width 1100 height 22
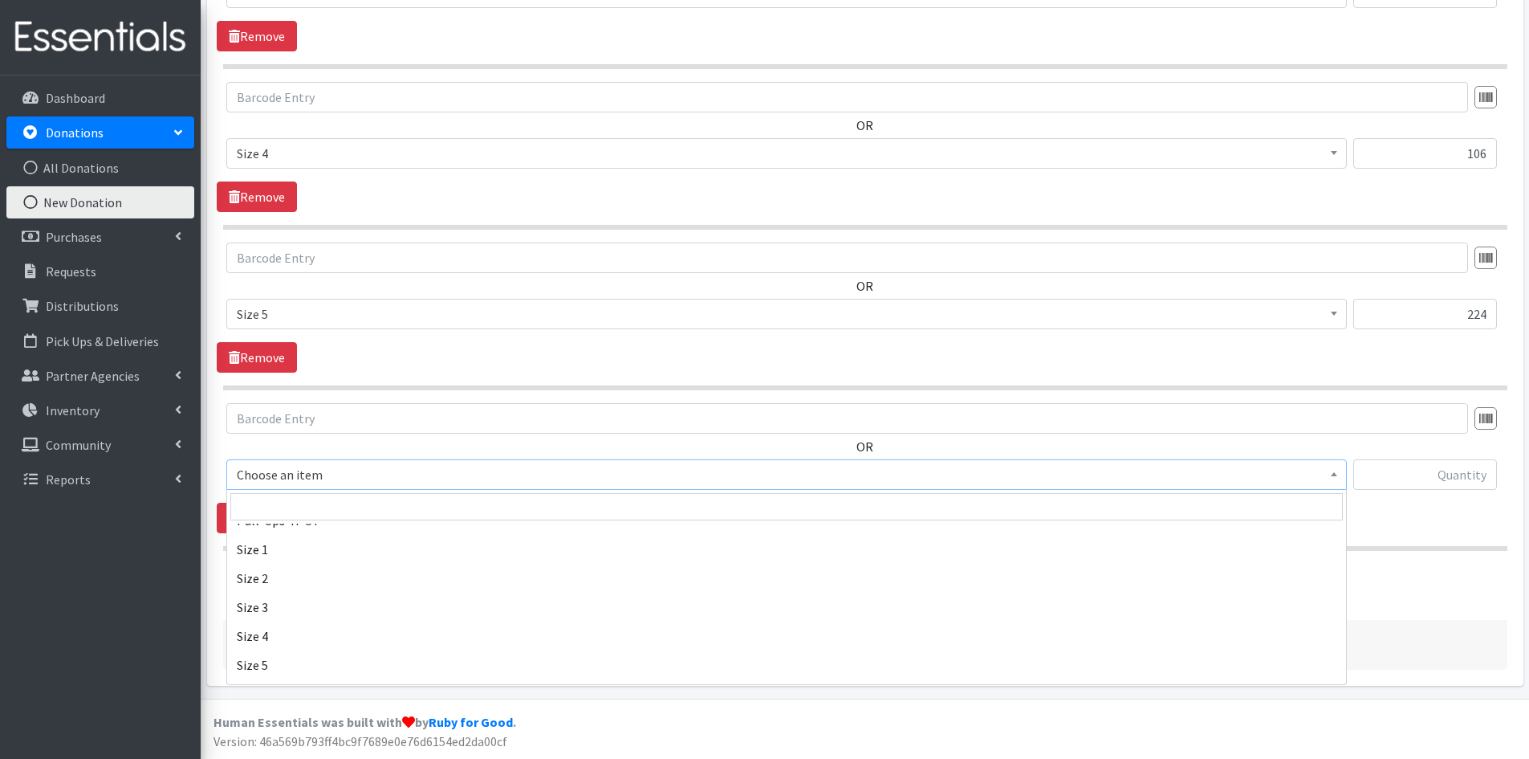
scroll to position [161, 0]
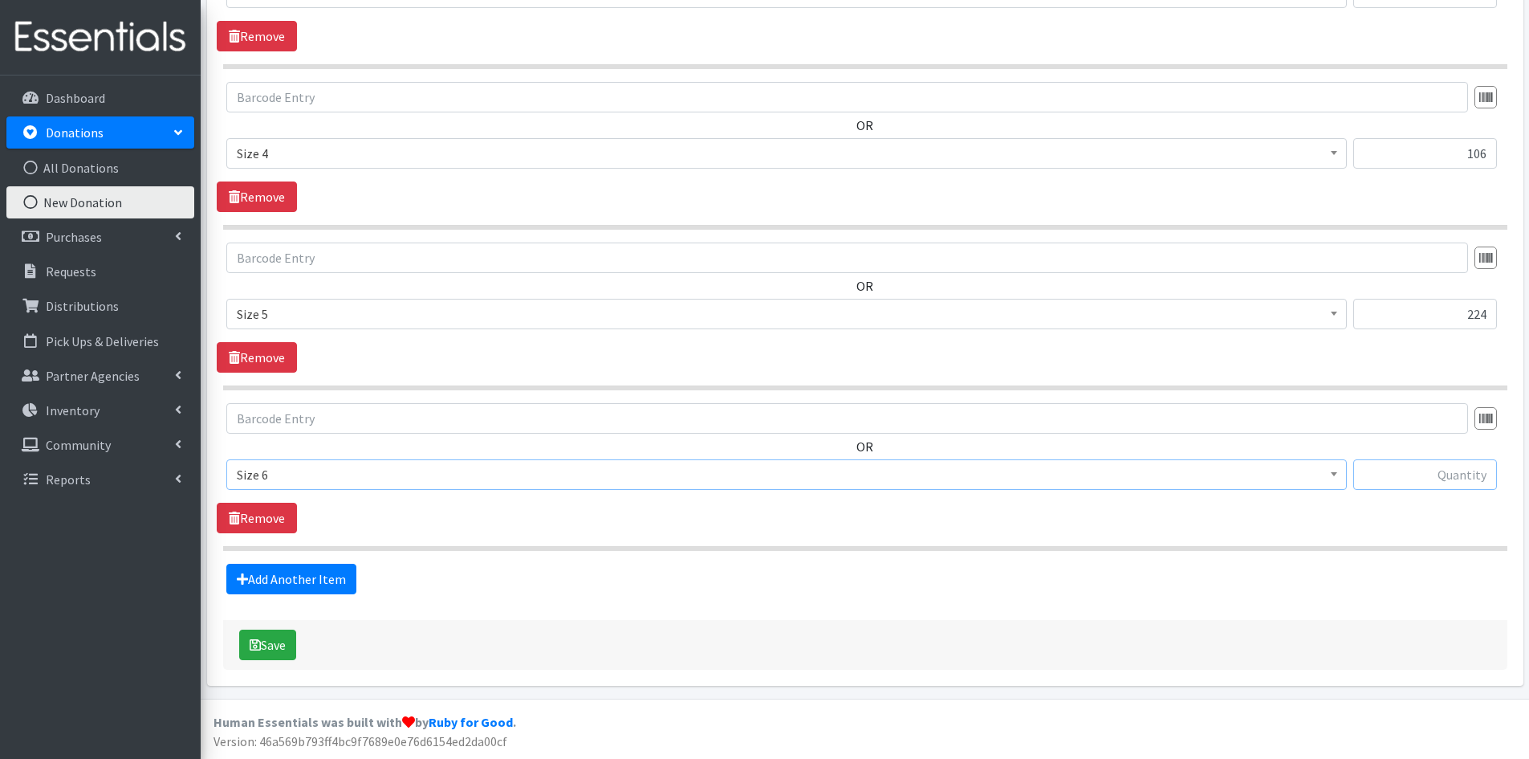
click at [1422, 460] on input "text" at bounding box center [1425, 474] width 144 height 31
click at [366, 478] on span "Size 6" at bounding box center [787, 474] width 1100 height 22
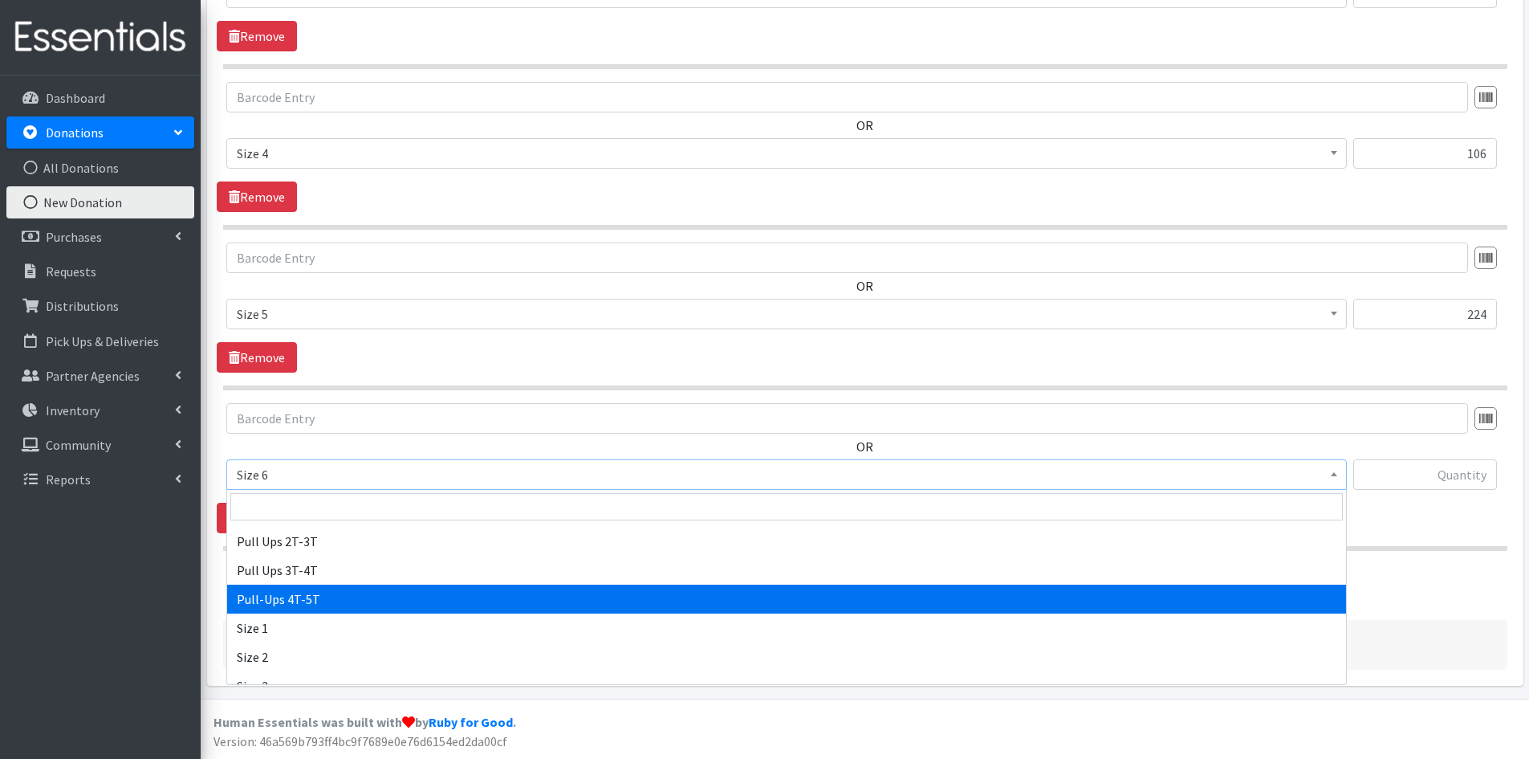
scroll to position [0, 0]
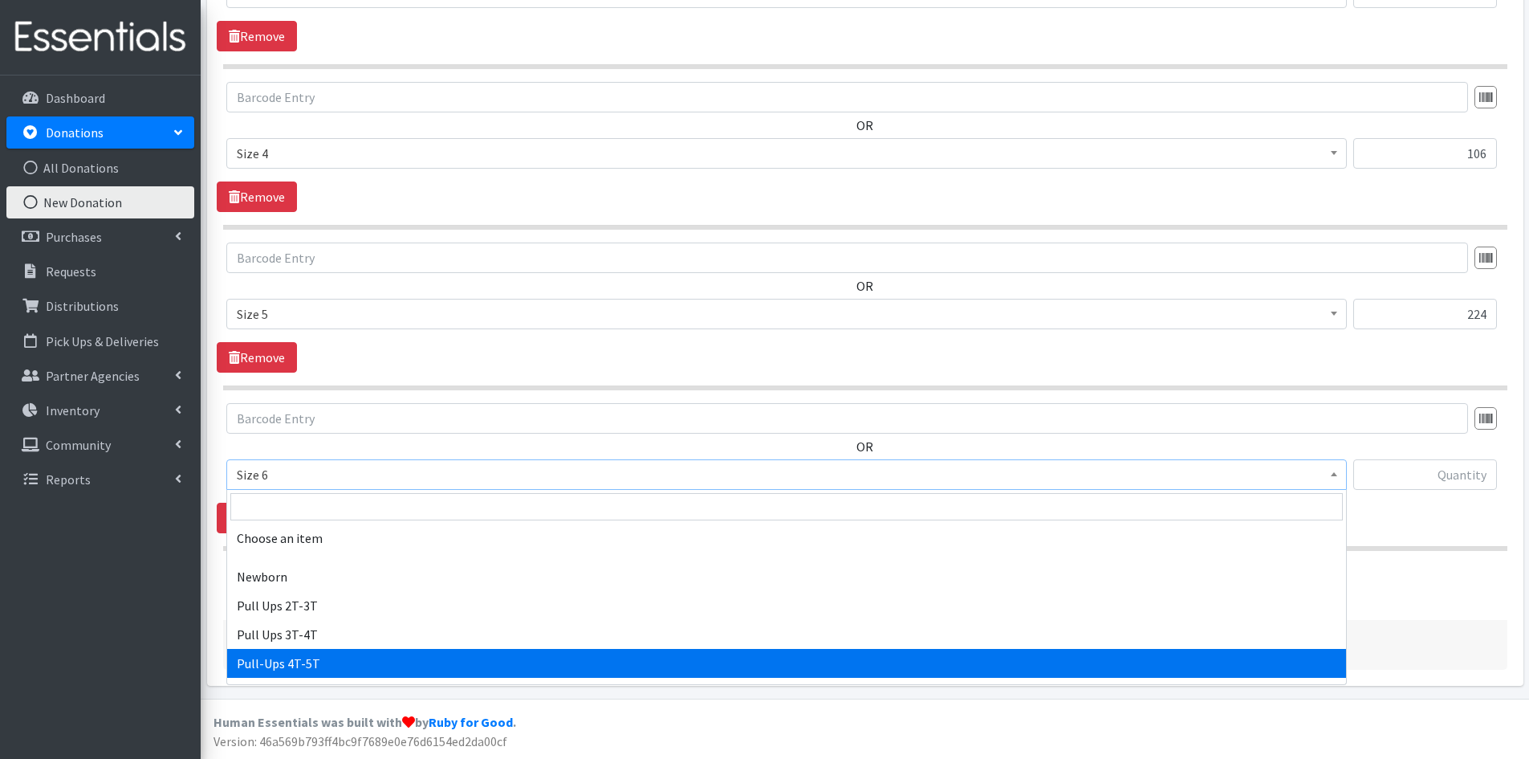
select select "14766"
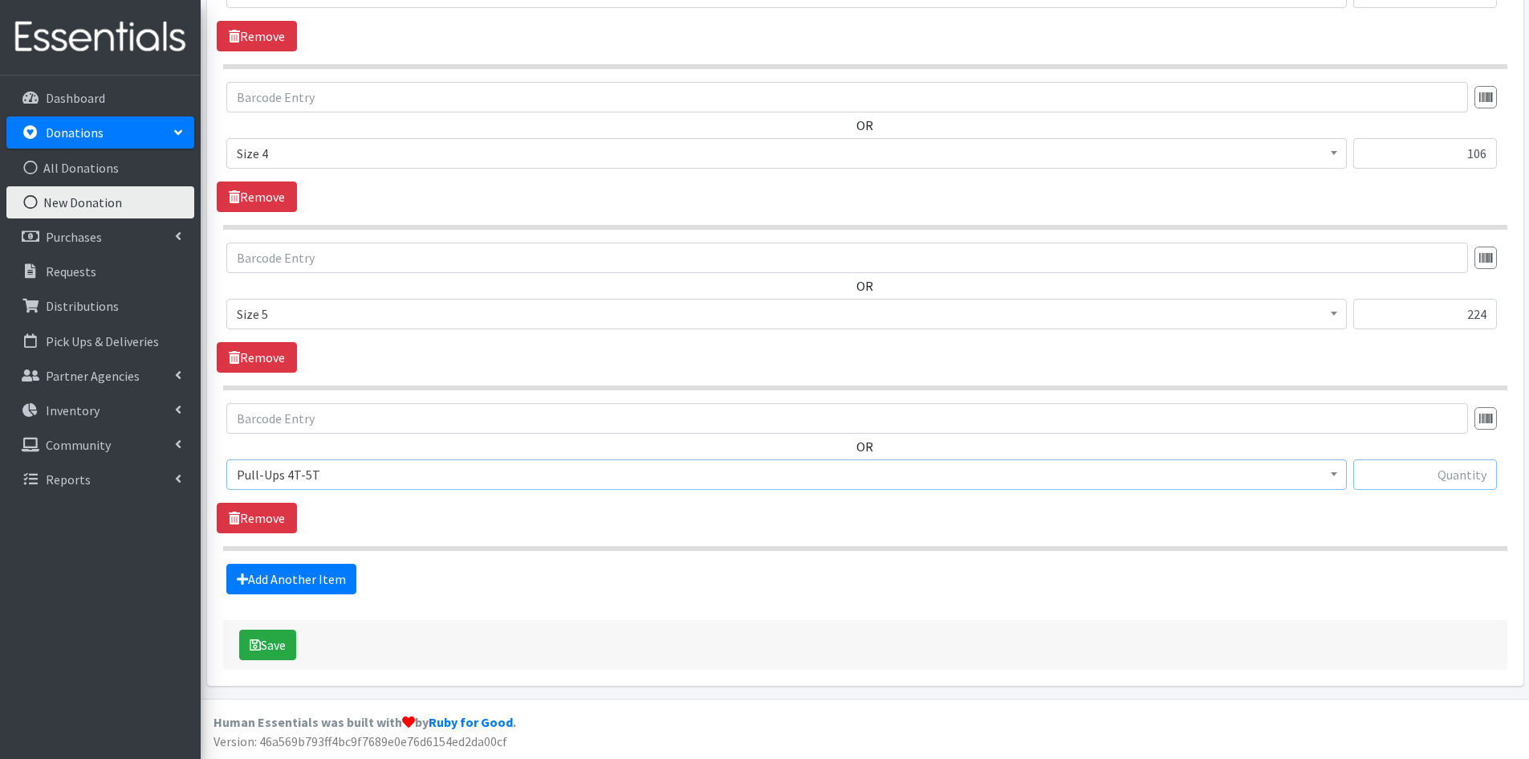
click at [1459, 470] on input "text" at bounding box center [1425, 474] width 144 height 31
type input "37"
click at [254, 646] on icon "submit" at bounding box center [255, 644] width 11 height 13
